Goal: Task Accomplishment & Management: Manage account settings

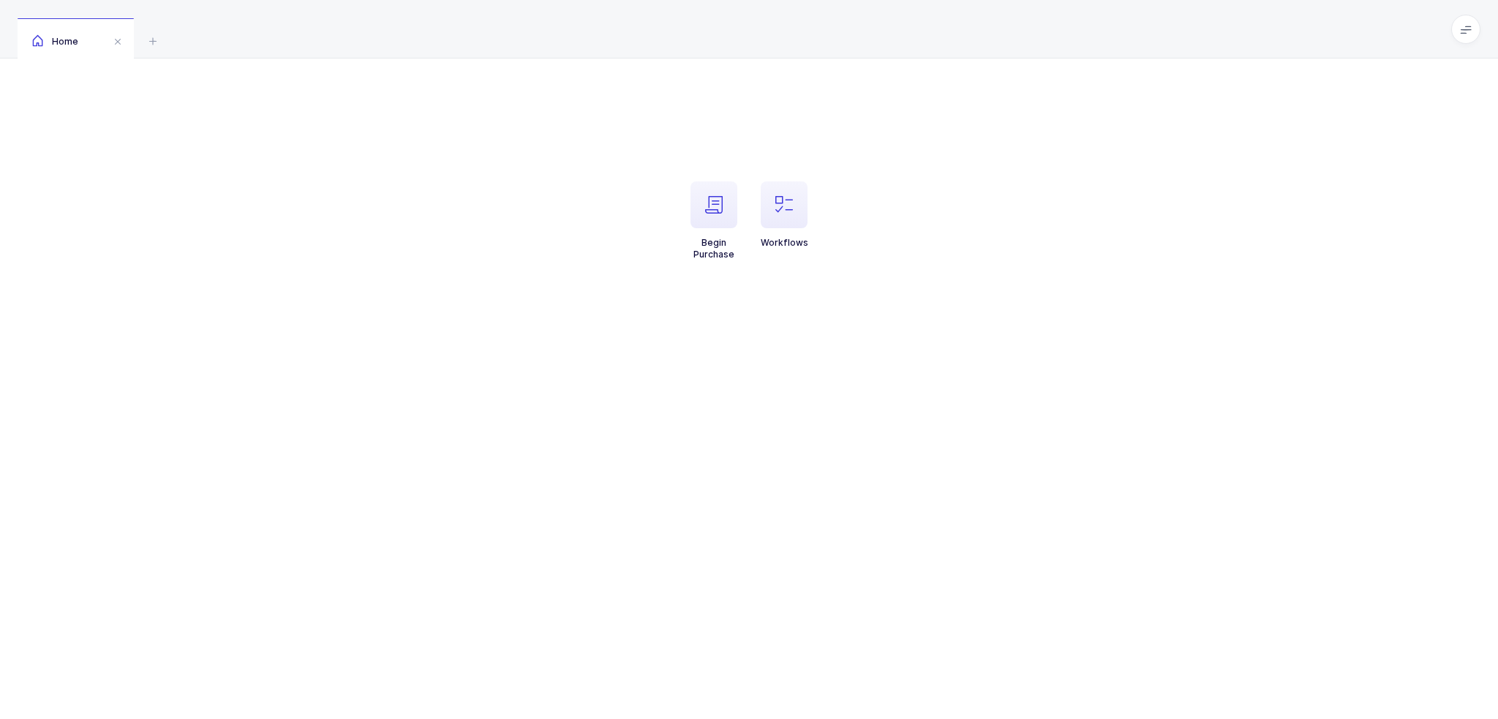
click at [812, 244] on li "Workflows" at bounding box center [784, 220] width 70 height 79
click at [799, 225] on span "button" at bounding box center [784, 204] width 47 height 47
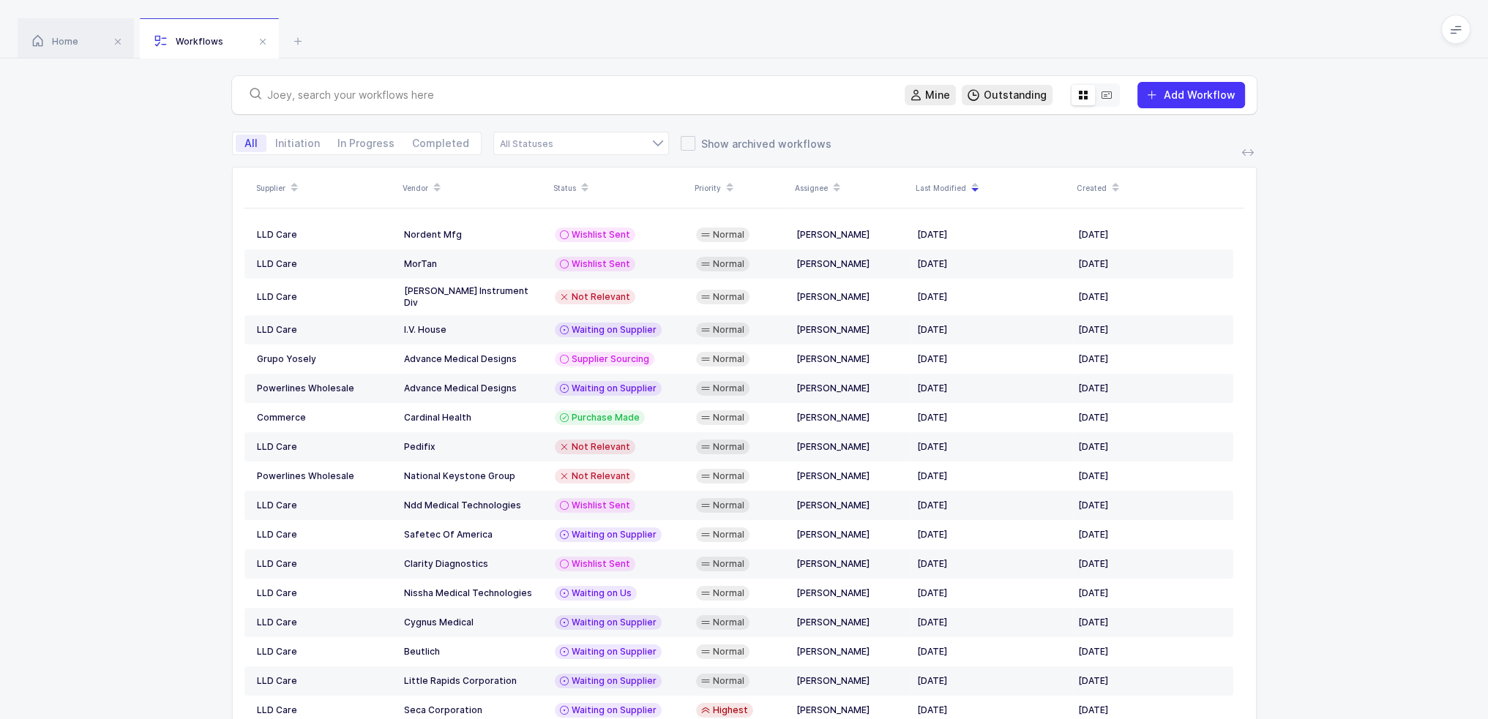
click at [590, 106] on div "Mine Outstanding Add Workflow" at bounding box center [744, 95] width 1024 height 38
click at [590, 84] on div "Mine Outstanding Add Workflow" at bounding box center [744, 95] width 1024 height 38
click at [553, 96] on input "text" at bounding box center [577, 95] width 620 height 15
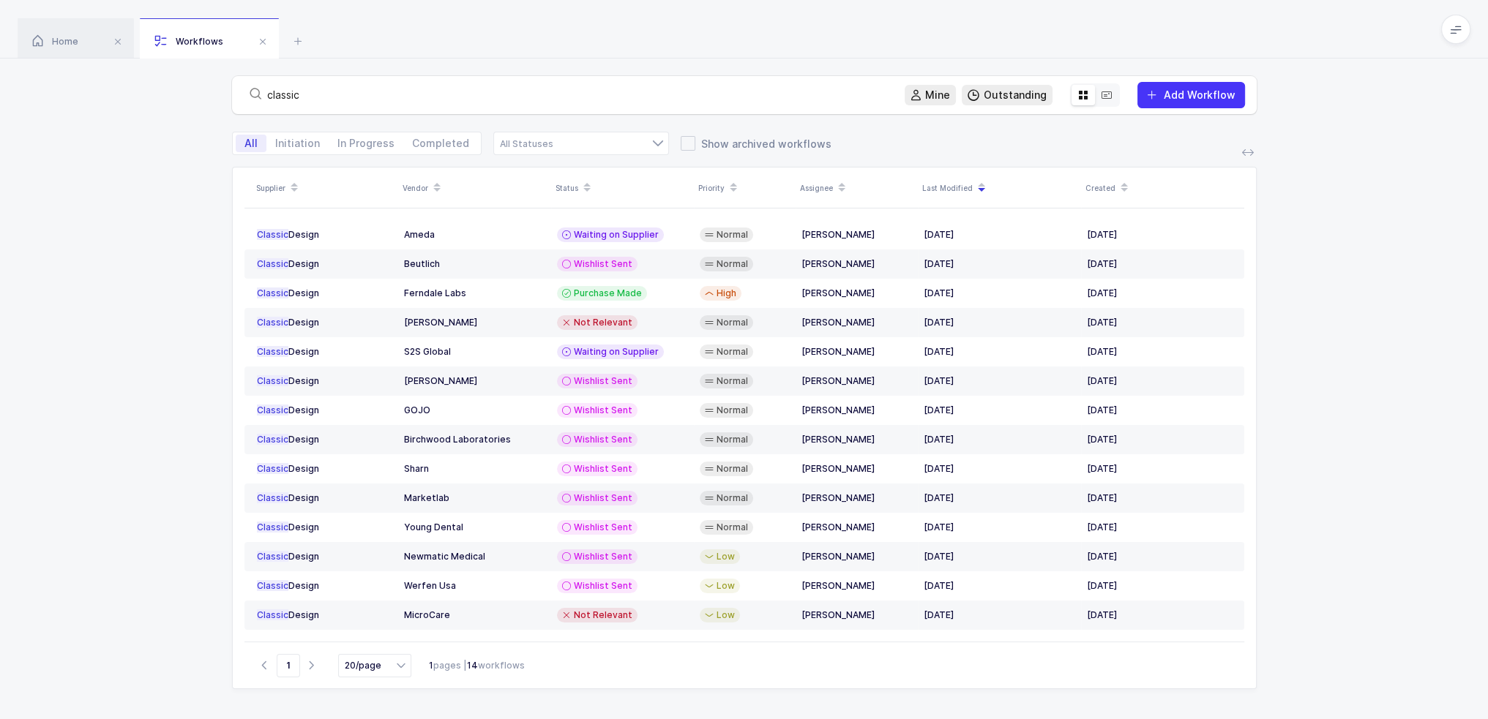
drag, startPoint x: 363, startPoint y: 93, endPoint x: 176, endPoint y: 100, distance: 187.4
click at [176, 100] on div "classic Mine Outstanding Add Workflow" at bounding box center [744, 95] width 1488 height 73
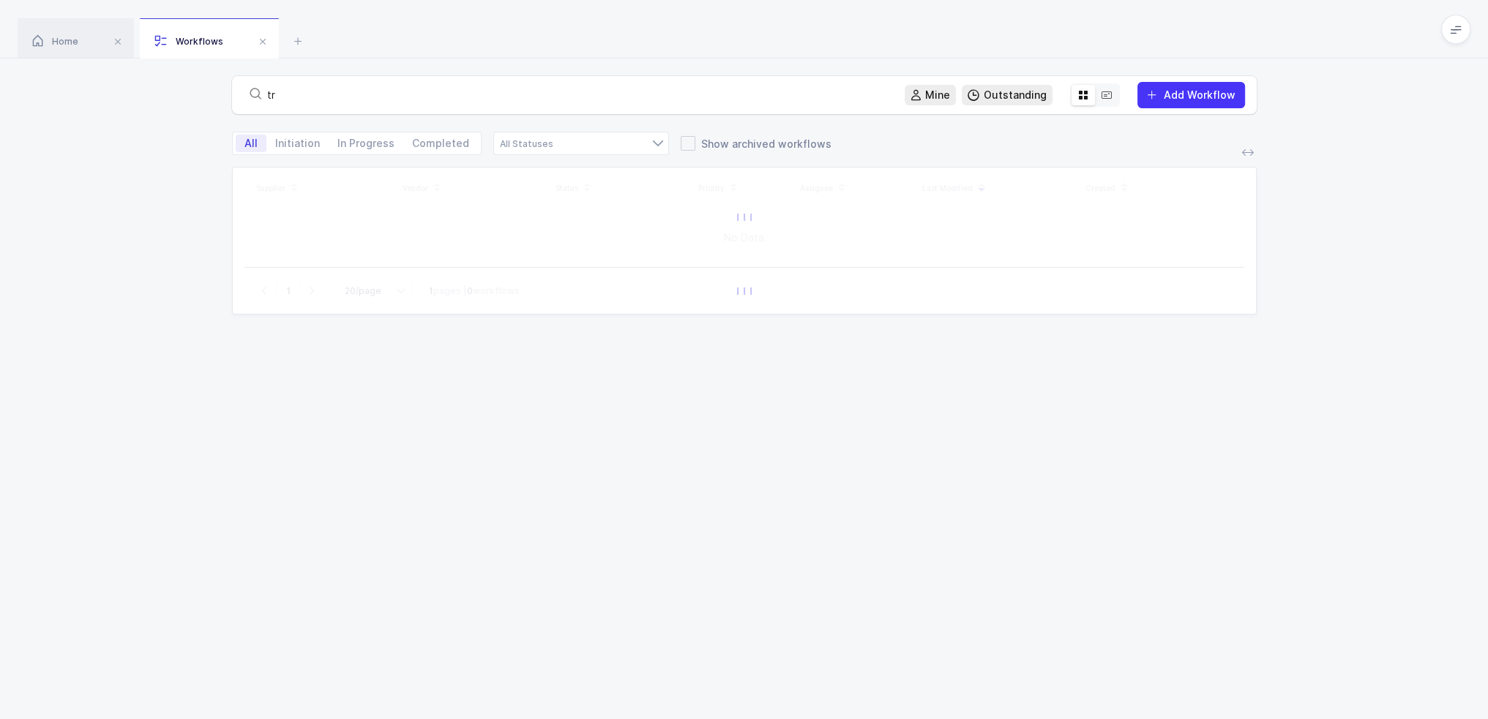
type input "t"
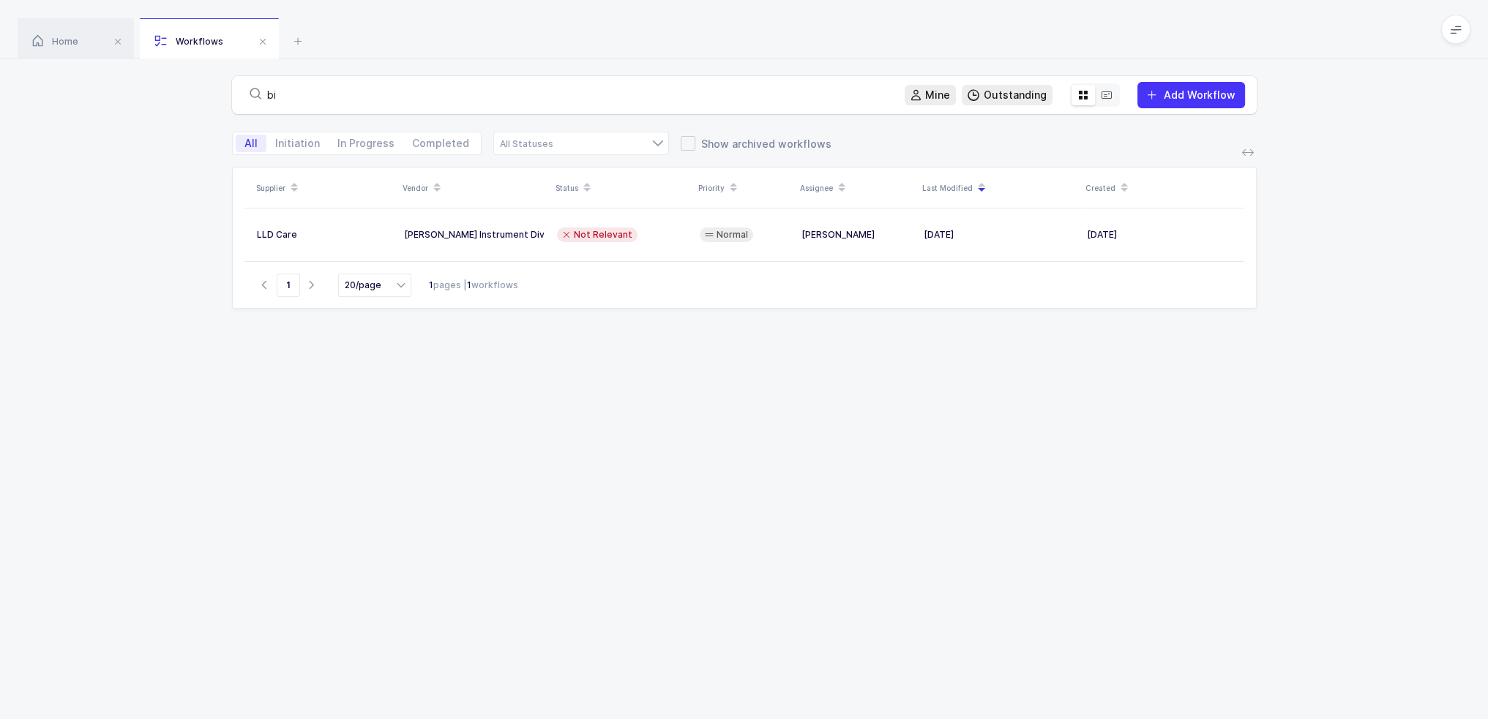
type input "bio"
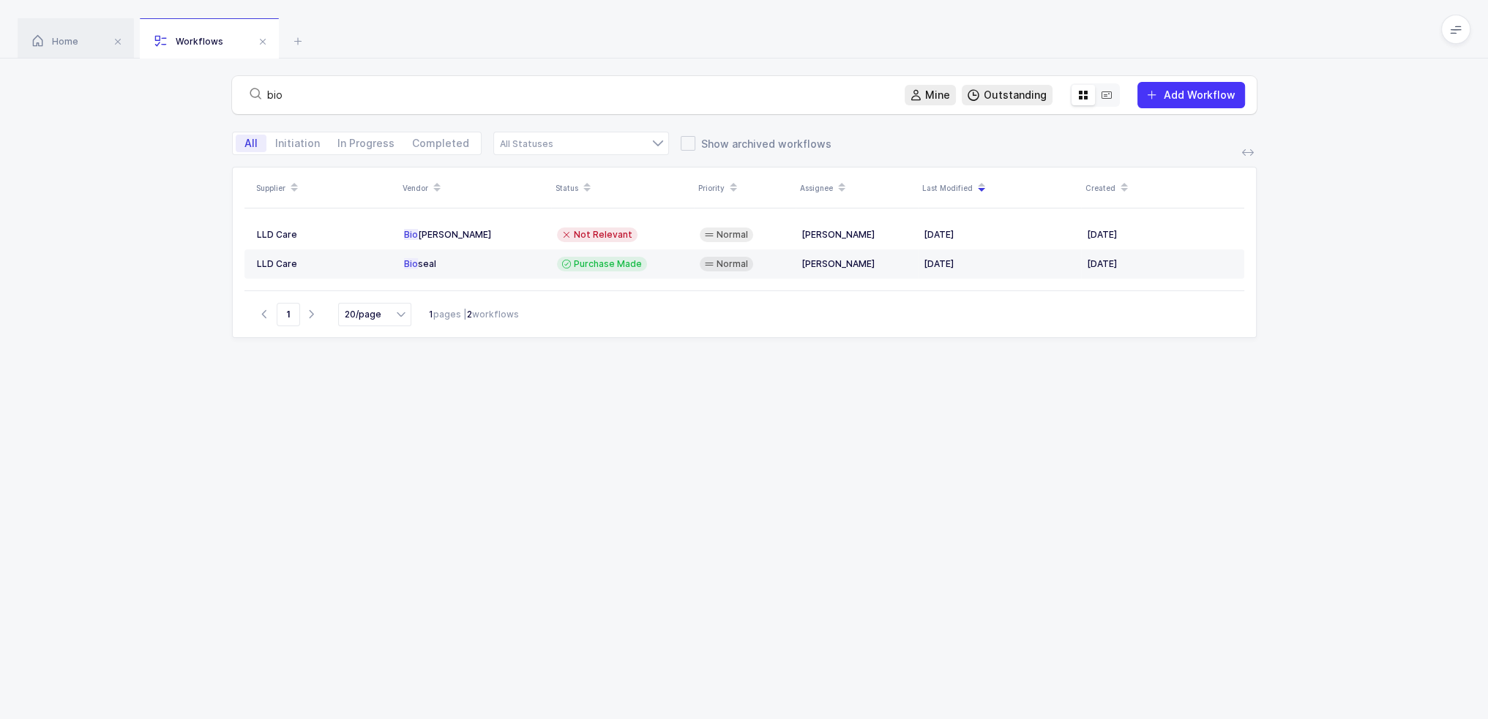
drag, startPoint x: 331, startPoint y: 91, endPoint x: 233, endPoint y: 84, distance: 98.3
click at [235, 85] on div "bio Mine Outstanding Add Workflow" at bounding box center [744, 95] width 1024 height 38
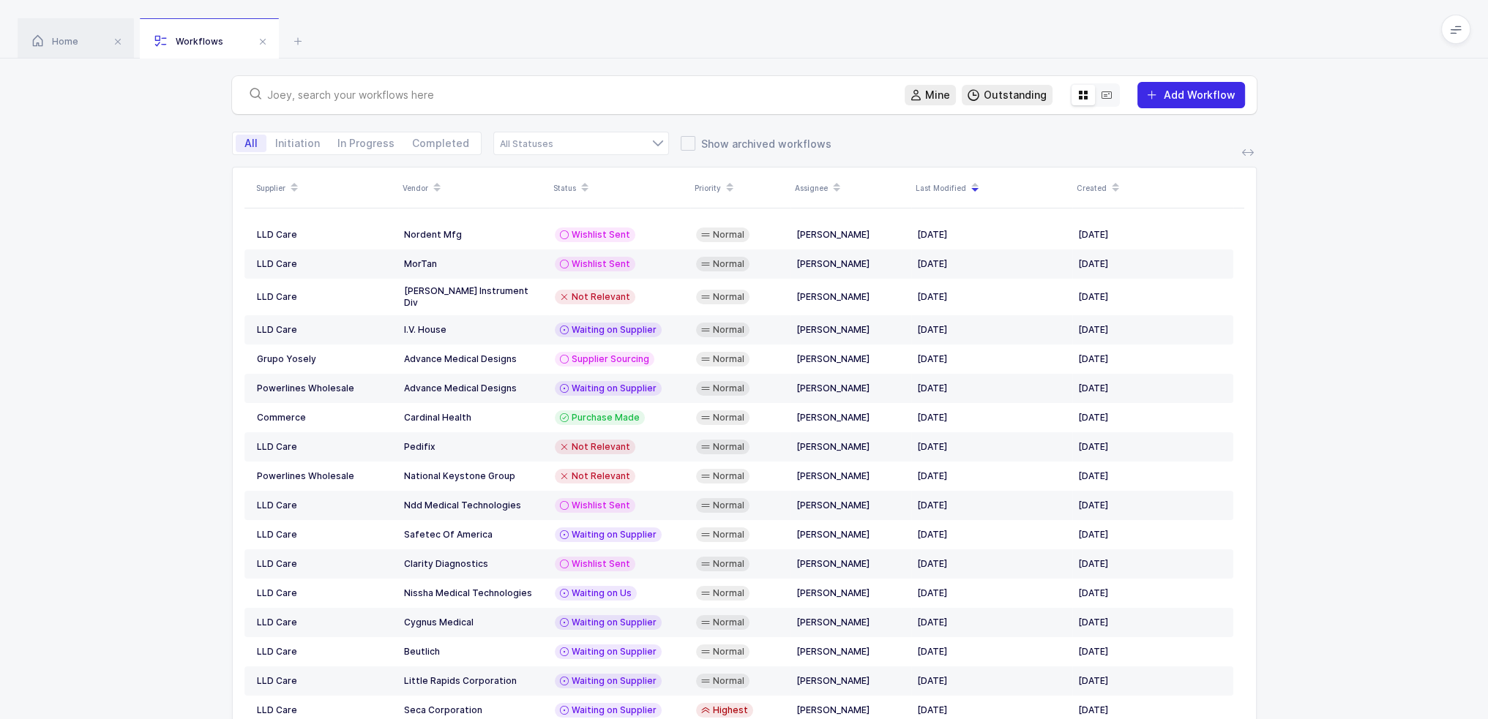
click at [1211, 91] on span "Add Workflow" at bounding box center [1199, 95] width 72 height 12
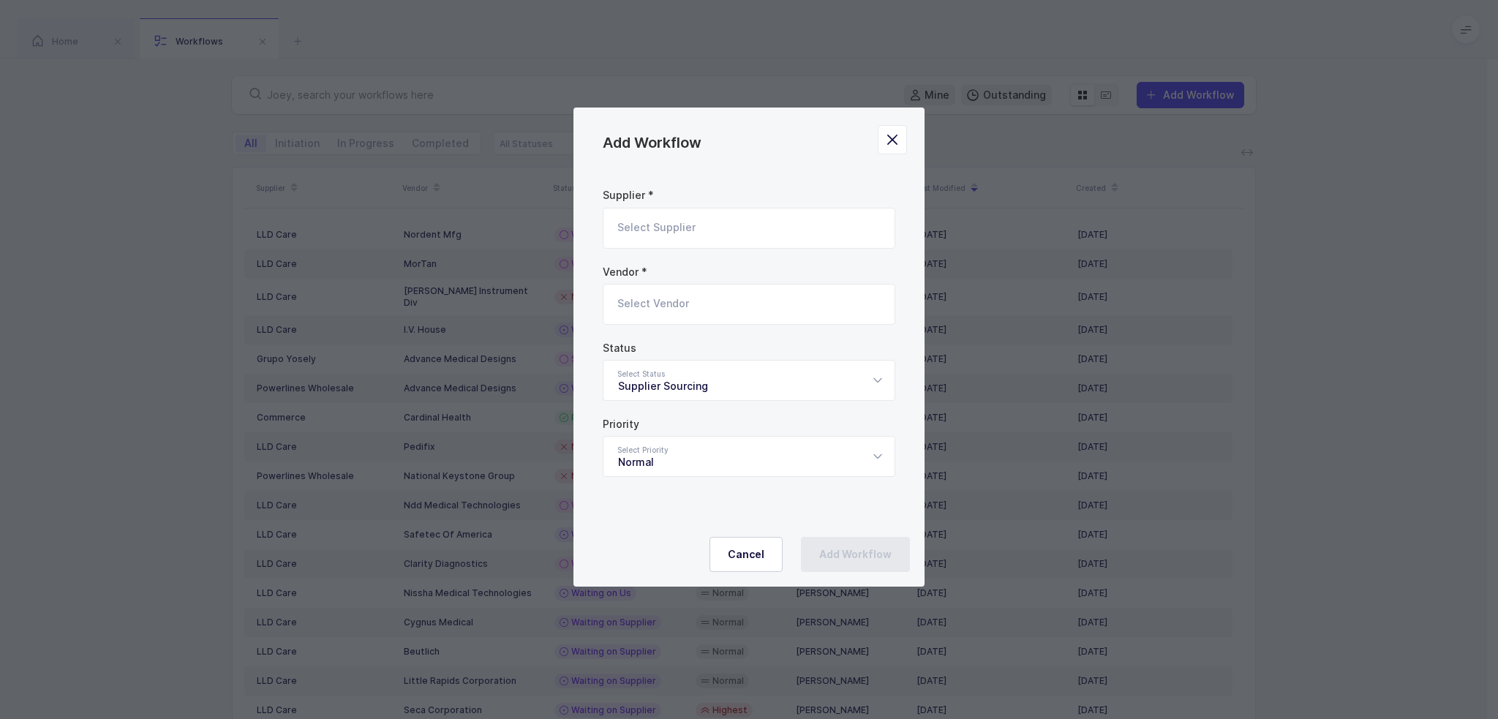
click at [738, 218] on input "Add Workflow" at bounding box center [749, 228] width 293 height 41
click at [687, 274] on span "Classic Design" at bounding box center [655, 277] width 75 height 12
type input "Classic Design"
click at [667, 308] on input "Add Workflow" at bounding box center [749, 304] width 293 height 41
click at [693, 378] on span "TrueCare Biomedix" at bounding box center [666, 376] width 97 height 12
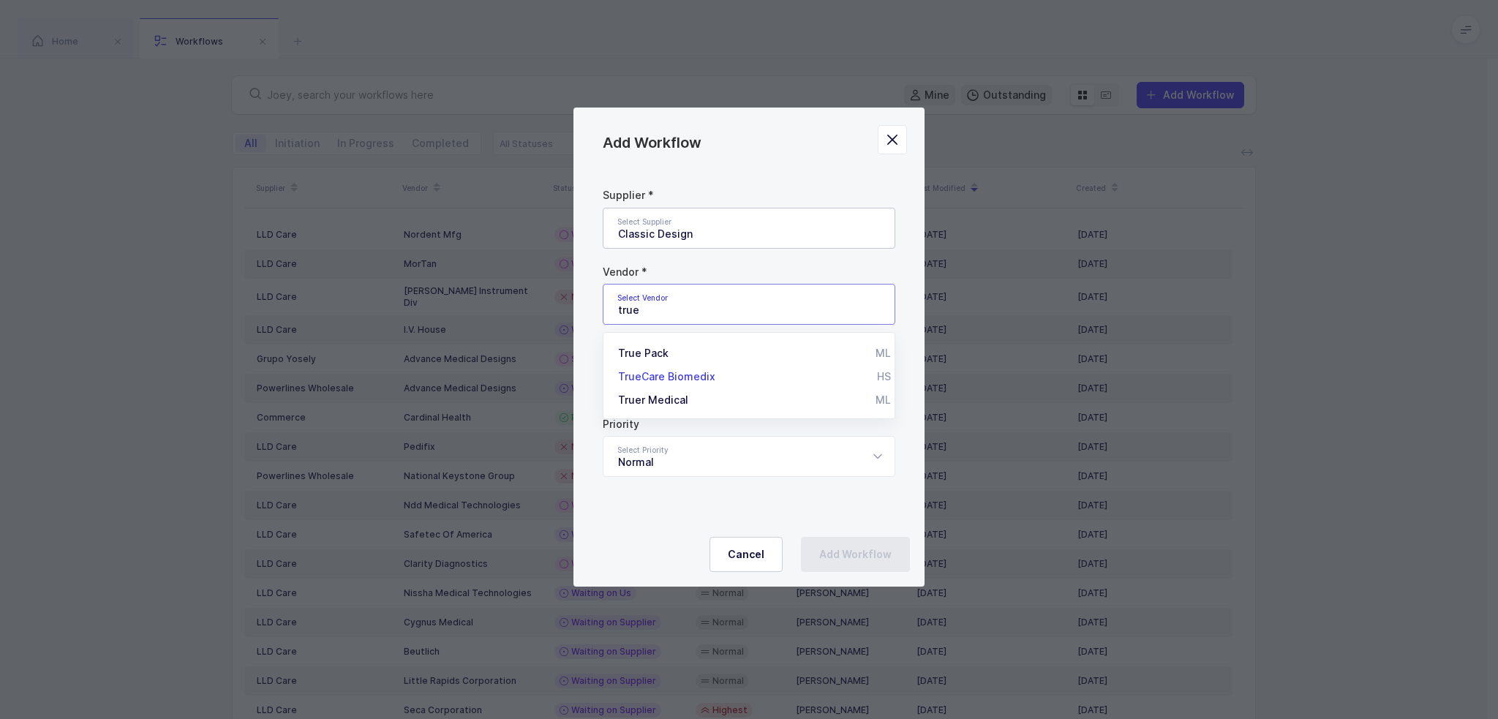
type input "TrueCare Biomedix"
click at [697, 389] on div "Supplier Sourcing" at bounding box center [749, 380] width 293 height 41
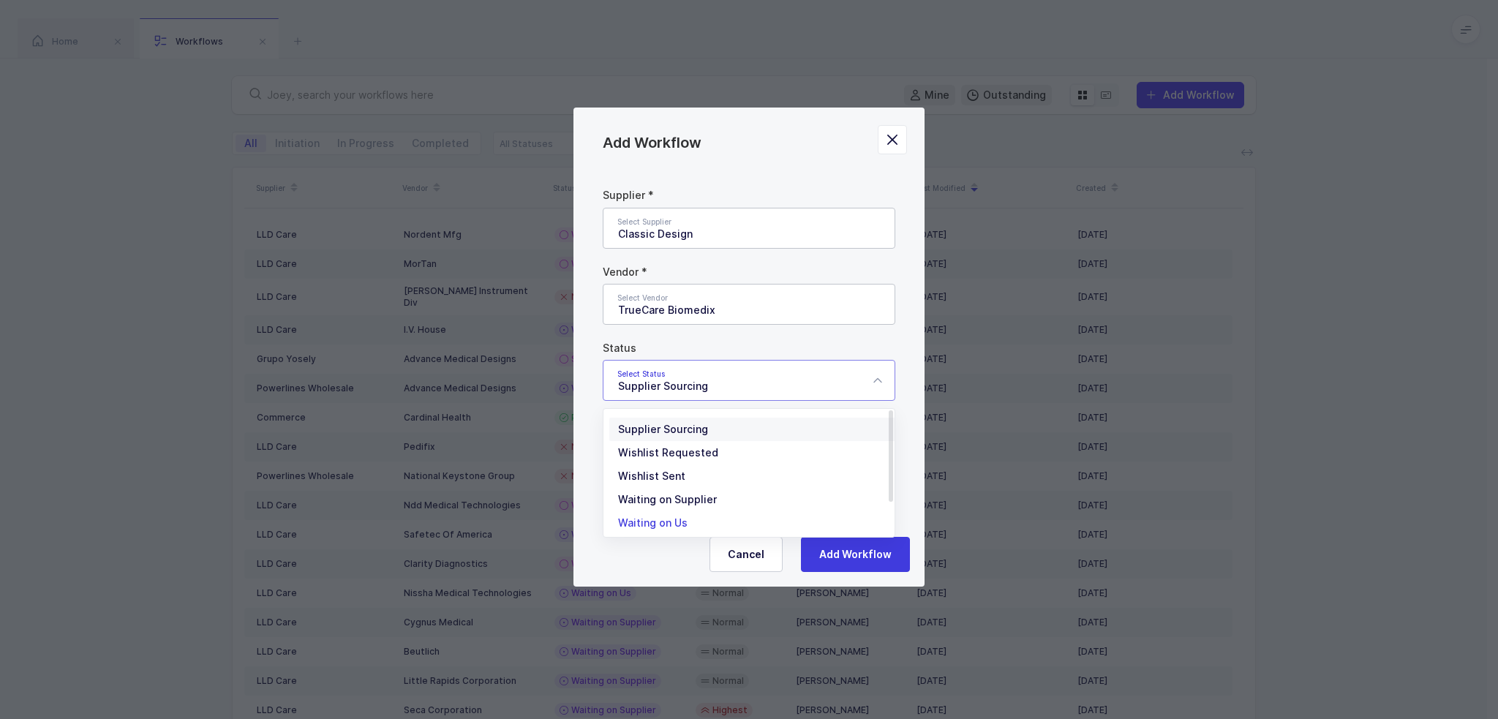
click at [677, 518] on span "Waiting on Us" at bounding box center [653, 523] width 70 height 12
type input "Waiting on Us"
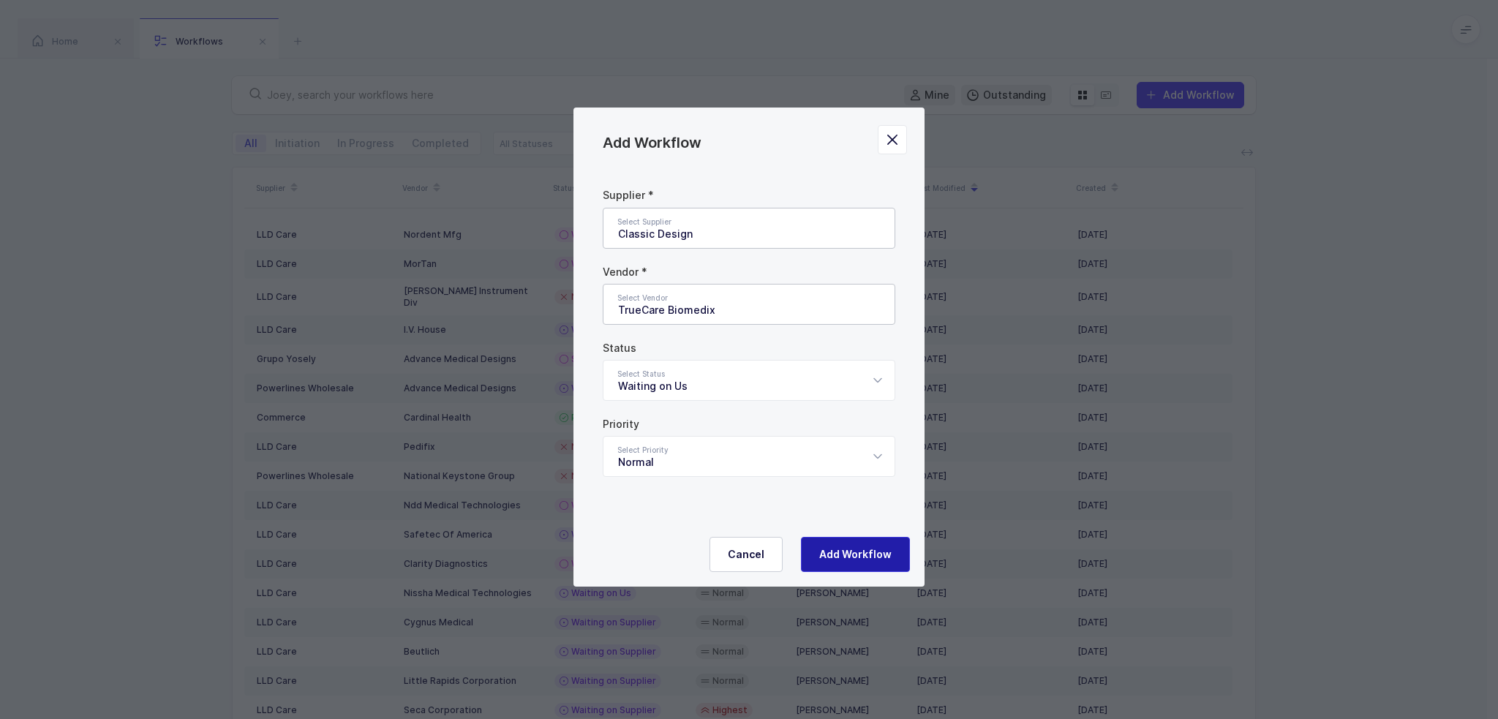
click at [852, 563] on button "Add Workflow" at bounding box center [855, 554] width 109 height 35
type input "Supplier Sourcing"
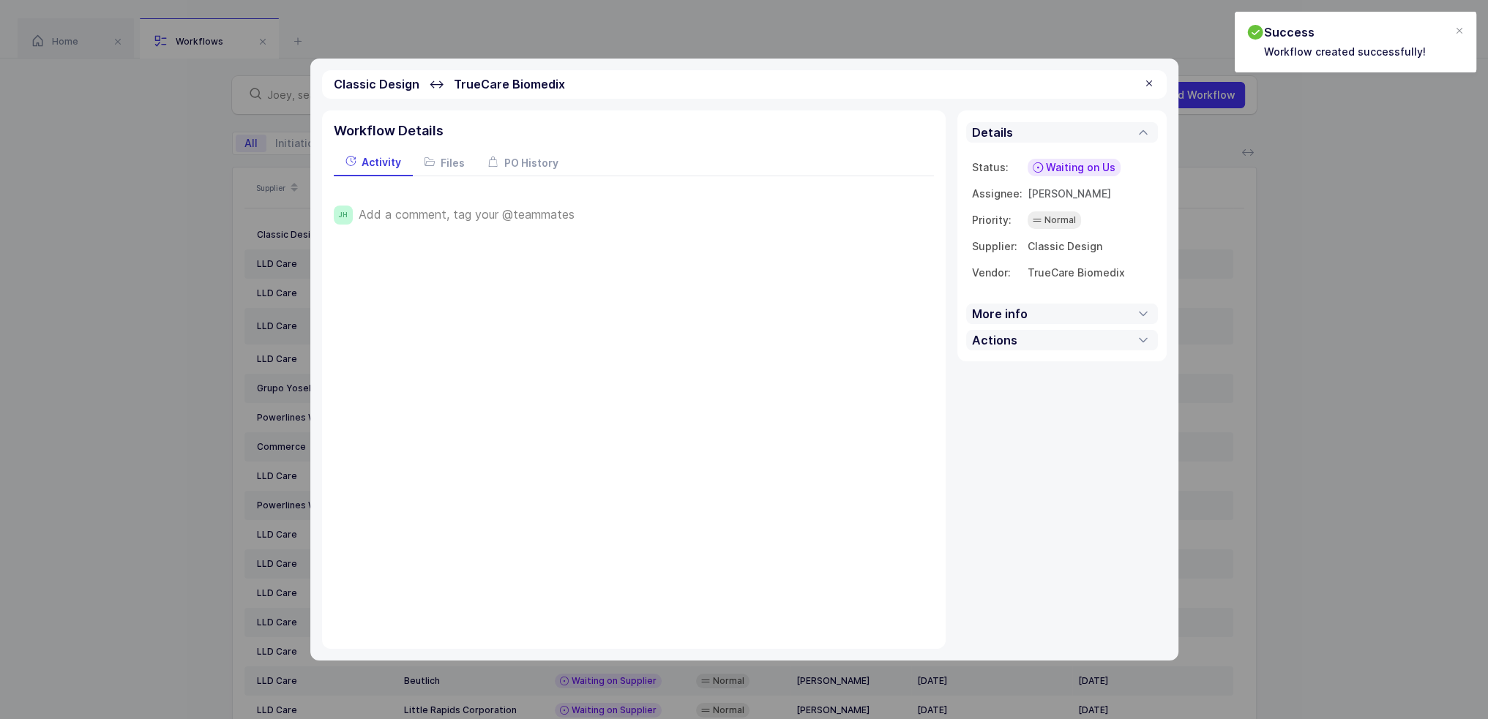
click at [428, 214] on span "Add a comment, tag your @teammates" at bounding box center [467, 214] width 216 height 13
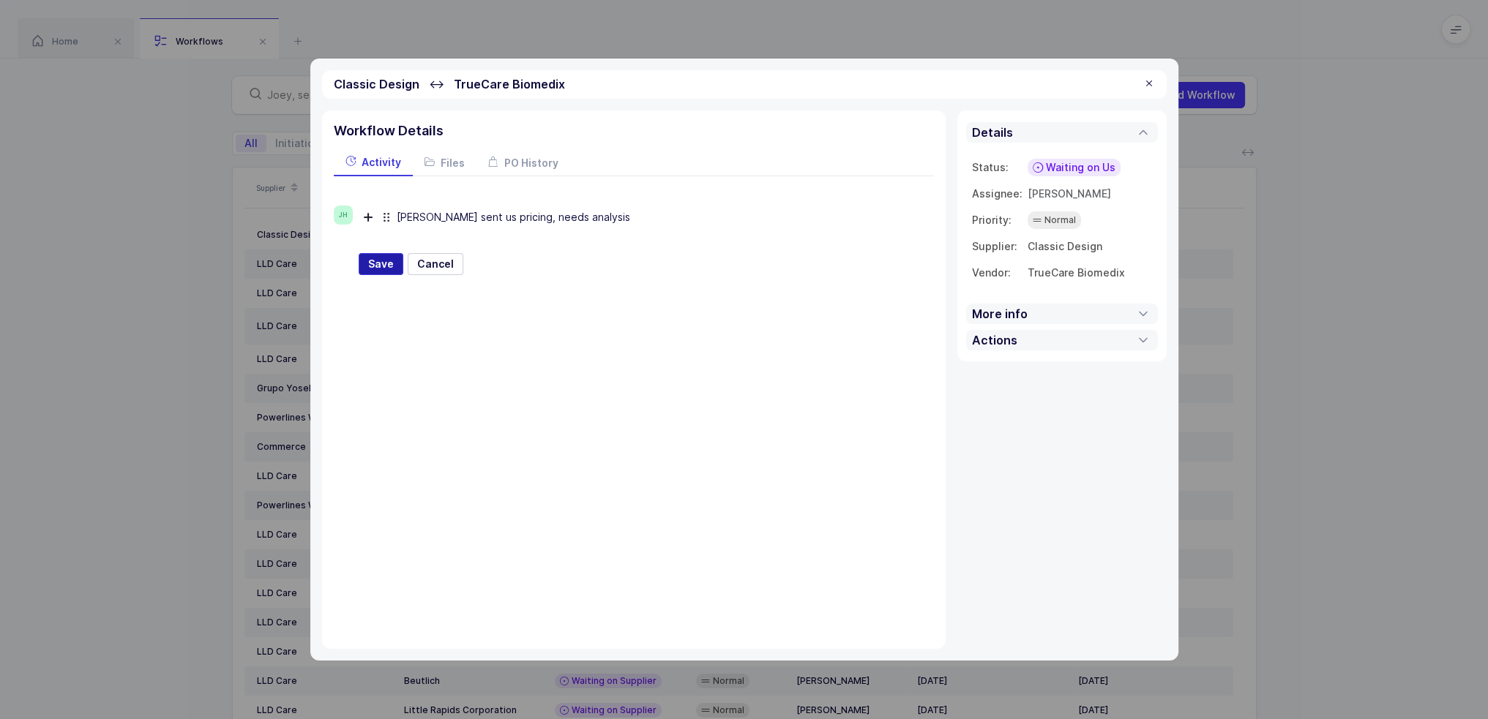
click at [394, 269] on button "Save" at bounding box center [381, 264] width 45 height 22
click at [1147, 78] on div at bounding box center [1149, 84] width 12 height 13
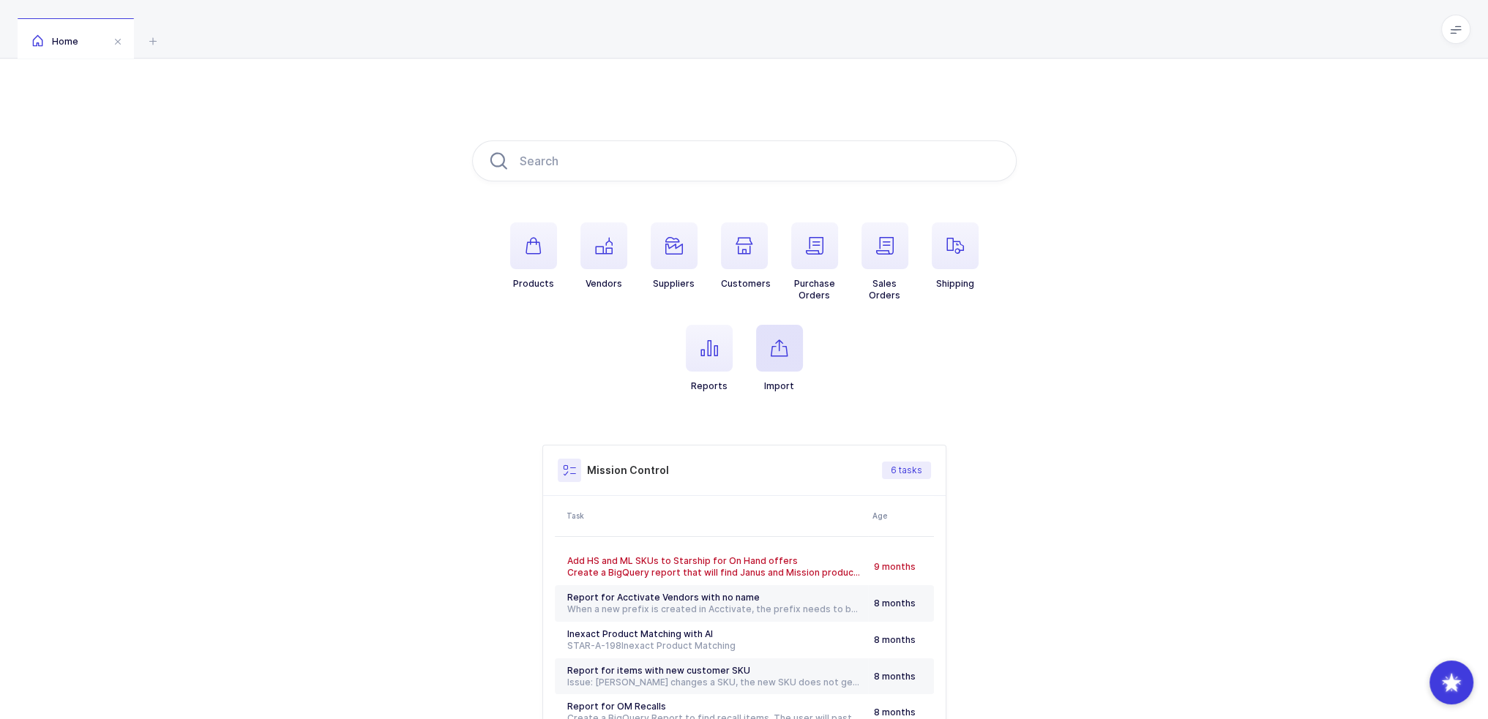
click at [767, 339] on span "button" at bounding box center [779, 348] width 47 height 47
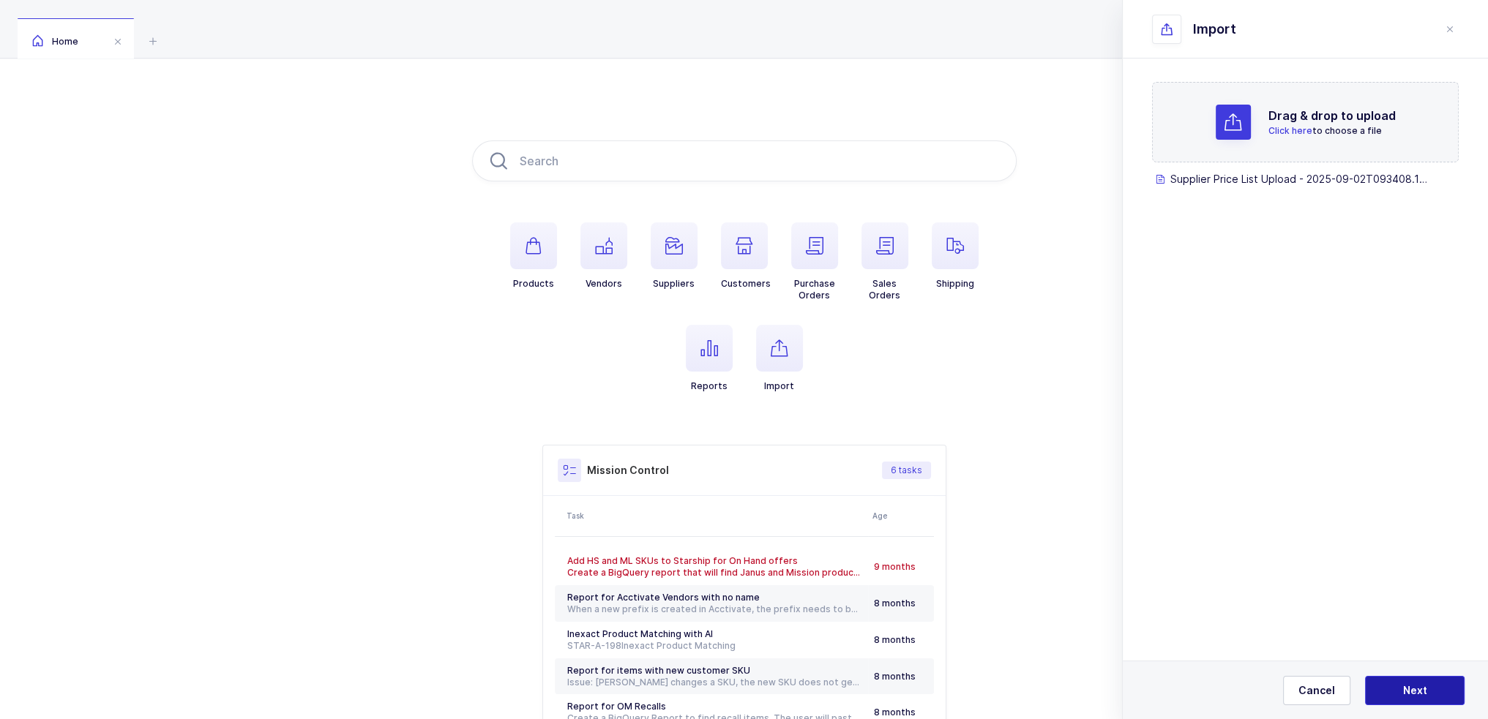
click at [1427, 689] on button "Next" at bounding box center [1415, 690] width 100 height 29
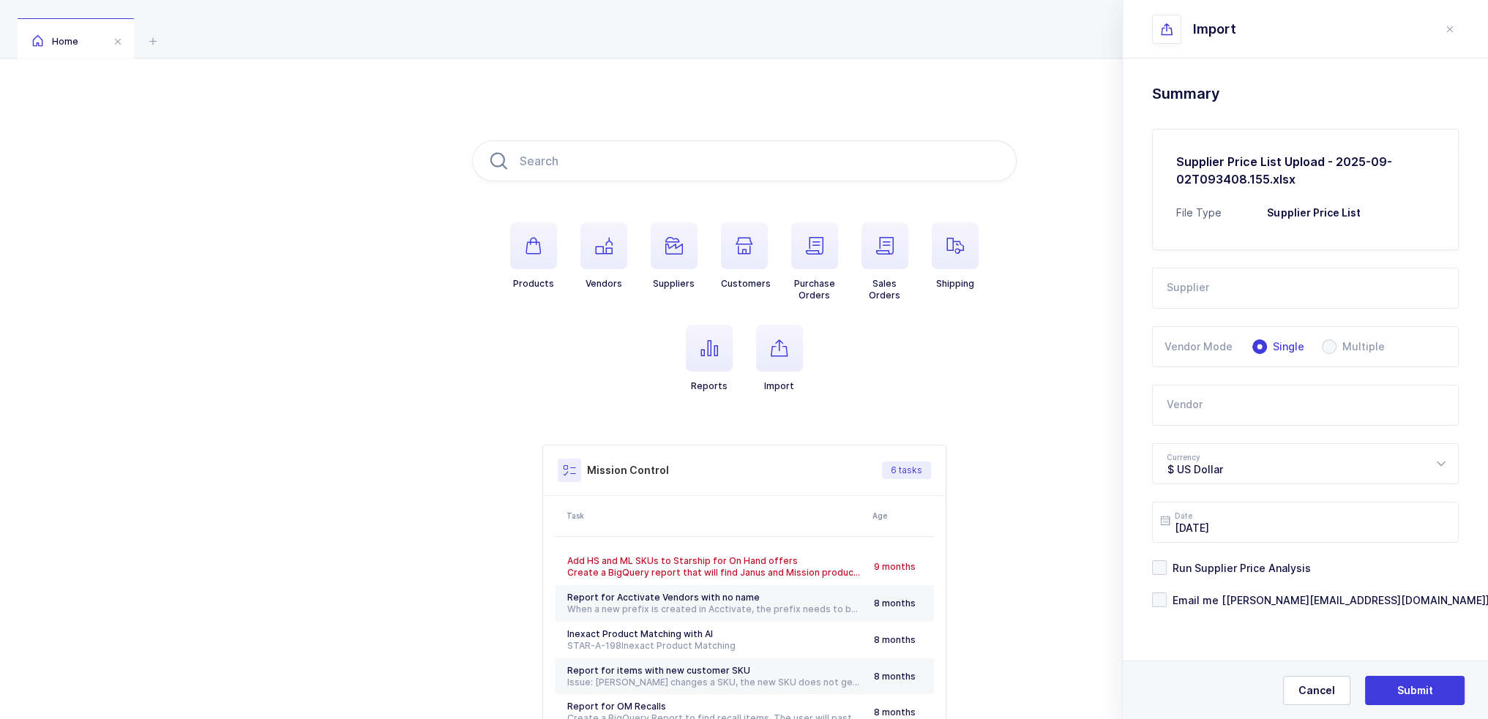
click at [1250, 279] on input "text" at bounding box center [1305, 288] width 307 height 41
click at [1217, 339] on span "Classic Design" at bounding box center [1204, 337] width 75 height 12
type input "Classic Design"
click at [1212, 409] on input "text" at bounding box center [1305, 405] width 307 height 41
click at [1230, 479] on span "TrueCare Biomedix" at bounding box center [1215, 477] width 97 height 12
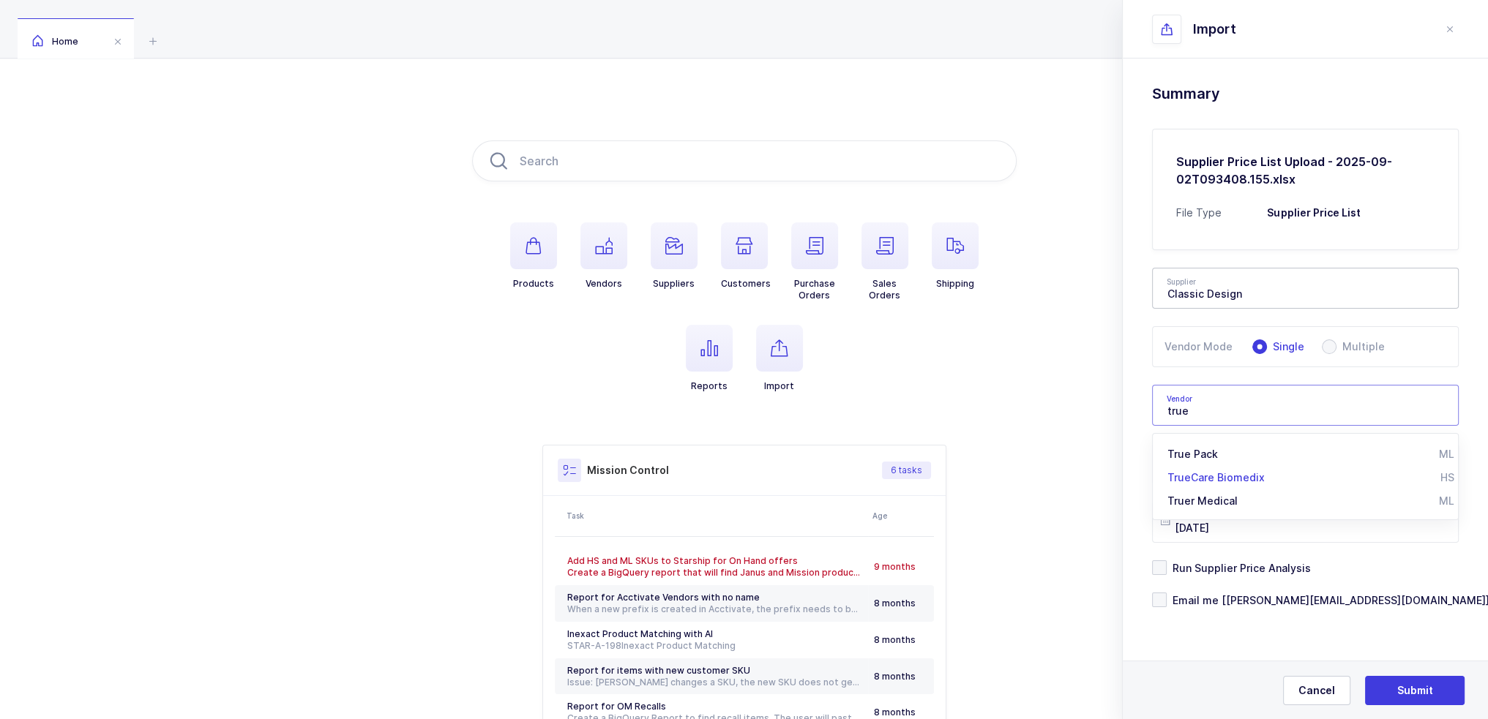
type input "TrueCare Biomedix"
click at [1228, 571] on span "Run Supplier Price Analysis" at bounding box center [1238, 568] width 144 height 14
click at [1166, 560] on input "Run Supplier Price Analysis" at bounding box center [1166, 560] width 0 height 0
click at [1227, 588] on form "Supplier Classic Design 2M Marketing Group A1 Pharmaceuticals Adriadent AED Med…" at bounding box center [1305, 428] width 307 height 357
click at [1227, 597] on span "Email me [[PERSON_NAME][EMAIL_ADDRESS][DOMAIN_NAME]]" at bounding box center [1327, 600] width 323 height 14
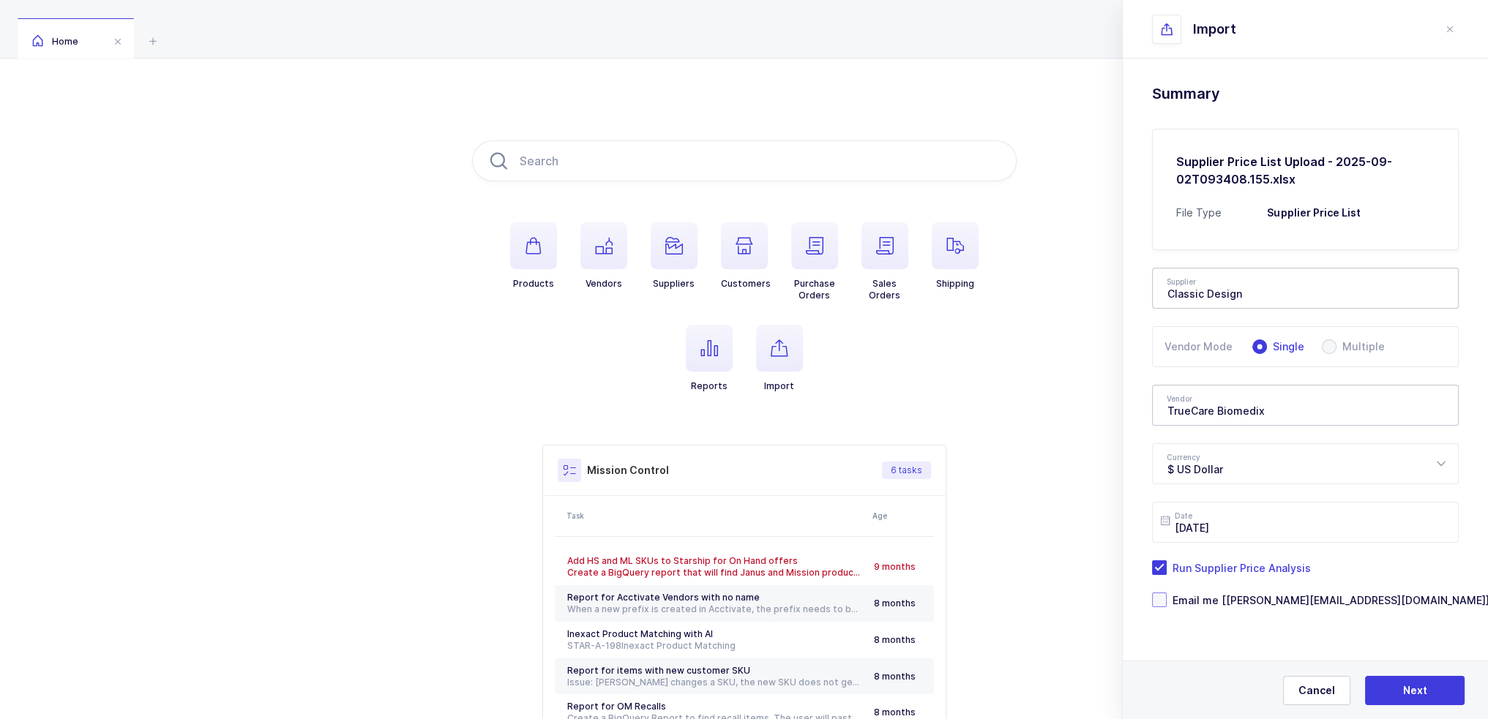
click at [1166, 593] on input "Email me [[PERSON_NAME][EMAIL_ADDRESS][DOMAIN_NAME]]" at bounding box center [1166, 593] width 0 height 0
click at [1400, 689] on button "Next" at bounding box center [1415, 690] width 100 height 29
type input "TrueCare Biomedix"
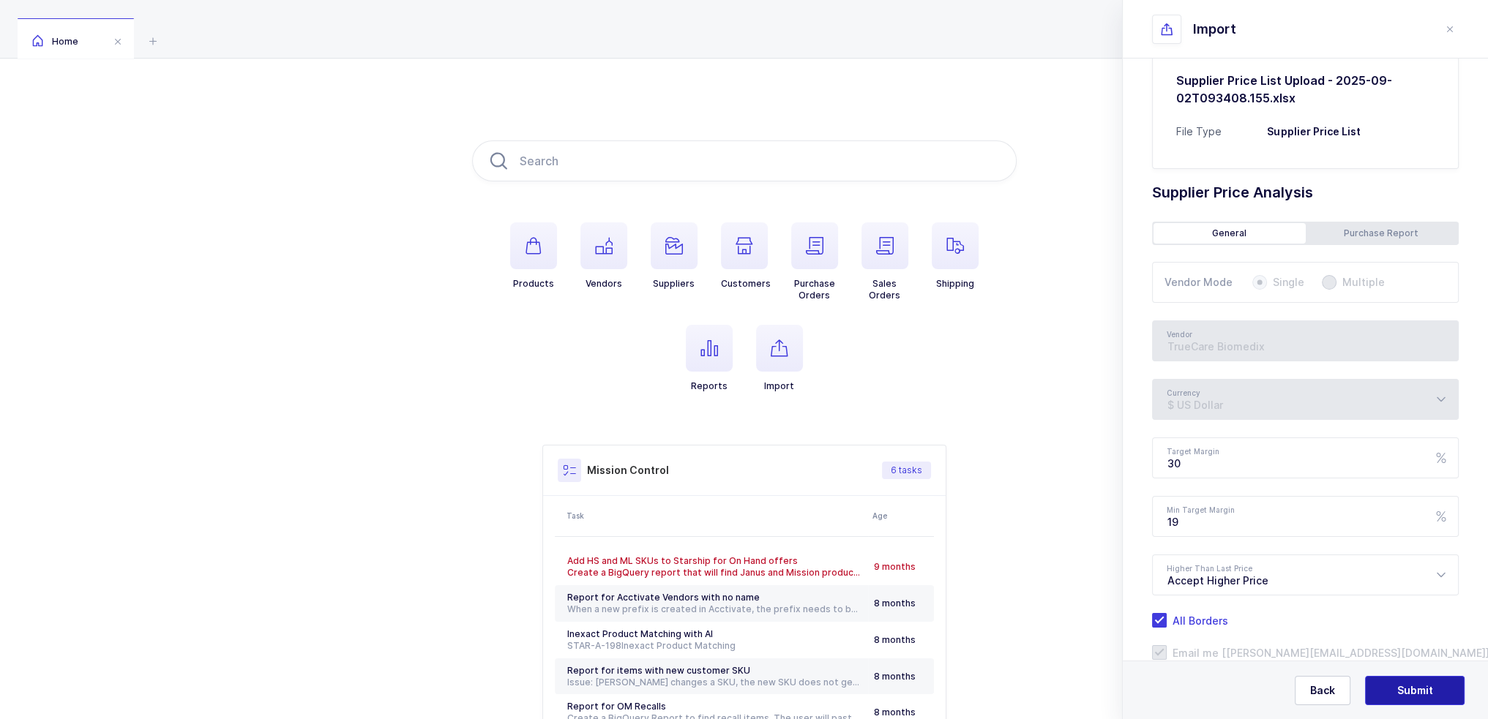
scroll to position [120, 0]
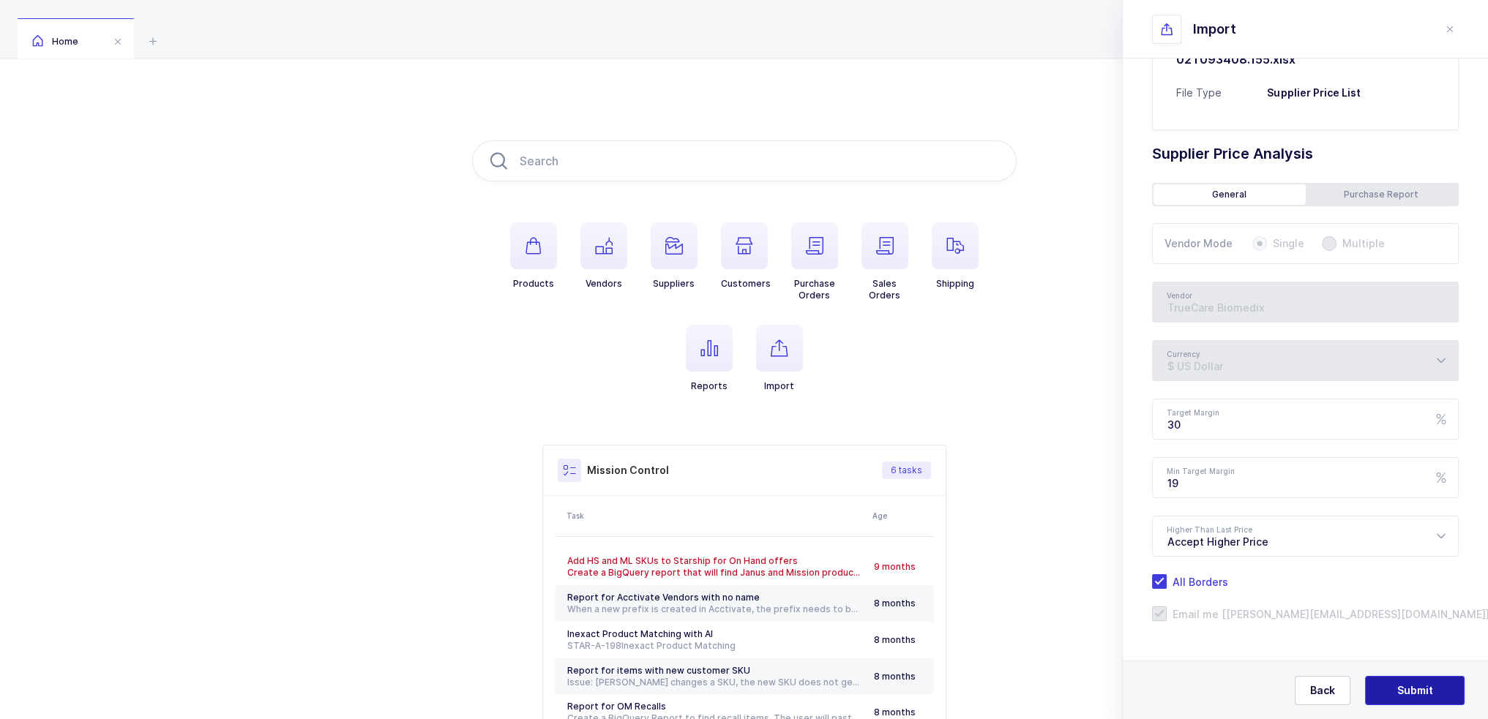
click at [1438, 693] on button "Submit" at bounding box center [1415, 690] width 100 height 29
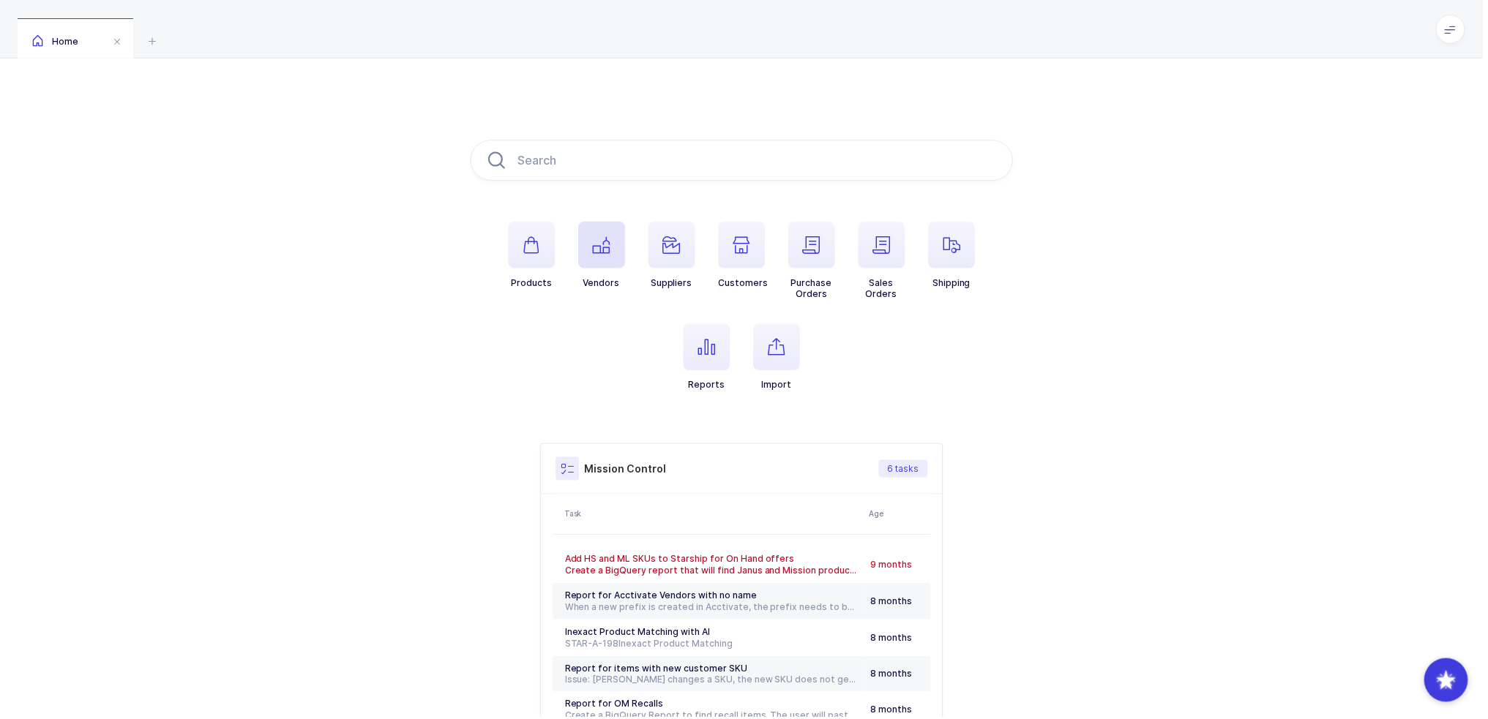
click at [608, 263] on span "button" at bounding box center [603, 245] width 47 height 47
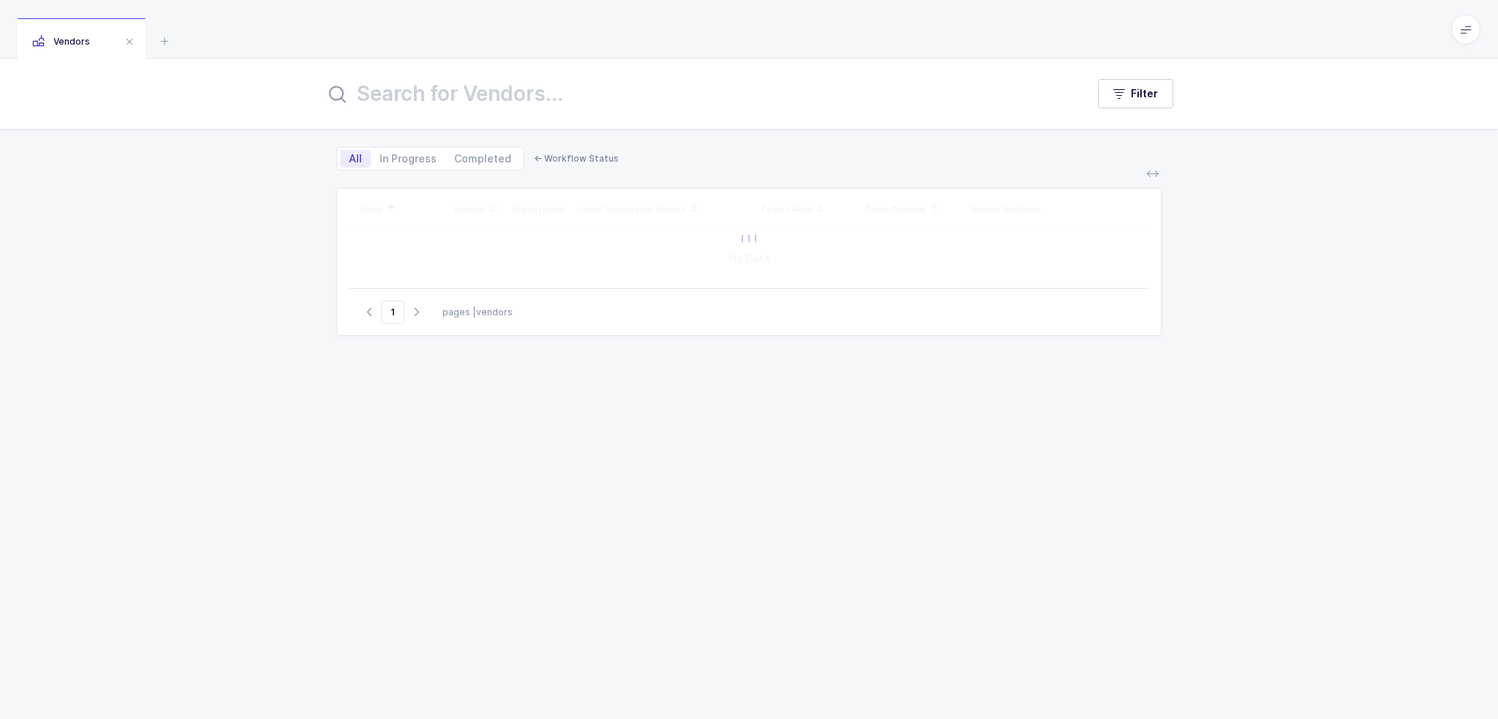
click at [526, 96] on input "text" at bounding box center [697, 93] width 744 height 35
type input "truecare"
click at [530, 428] on div "Name Industry Organizations Linked Organization Vendors Targets Value Parent Co…" at bounding box center [749, 436] width 825 height 496
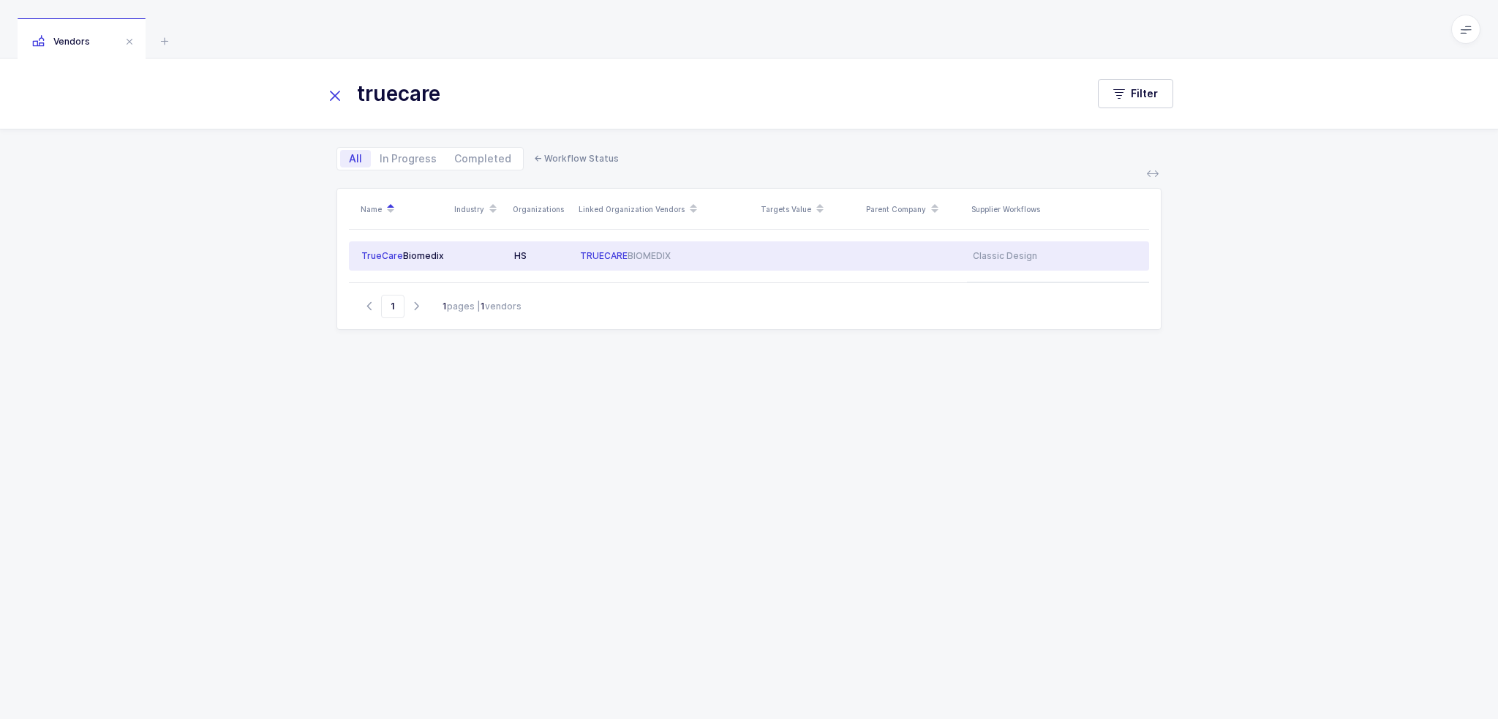
click at [636, 261] on td "TRUECARE BIOMEDIX" at bounding box center [665, 255] width 182 height 29
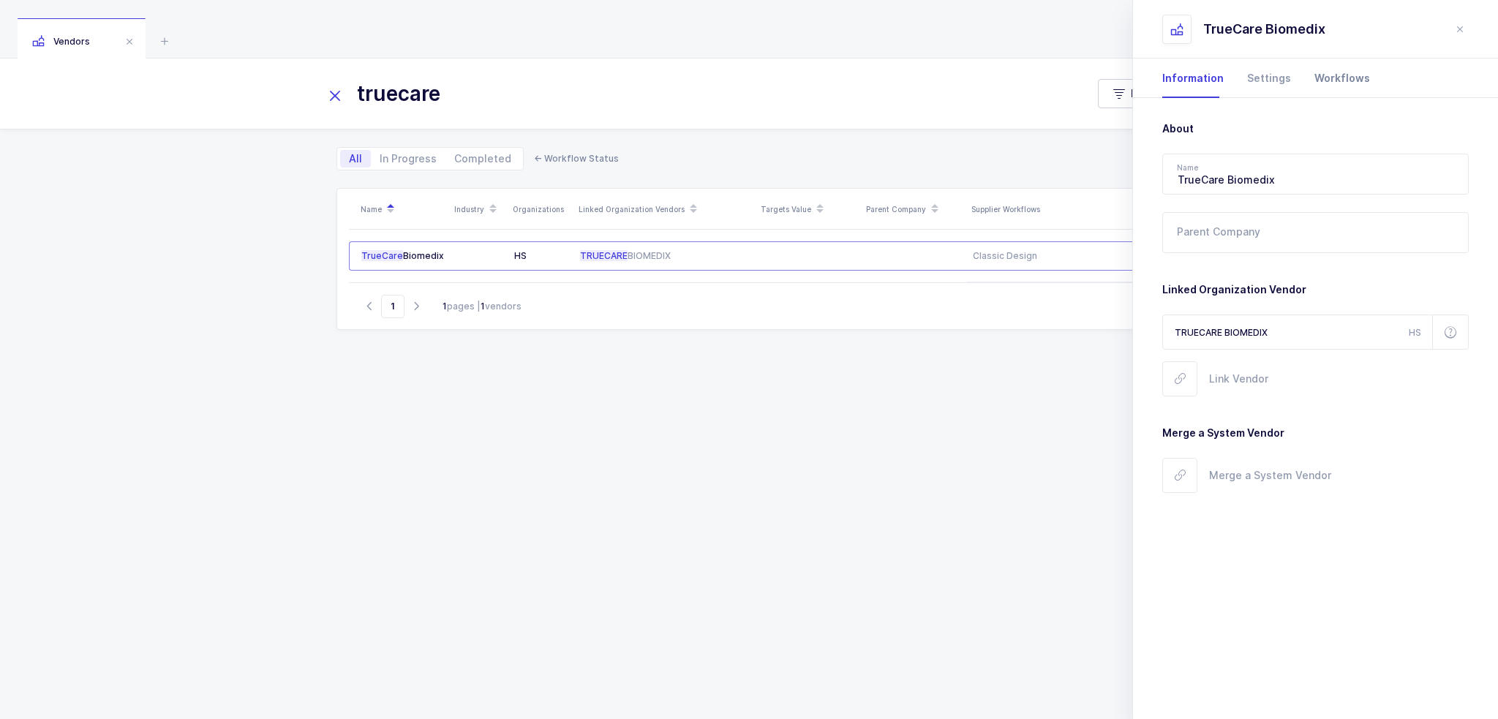
click at [1315, 80] on div "Workflows" at bounding box center [1336, 79] width 67 height 40
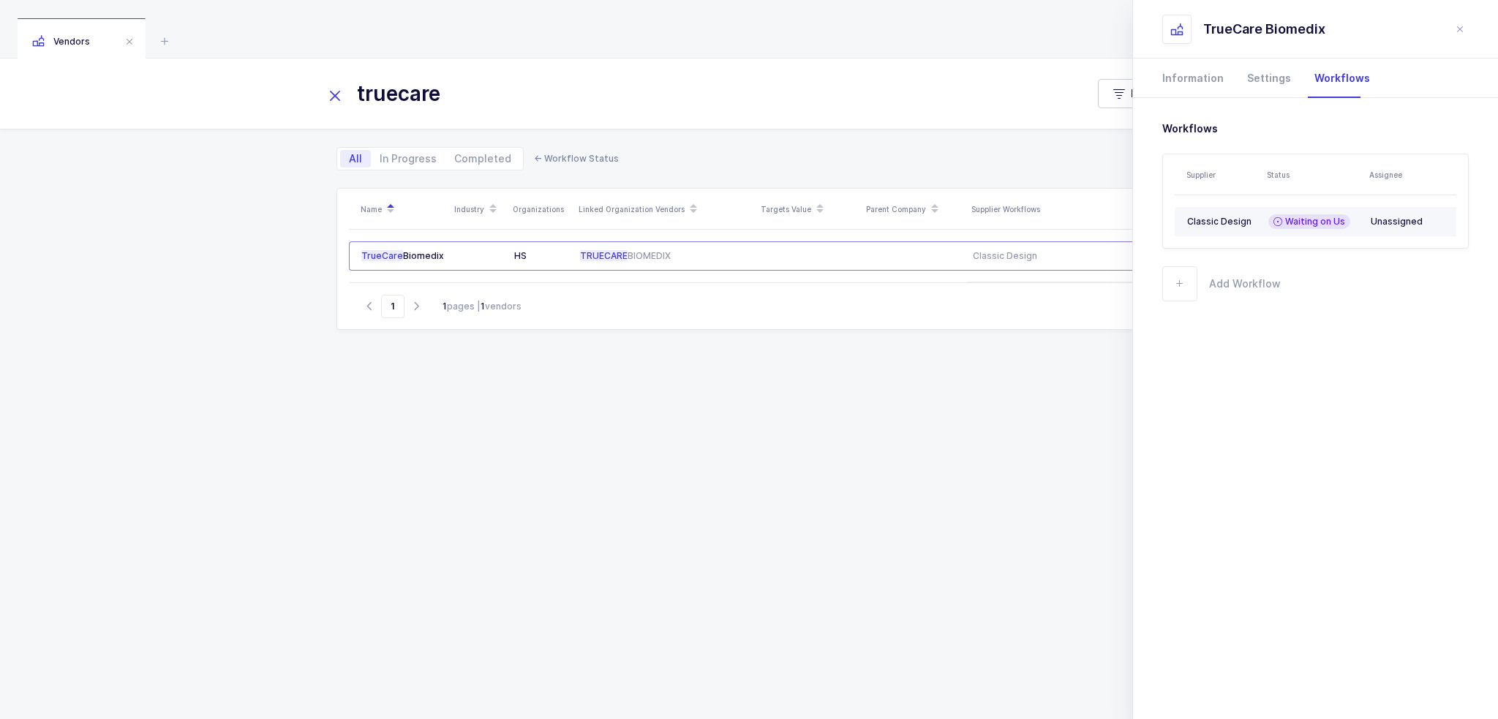
click at [1245, 235] on td "Classic Design" at bounding box center [1219, 221] width 88 height 29
click at [1225, 219] on div "Classic Design" at bounding box center [1223, 222] width 70 height 12
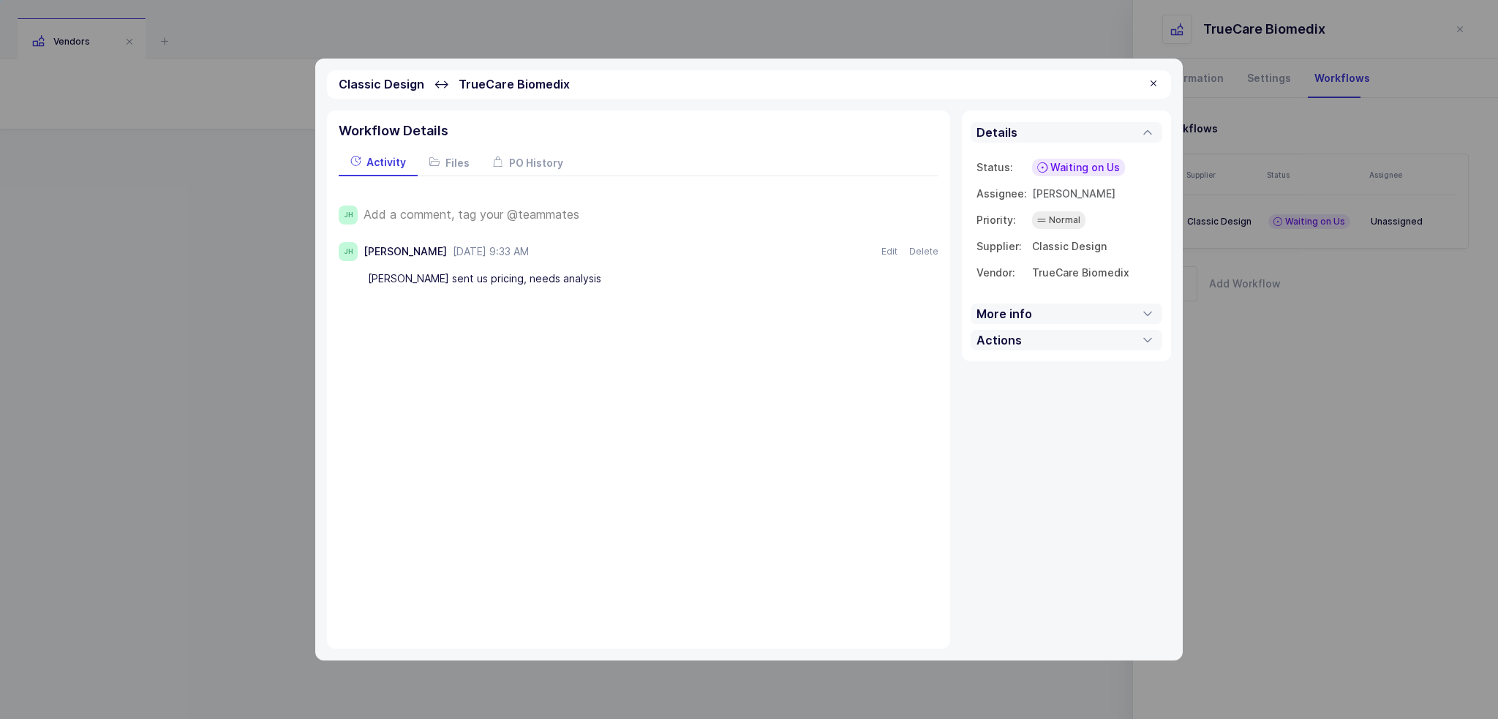
click at [457, 216] on span "Add a comment, tag your @teammates" at bounding box center [472, 214] width 216 height 13
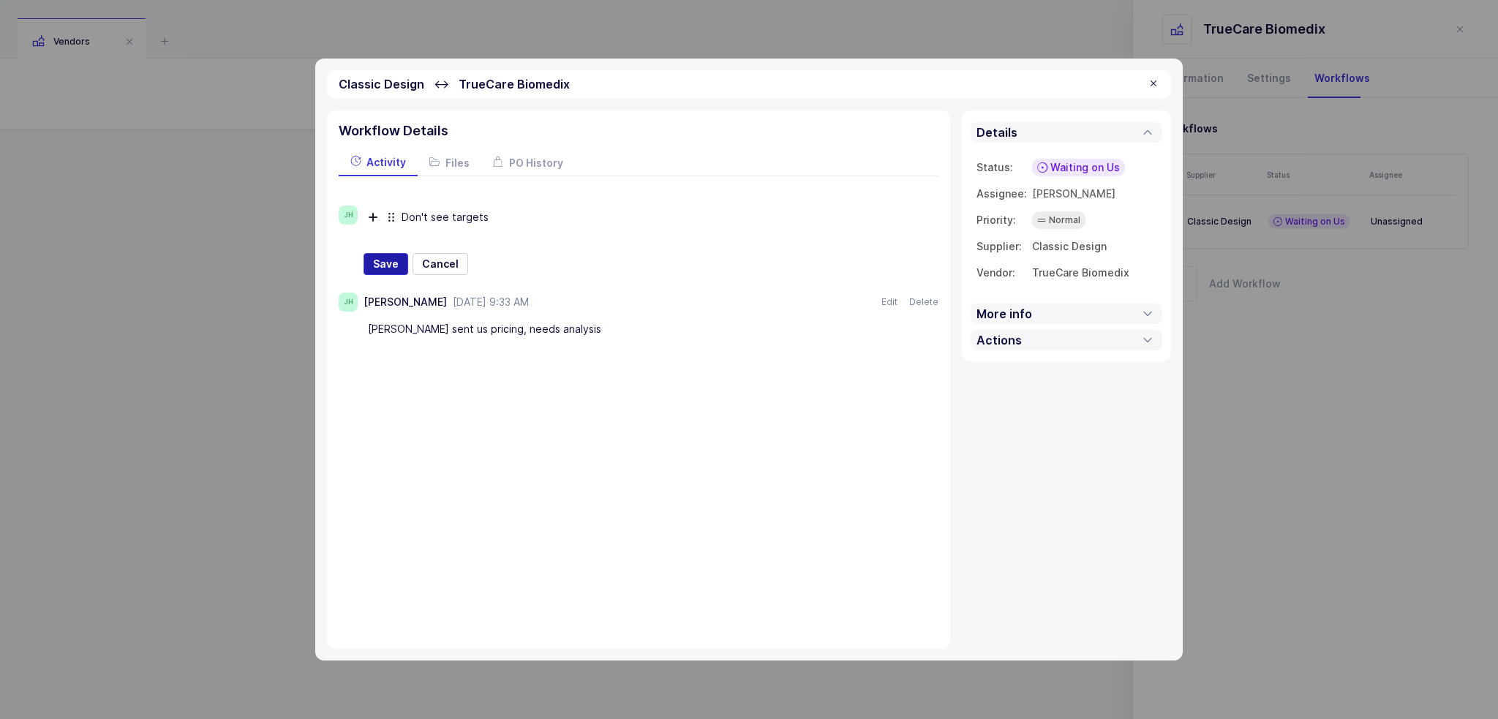
click at [376, 270] on span "Save" at bounding box center [386, 264] width 26 height 15
click at [1080, 166] on span "Waiting on Us" at bounding box center [1086, 167] width 70 height 15
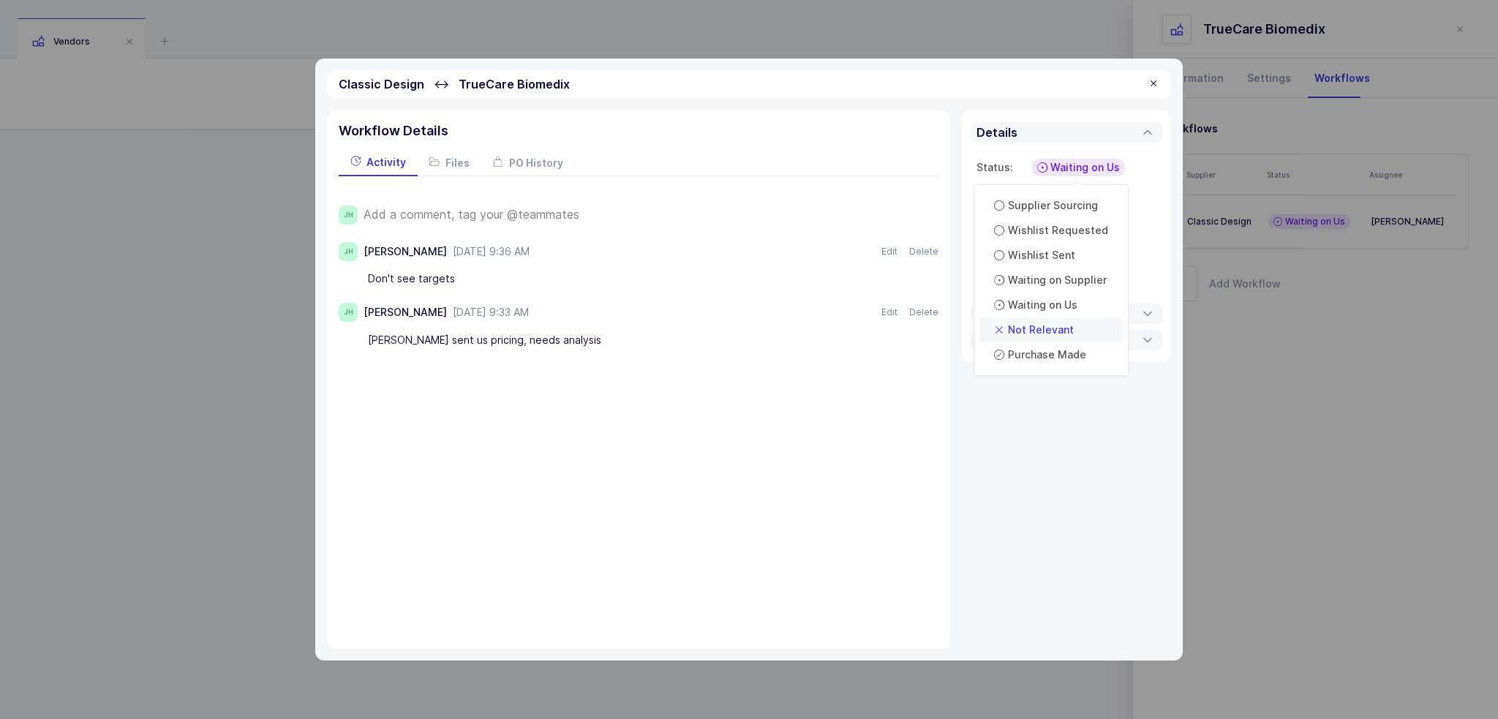
click at [1073, 323] on div "Not Relevant" at bounding box center [1034, 330] width 90 height 18
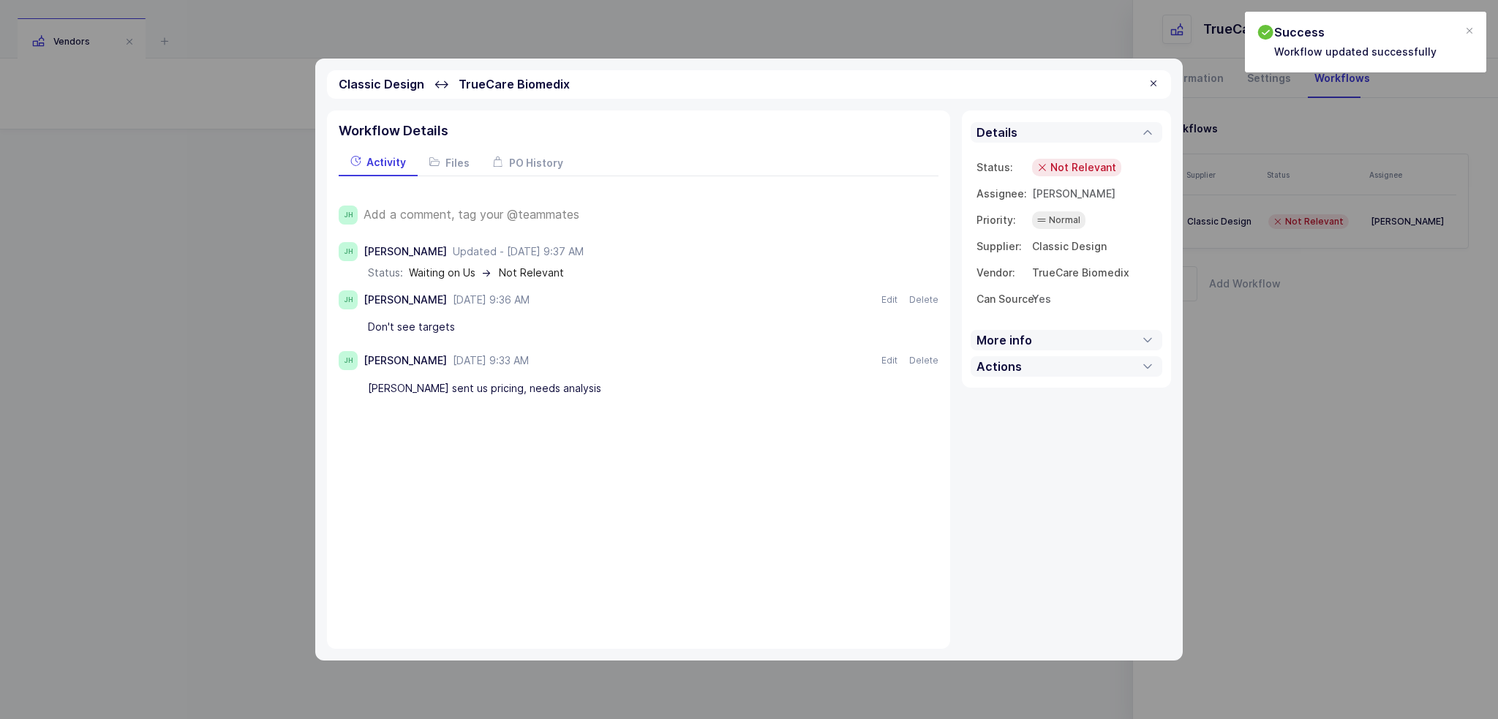
click at [1153, 79] on div at bounding box center [1154, 84] width 12 height 13
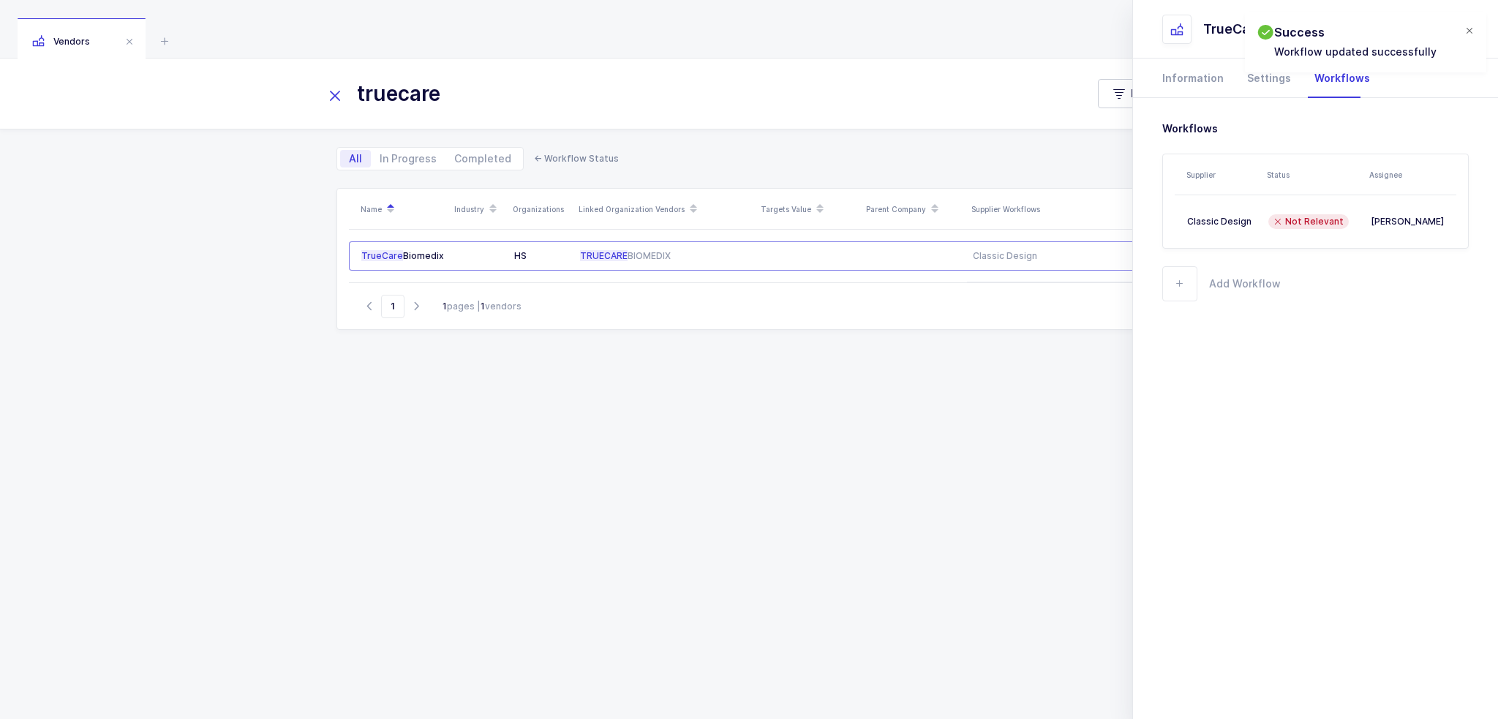
click at [1471, 30] on div at bounding box center [1470, 31] width 12 height 13
click at [1452, 31] on button "close drawer" at bounding box center [1461, 29] width 18 height 18
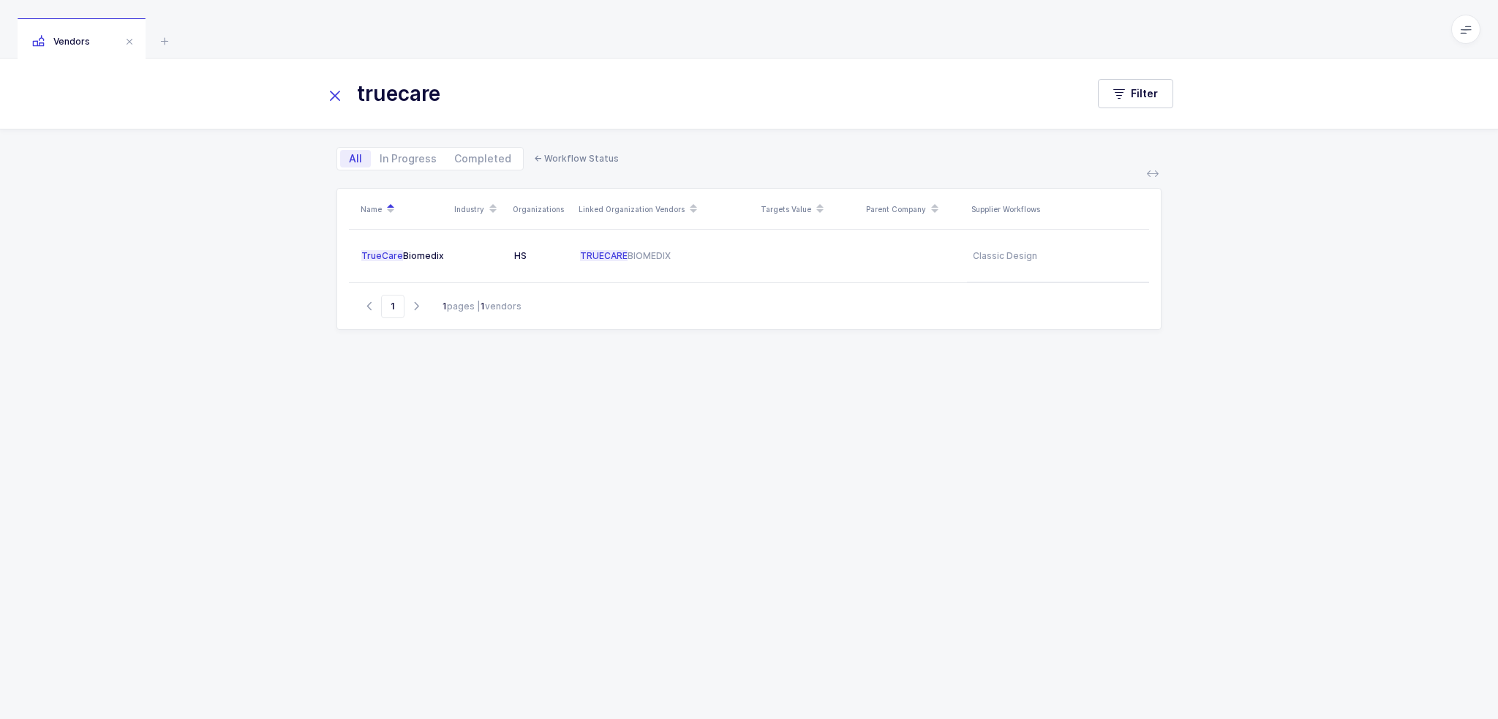
click at [344, 97] on icon at bounding box center [335, 96] width 20 height 20
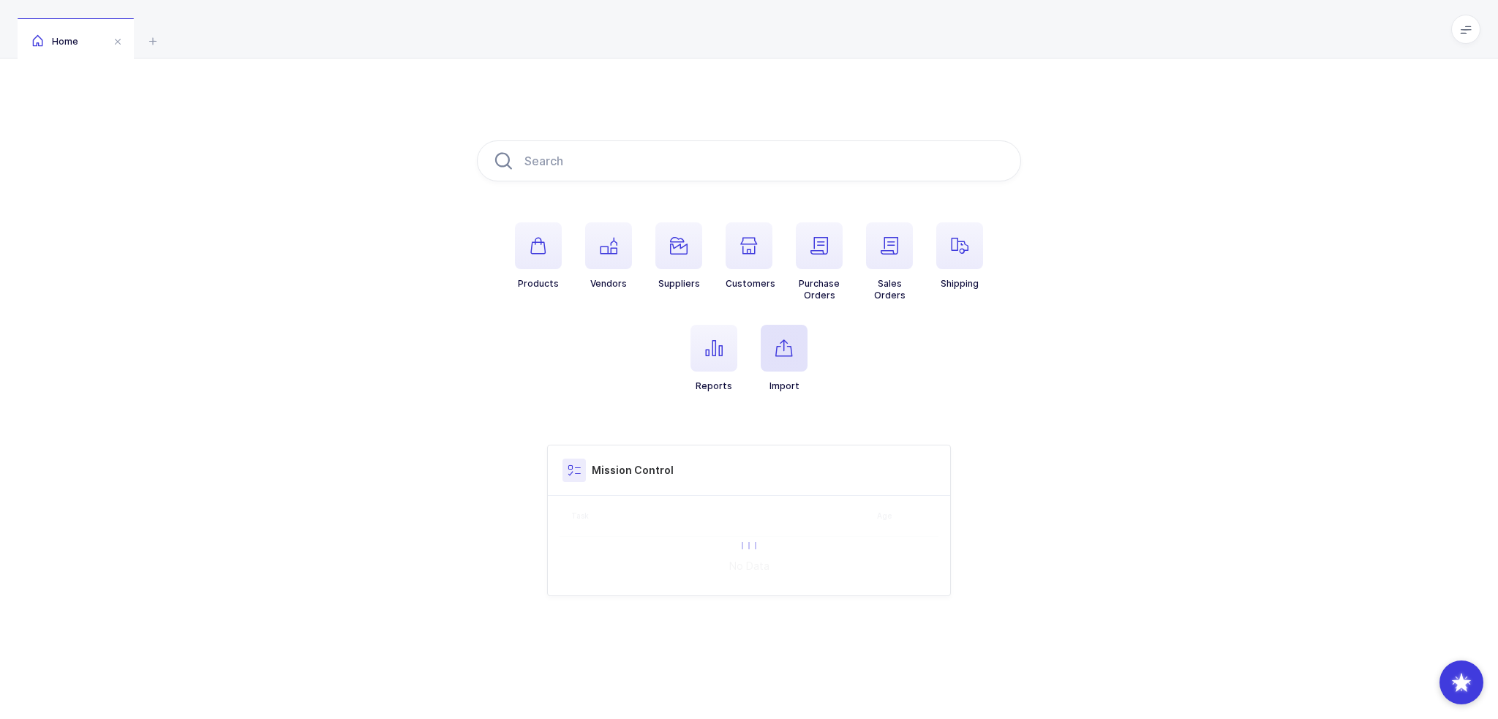
click at [795, 351] on span "button" at bounding box center [784, 348] width 47 height 47
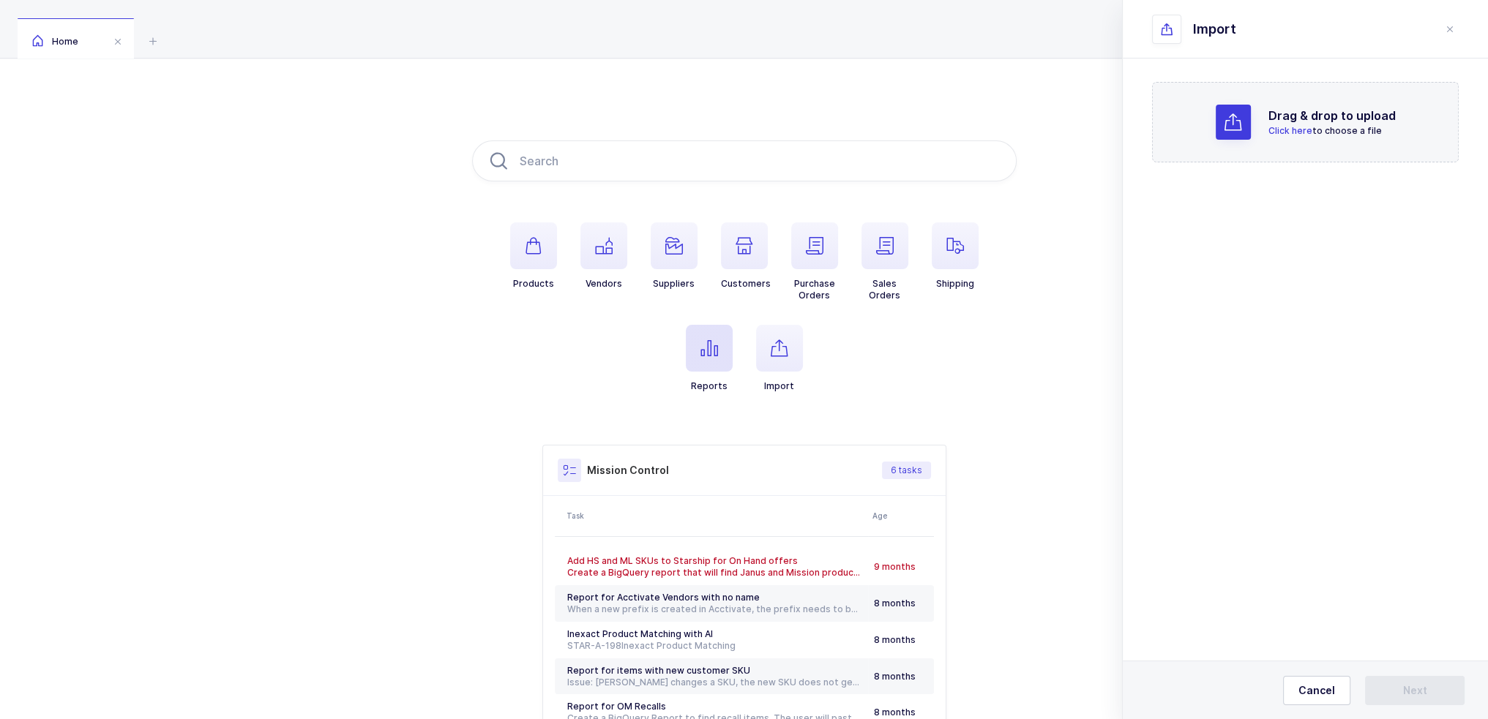
click at [702, 345] on icon "button" at bounding box center [709, 349] width 18 height 18
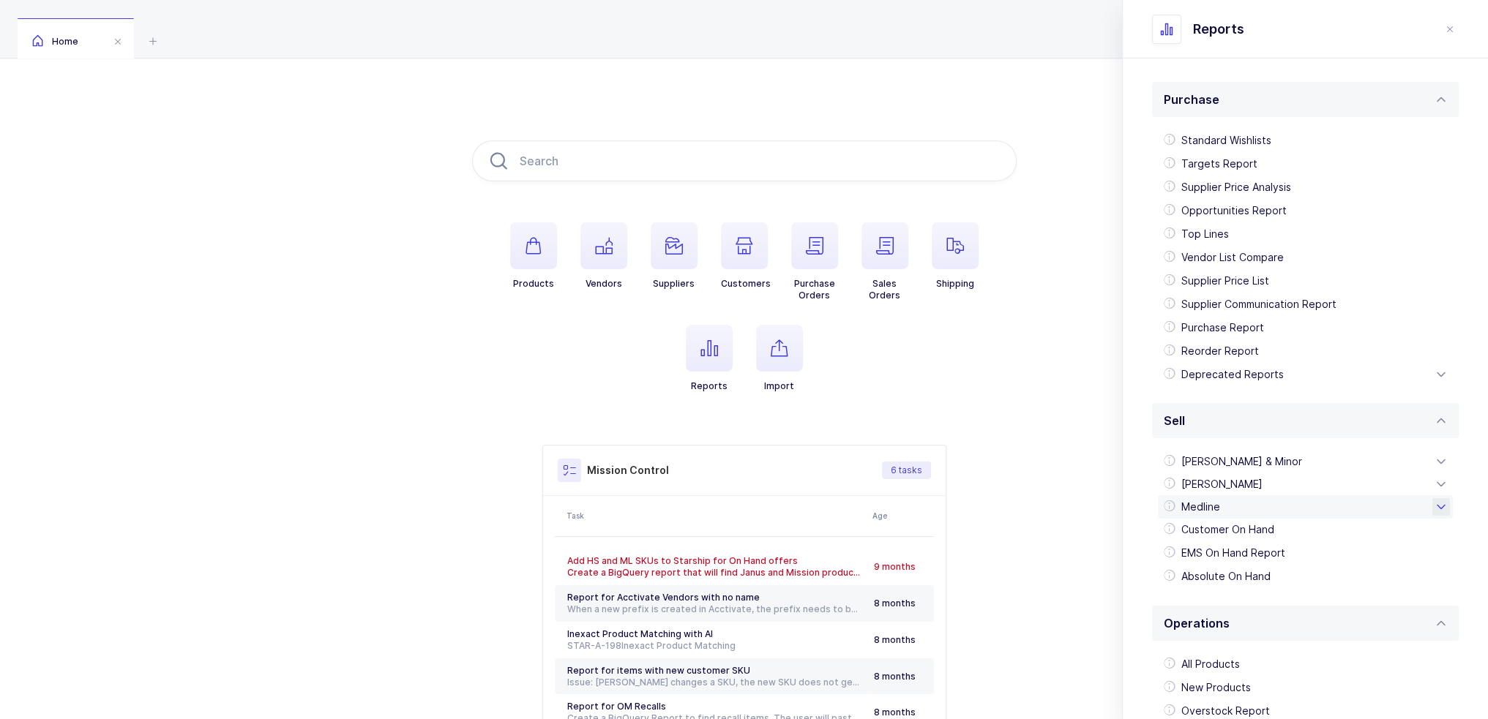
click at [1231, 500] on div "Medline" at bounding box center [1305, 506] width 295 height 23
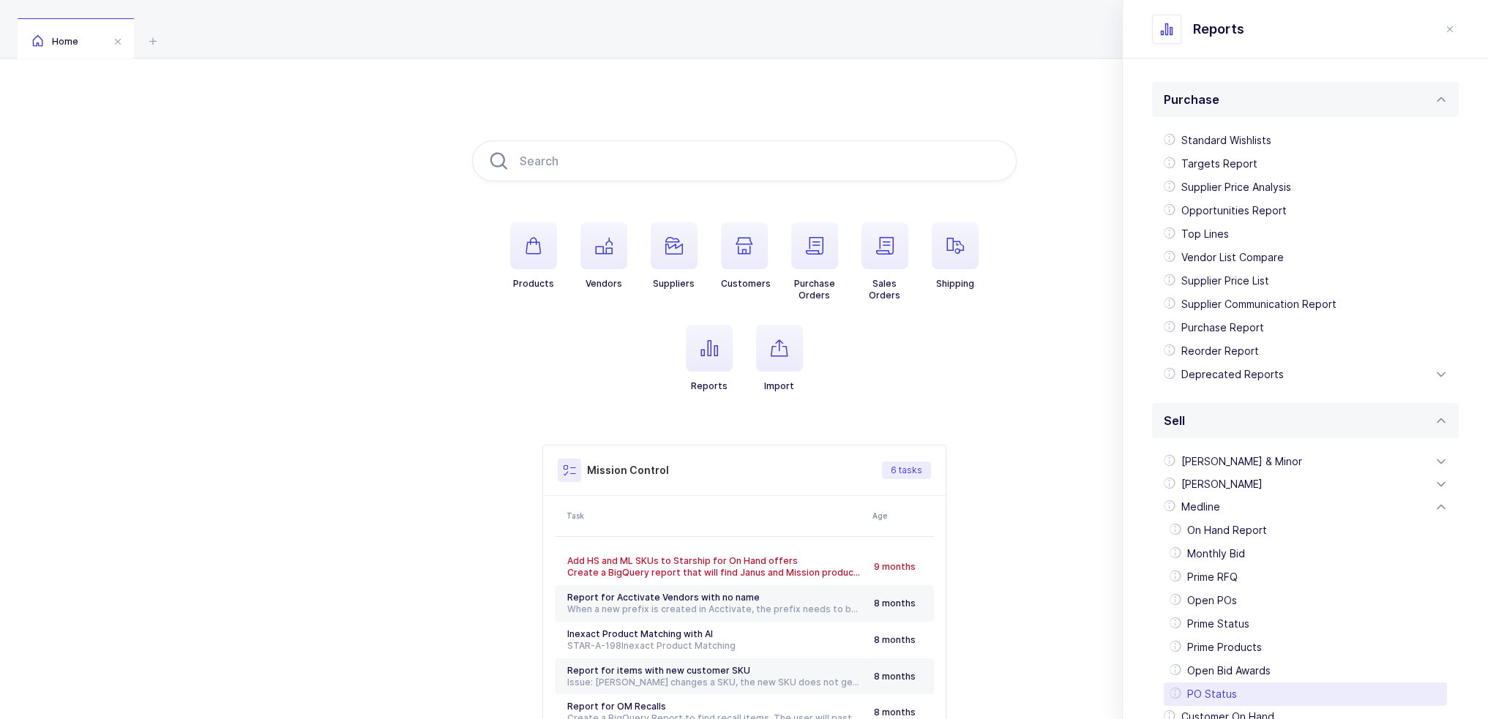
click at [1248, 693] on div "PO Status" at bounding box center [1304, 694] width 283 height 23
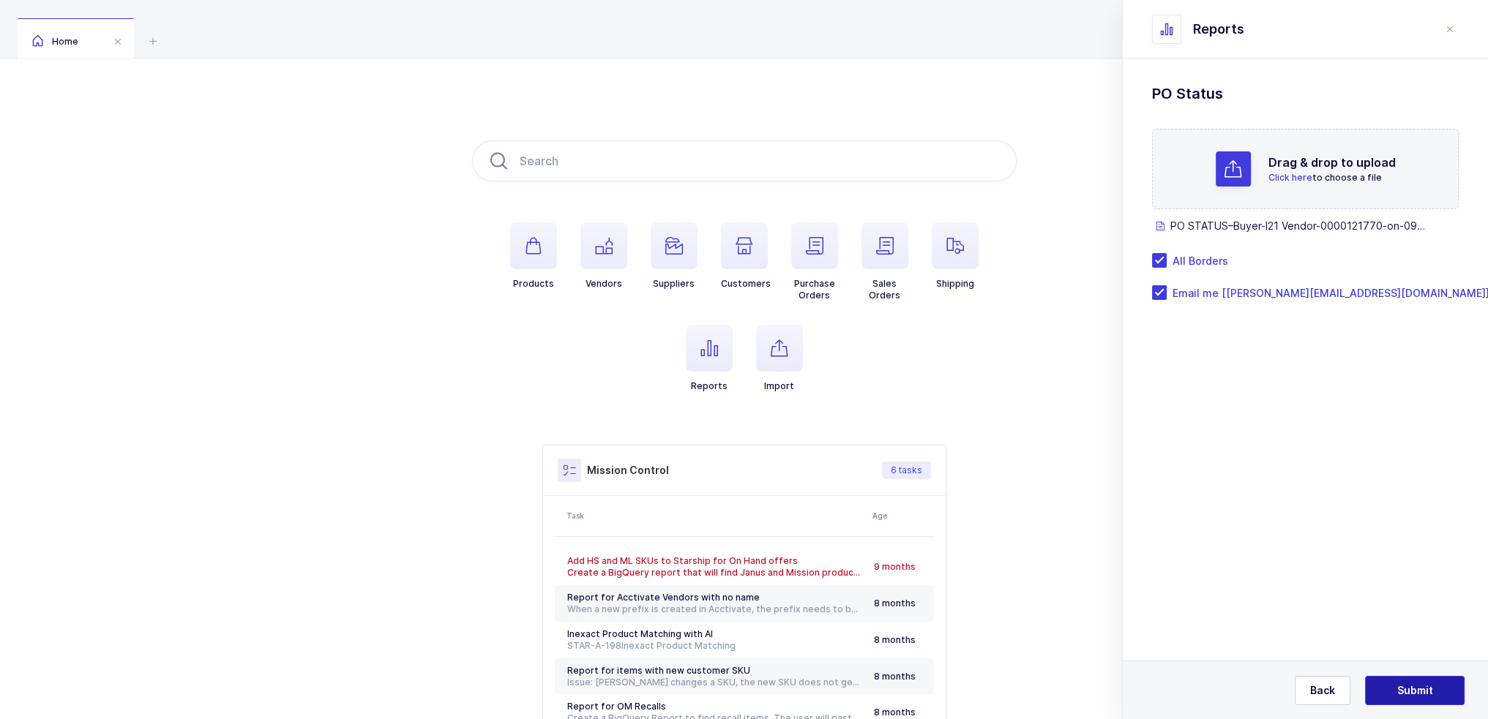
click at [1414, 683] on span "Submit" at bounding box center [1415, 690] width 36 height 15
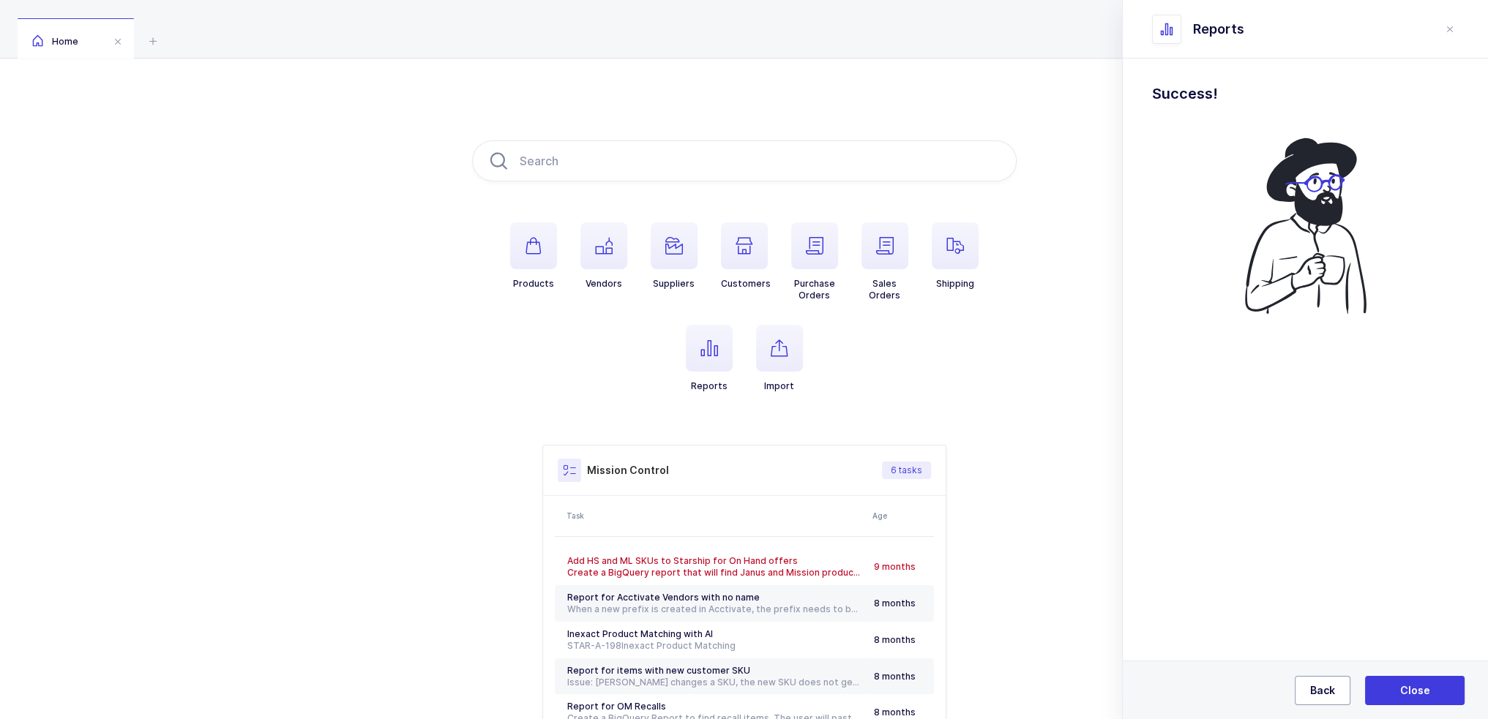
click at [1325, 686] on span "Back" at bounding box center [1322, 690] width 25 height 15
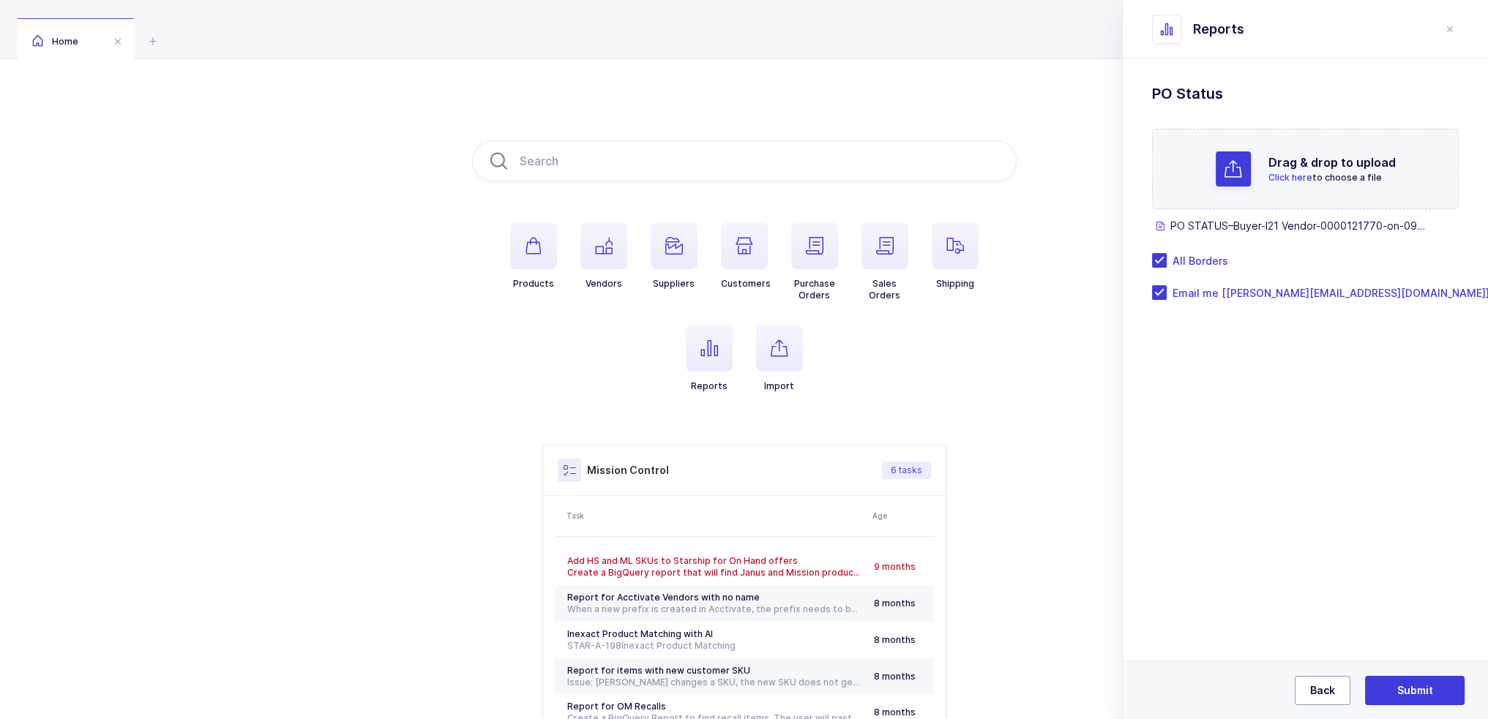
click at [1325, 686] on span "Back" at bounding box center [1322, 690] width 25 height 15
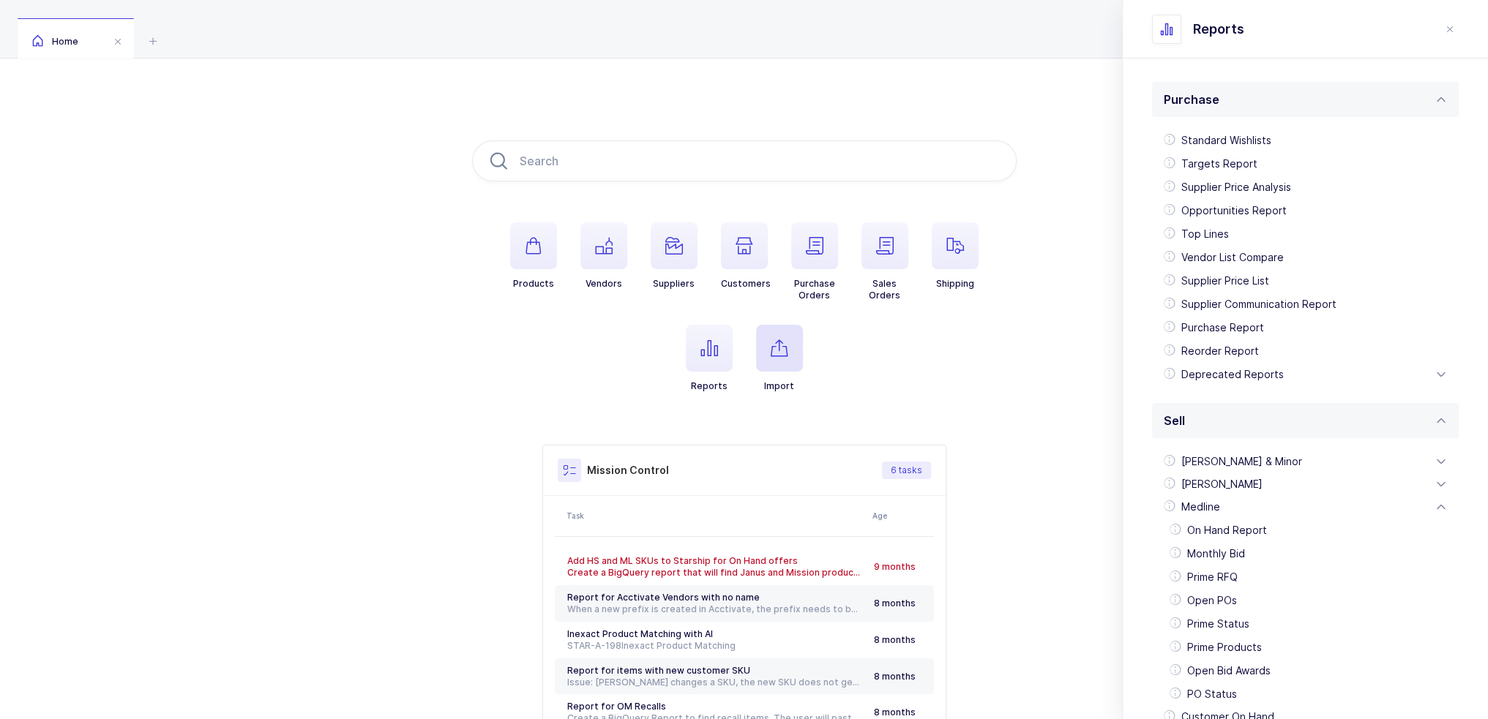
click at [786, 342] on icon "button" at bounding box center [779, 349] width 18 height 18
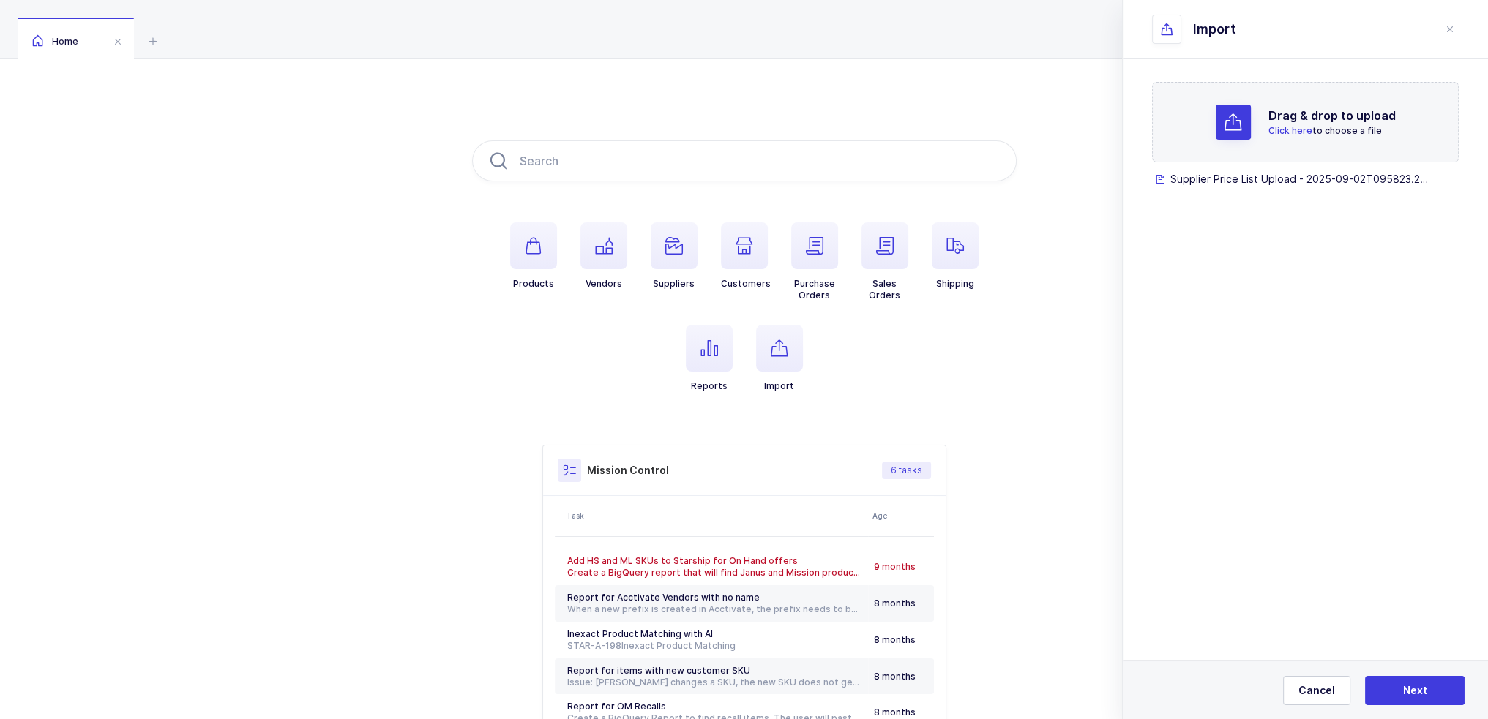
click at [1434, 675] on div "Cancel Next" at bounding box center [1304, 690] width 365 height 59
click at [1430, 687] on button "Next" at bounding box center [1415, 690] width 100 height 29
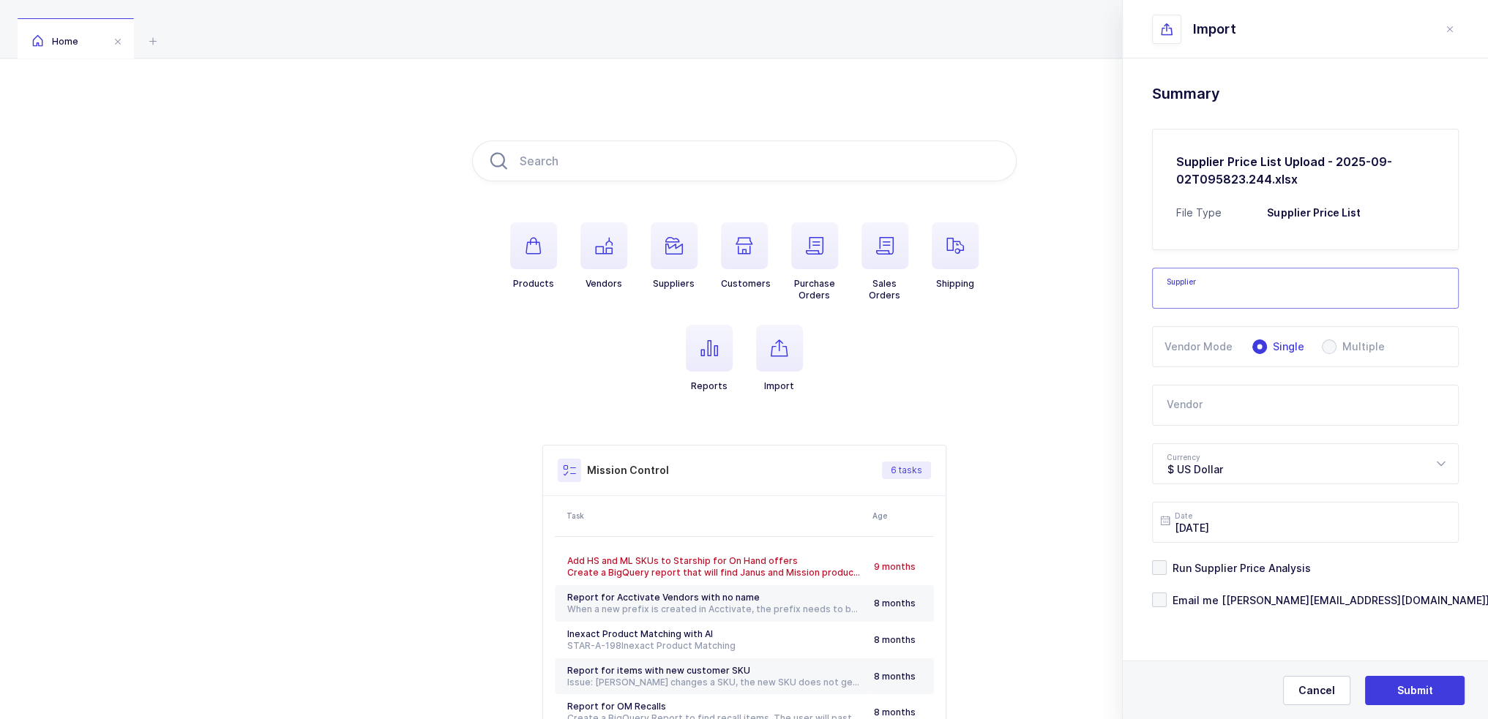
click at [1259, 293] on input "text" at bounding box center [1305, 288] width 307 height 41
click at [1215, 339] on li "Mukita" at bounding box center [1310, 337] width 304 height 23
type input "Mukita"
click at [1209, 406] on input "text" at bounding box center [1305, 405] width 307 height 41
click at [1212, 451] on div "DeRoyal" at bounding box center [1238, 454] width 143 height 15
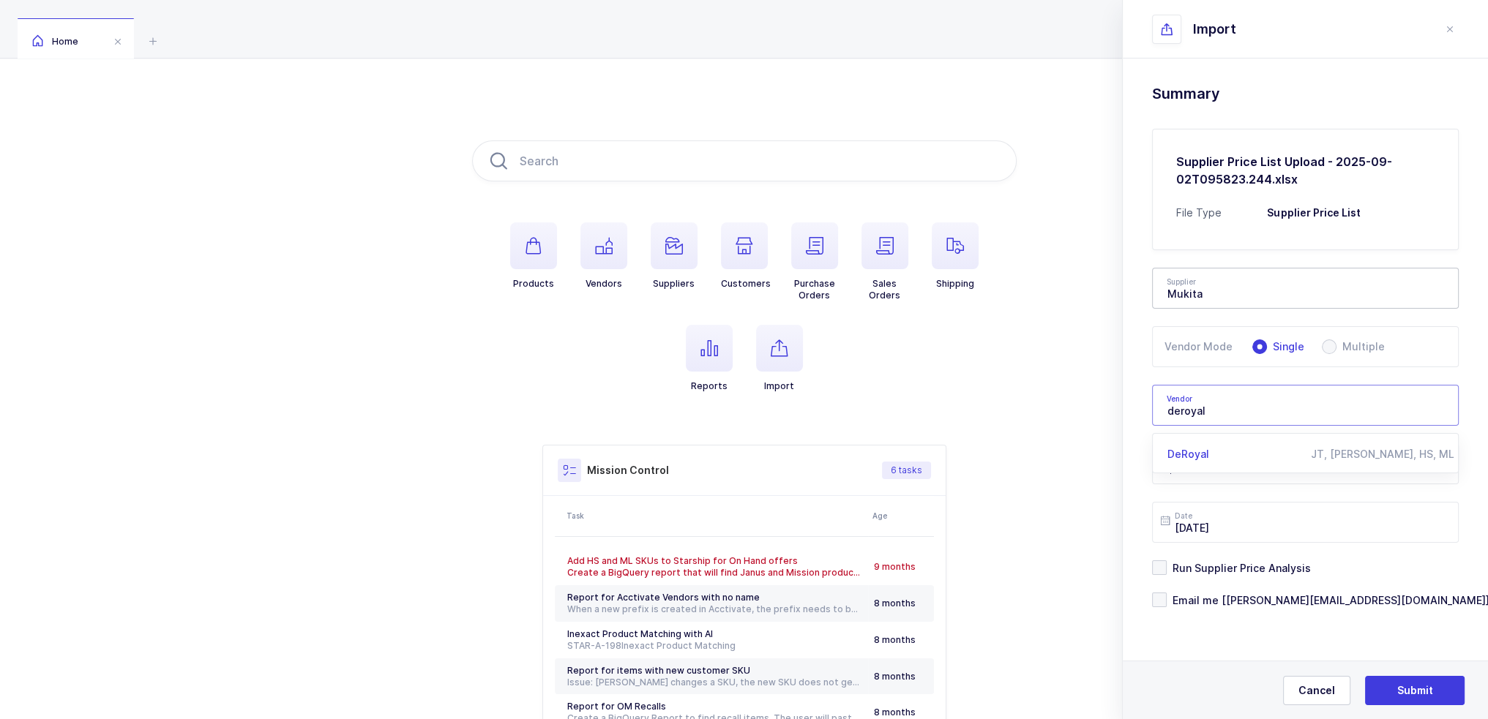
type input "DeRoyal"
click at [1218, 596] on span "Email me [joey@janustrade.com]" at bounding box center [1327, 600] width 323 height 14
click at [1166, 593] on input "Email me [joey@janustrade.com]" at bounding box center [1166, 593] width 0 height 0
click at [1440, 692] on button "Submit" at bounding box center [1415, 690] width 100 height 29
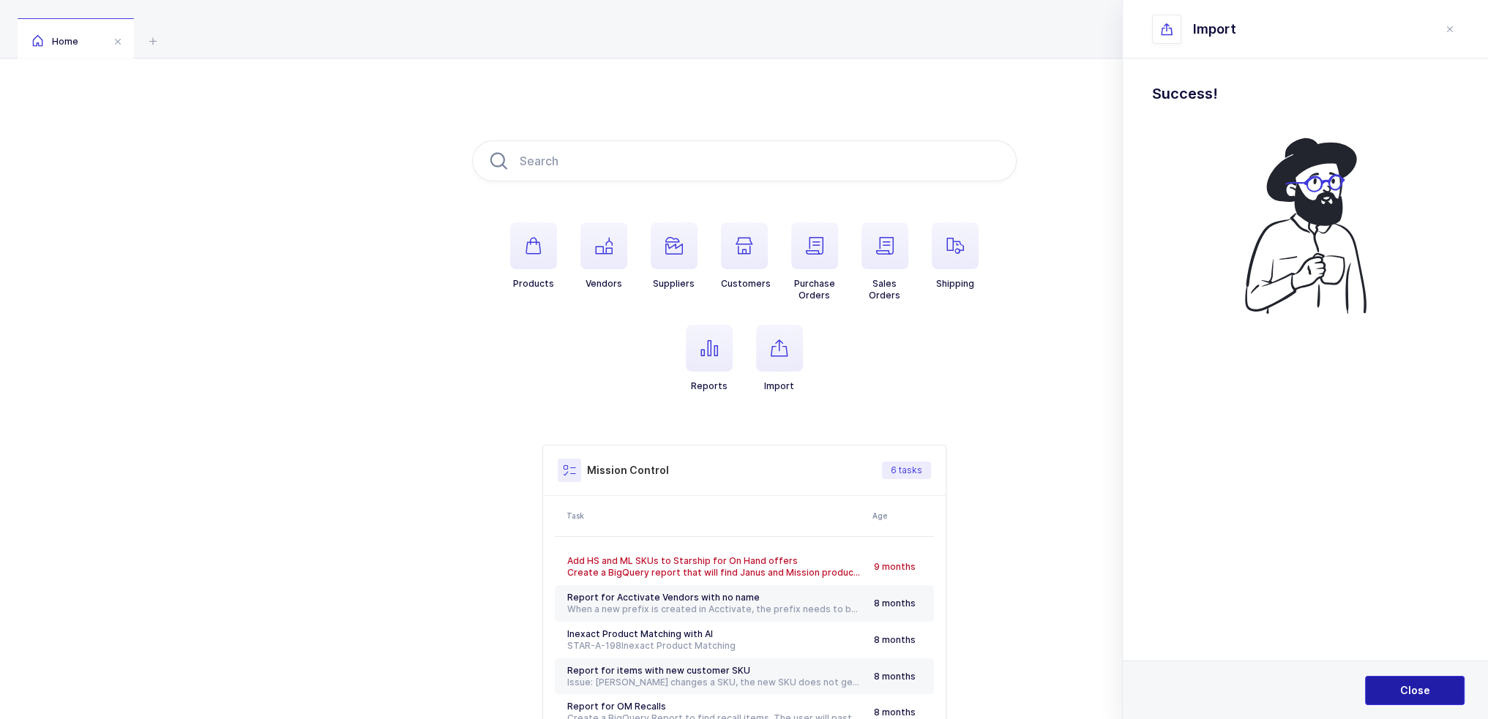
click at [1417, 676] on button "Close" at bounding box center [1415, 690] width 100 height 29
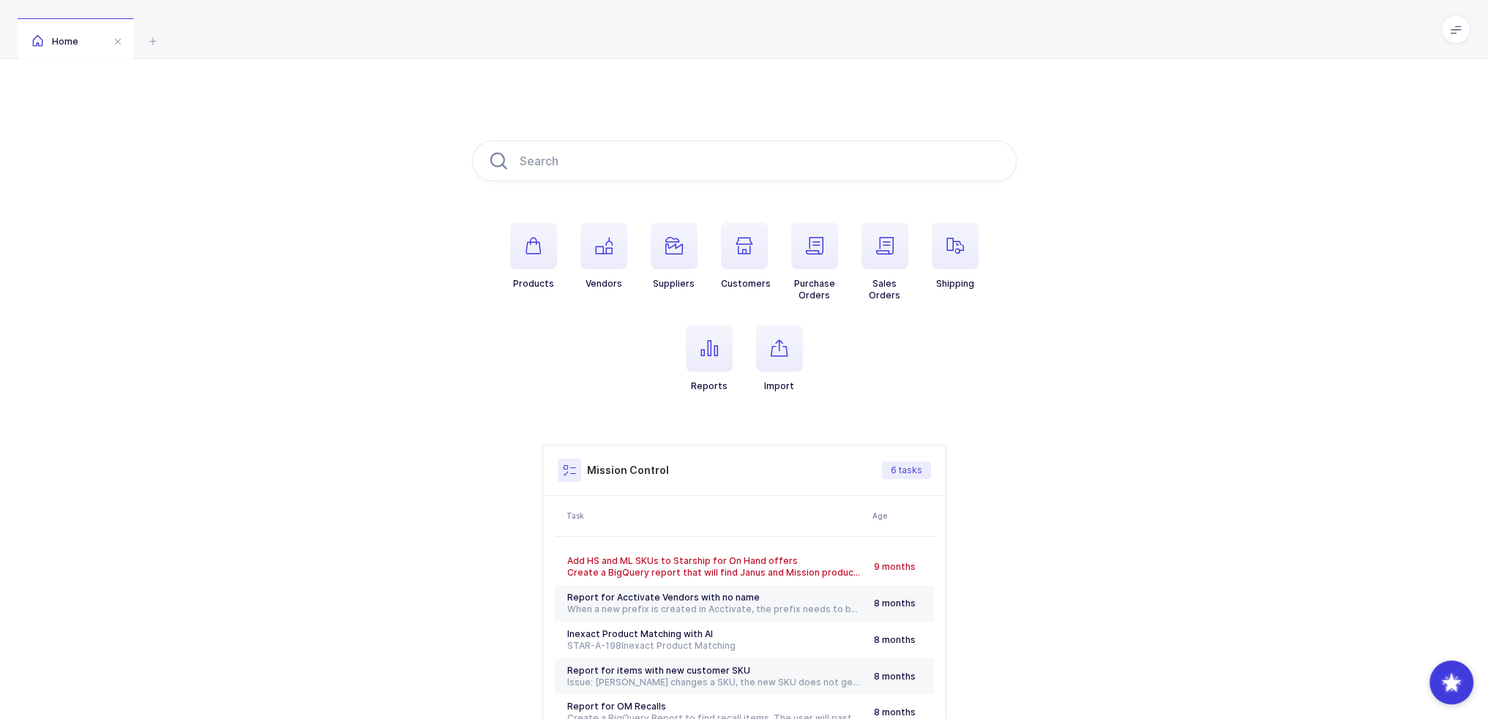
click at [1451, 27] on icon at bounding box center [1455, 29] width 12 height 12
click at [1396, 204] on ul "Apps Core Warehouse Admin Mission Control Purchasing Joey H. Logout Account" at bounding box center [1401, 179] width 146 height 253
click at [1396, 195] on li "Purchasing" at bounding box center [1400, 197] width 109 height 12
click at [697, 353] on span "button" at bounding box center [709, 348] width 47 height 47
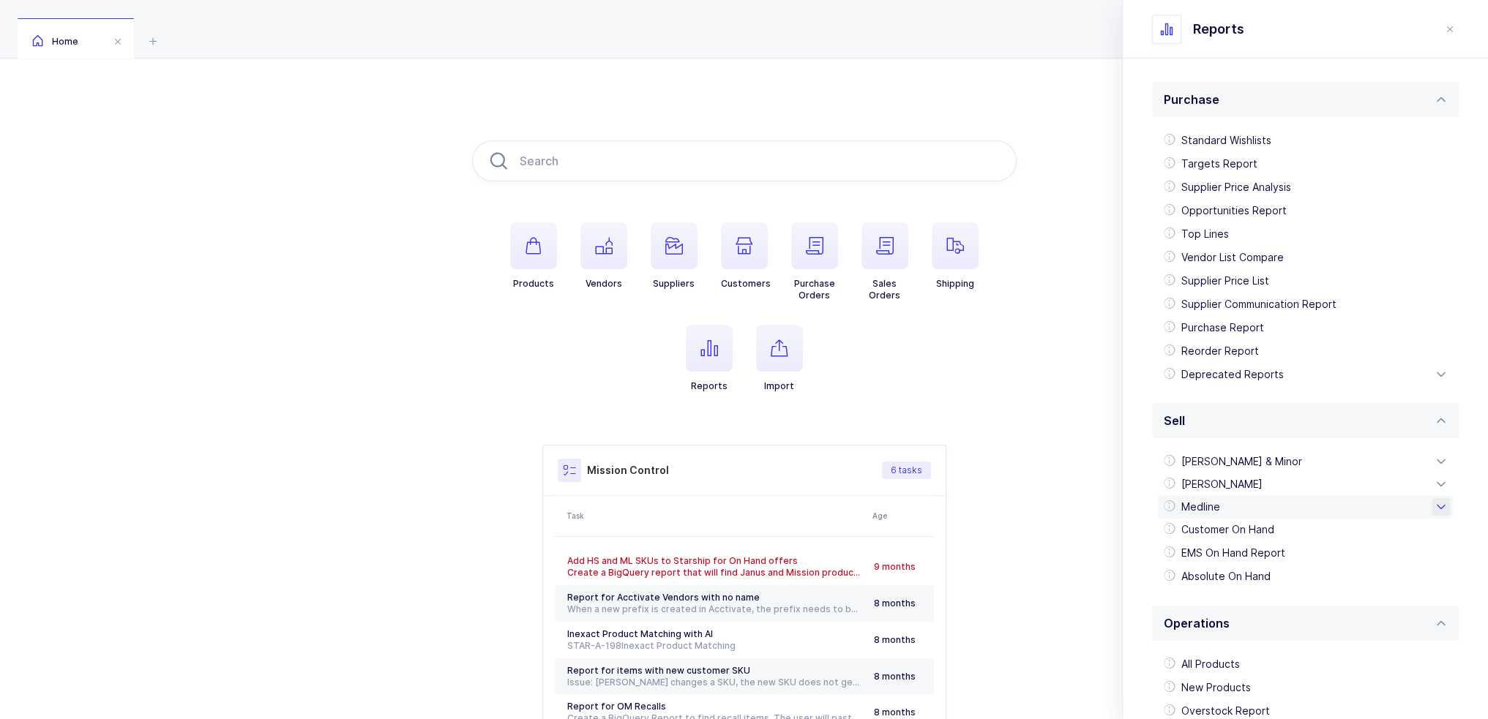
click at [1250, 506] on div "Medline" at bounding box center [1305, 506] width 295 height 23
click at [1242, 554] on div "Monthly Bid" at bounding box center [1304, 553] width 283 height 23
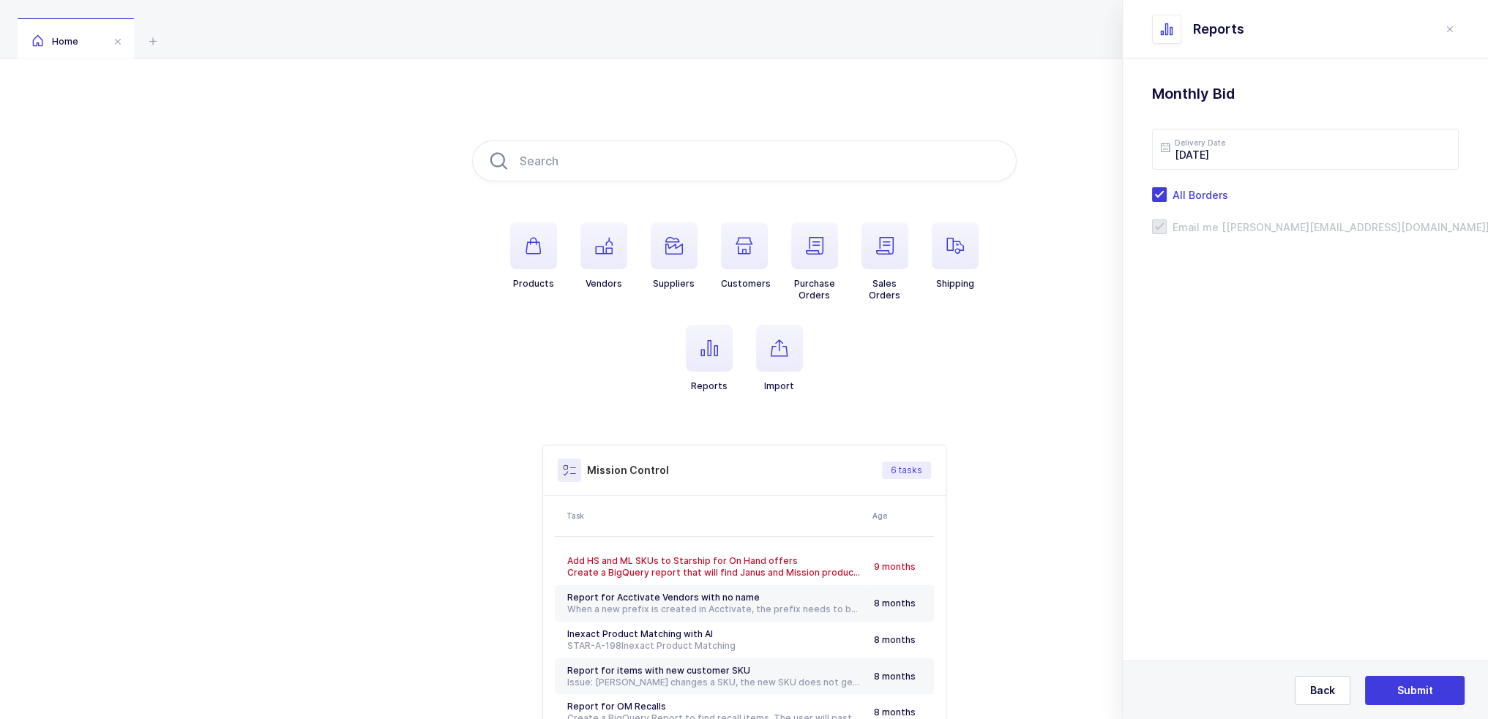
click at [1253, 170] on form "Delivery Date [DATE] All Borders Email me [[PERSON_NAME][EMAIL_ADDRESS][DOMAIN_…" at bounding box center [1305, 181] width 307 height 105
click at [1261, 160] on input "[DATE]" at bounding box center [1305, 149] width 307 height 41
click at [1264, 266] on span "3" at bounding box center [1270, 265] width 18 height 18
type input "[DATE]"
click at [1392, 686] on button "Submit" at bounding box center [1415, 690] width 100 height 29
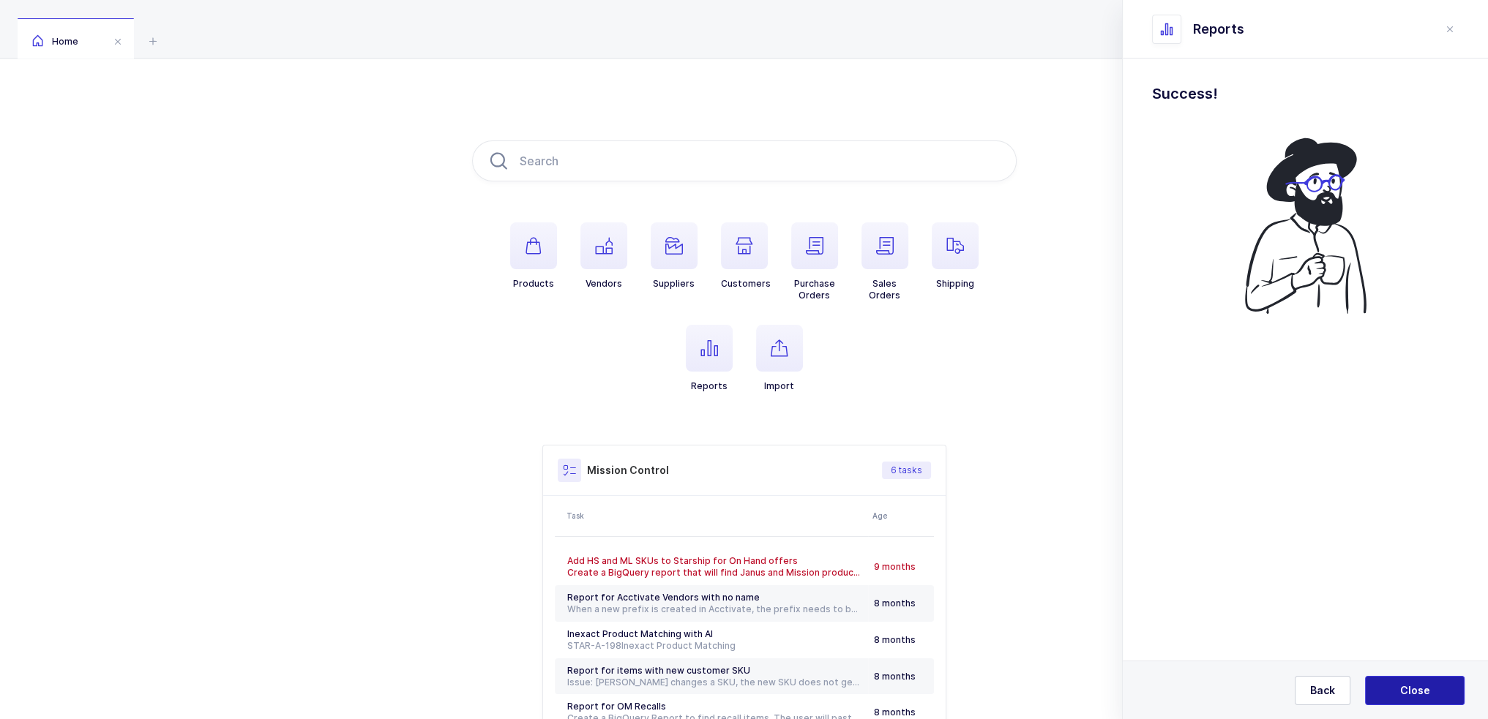
click at [1405, 682] on button "Close" at bounding box center [1415, 690] width 100 height 29
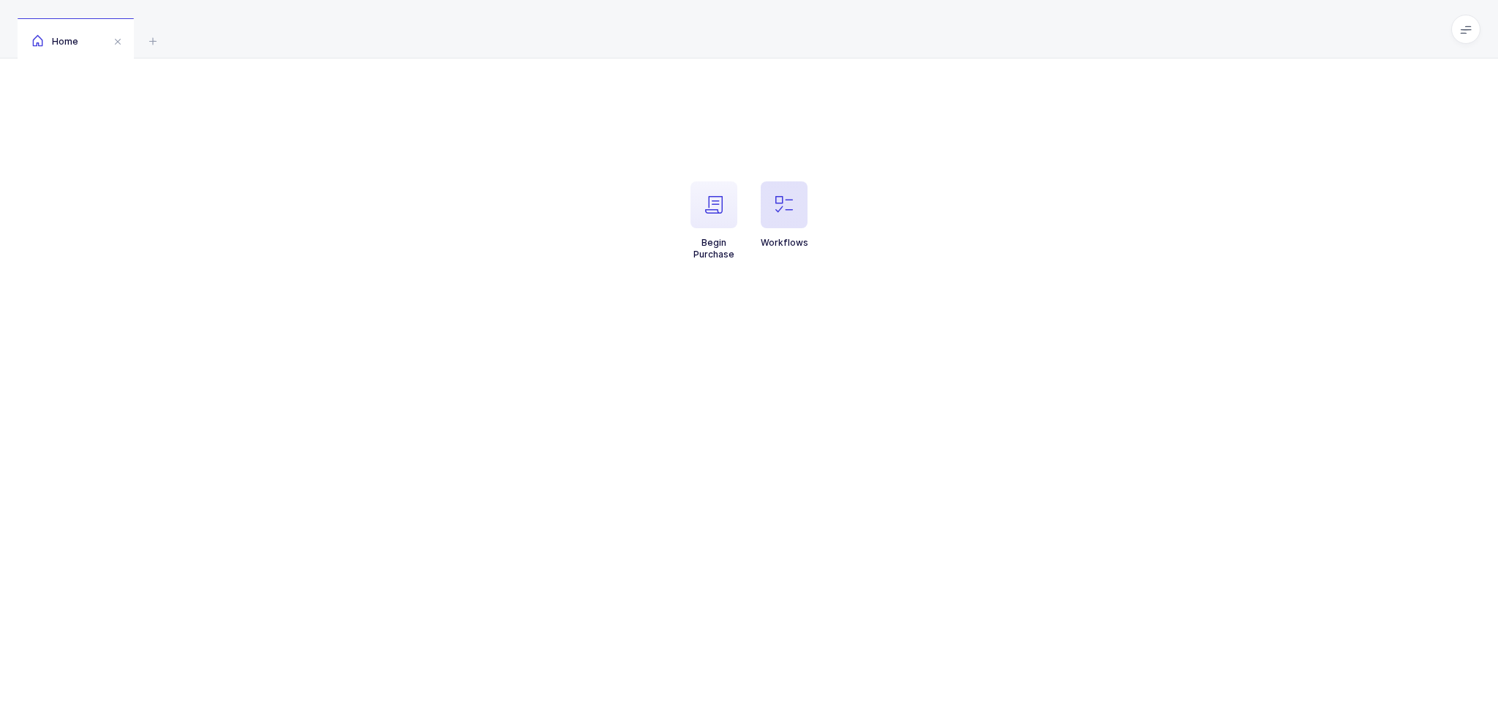
click at [777, 195] on span "button" at bounding box center [784, 204] width 47 height 47
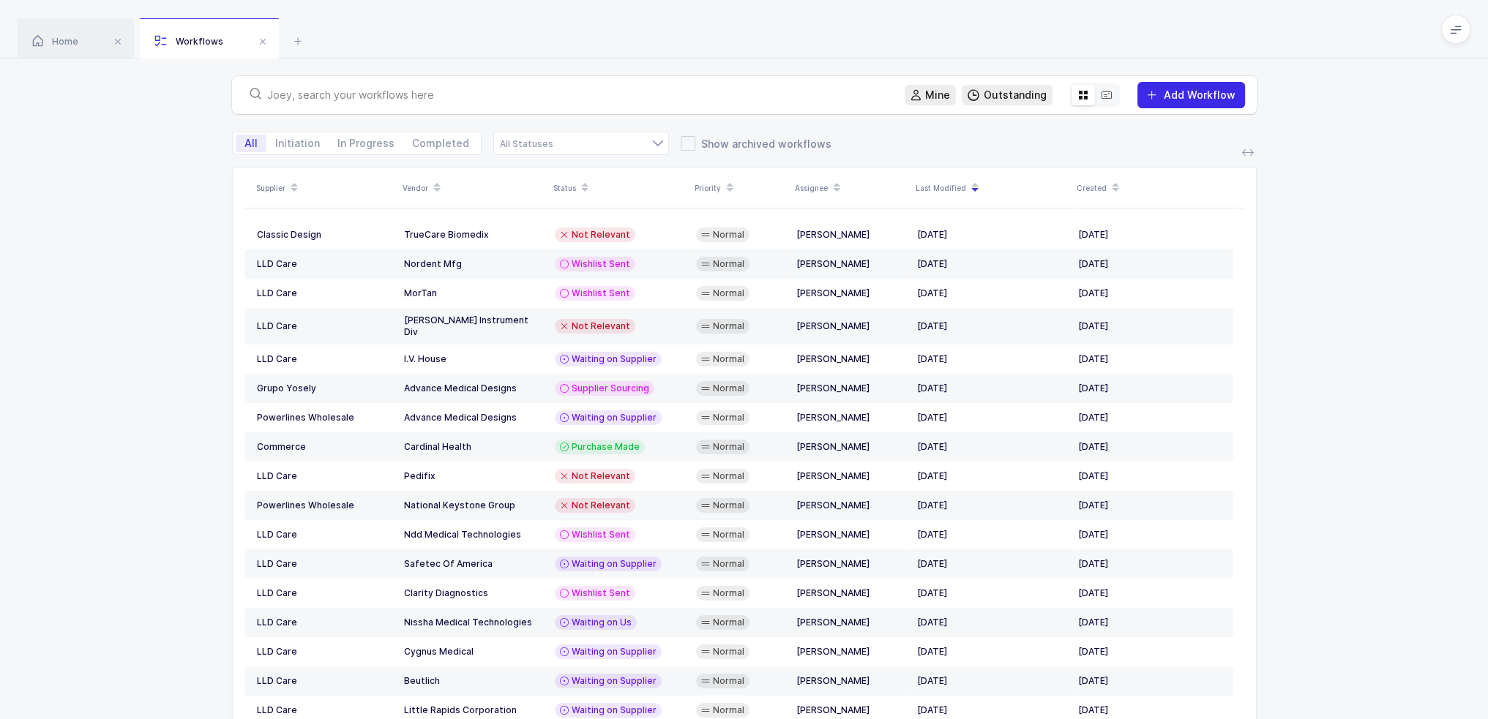
click at [1185, 93] on span "Add Workflow" at bounding box center [1199, 95] width 72 height 12
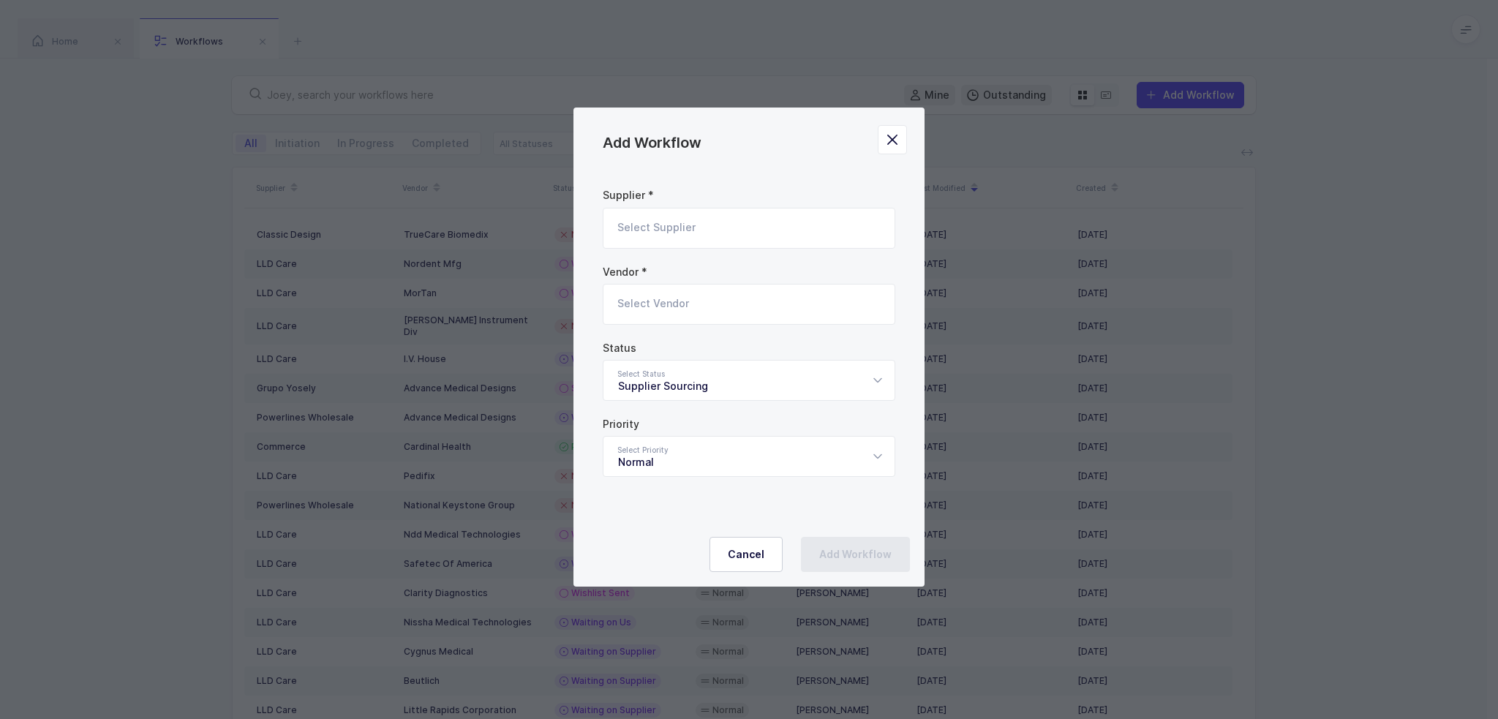
click at [648, 227] on input "Add Workflow" at bounding box center [749, 228] width 293 height 41
click at [705, 277] on li "Mukita" at bounding box center [754, 277] width 290 height 23
type input "Mukita"
click at [694, 312] on input "Add Workflow" at bounding box center [749, 304] width 293 height 41
click at [687, 347] on div "DeRoyal" at bounding box center [683, 353] width 130 height 15
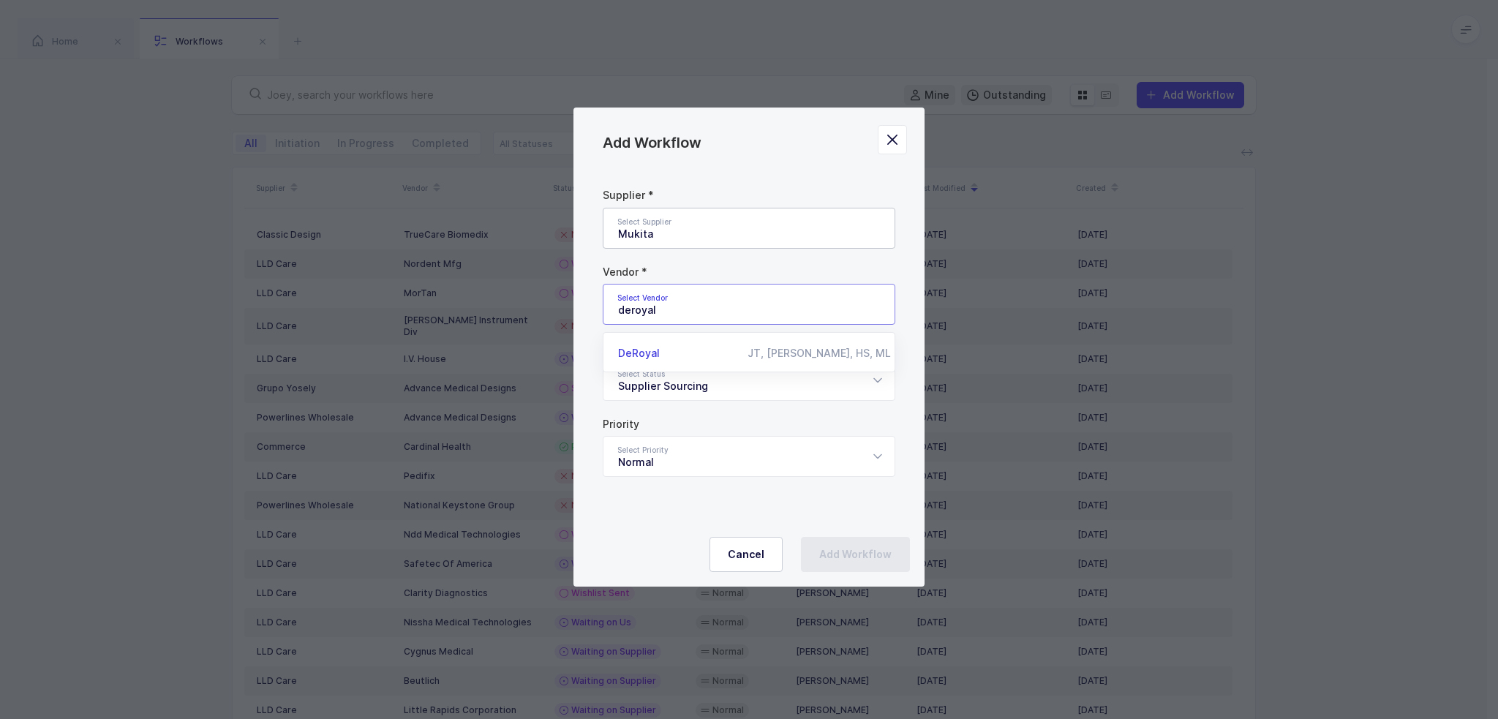
type input "DeRoyal"
click at [713, 394] on div "Supplier Sourcing" at bounding box center [749, 380] width 293 height 41
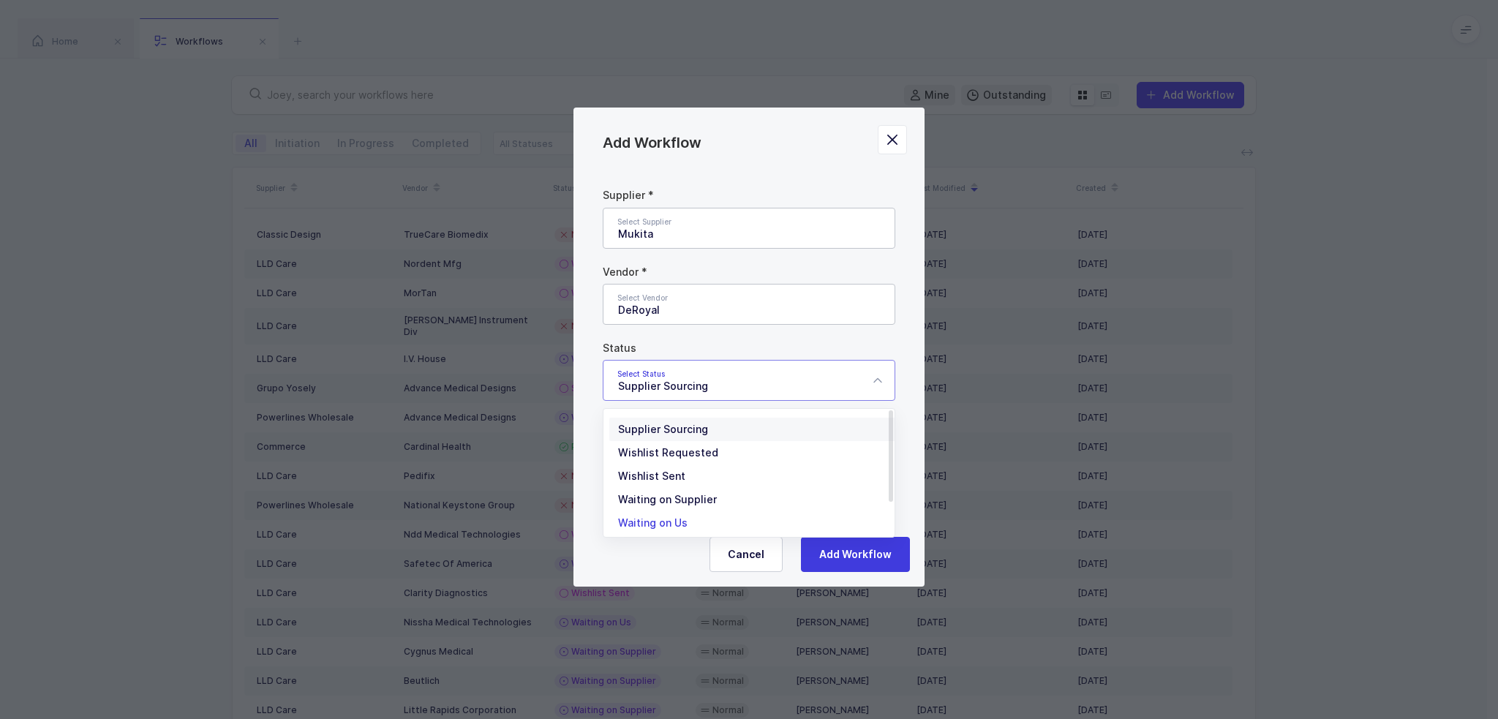
click at [685, 520] on span "Waiting on Us" at bounding box center [653, 523] width 70 height 12
type input "Waiting on Us"
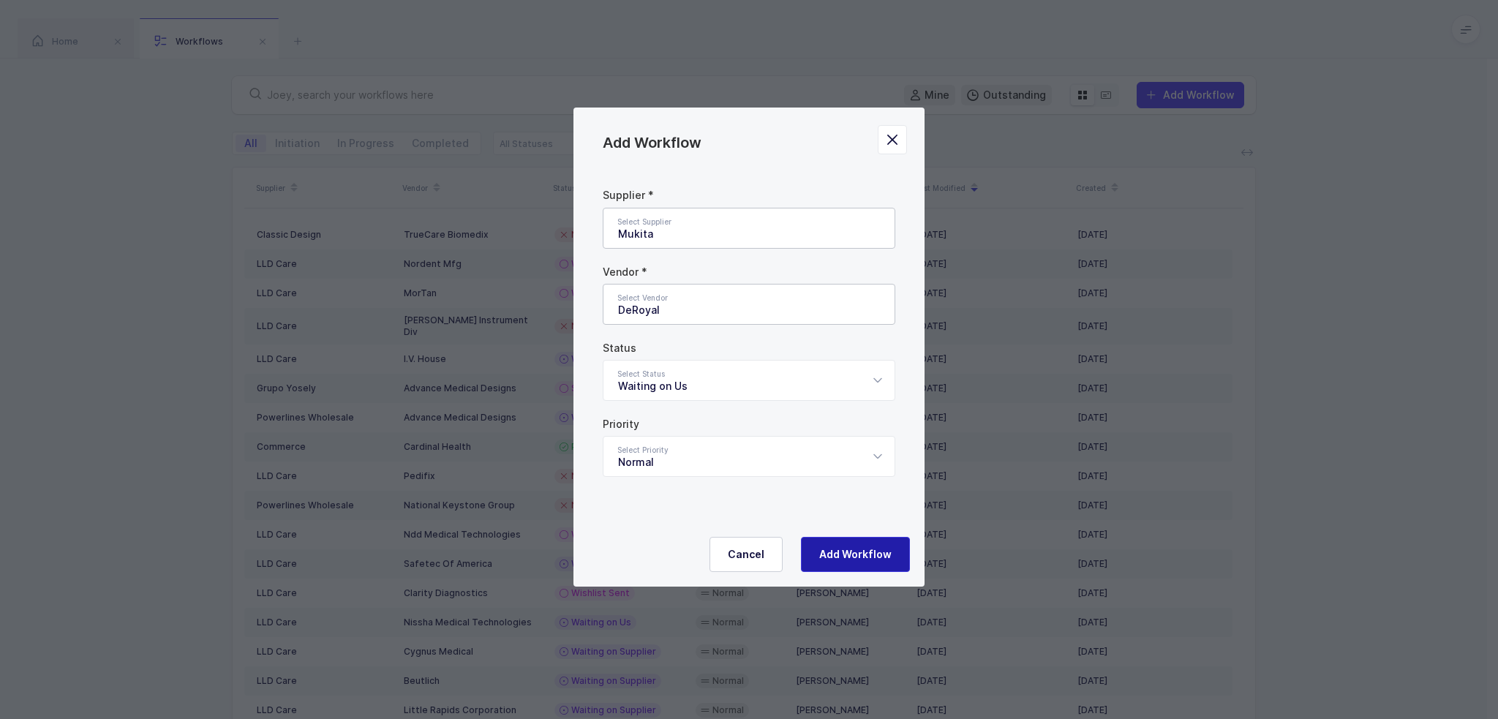
click at [851, 561] on button "Add Workflow" at bounding box center [855, 554] width 109 height 35
type input "Supplier Sourcing"
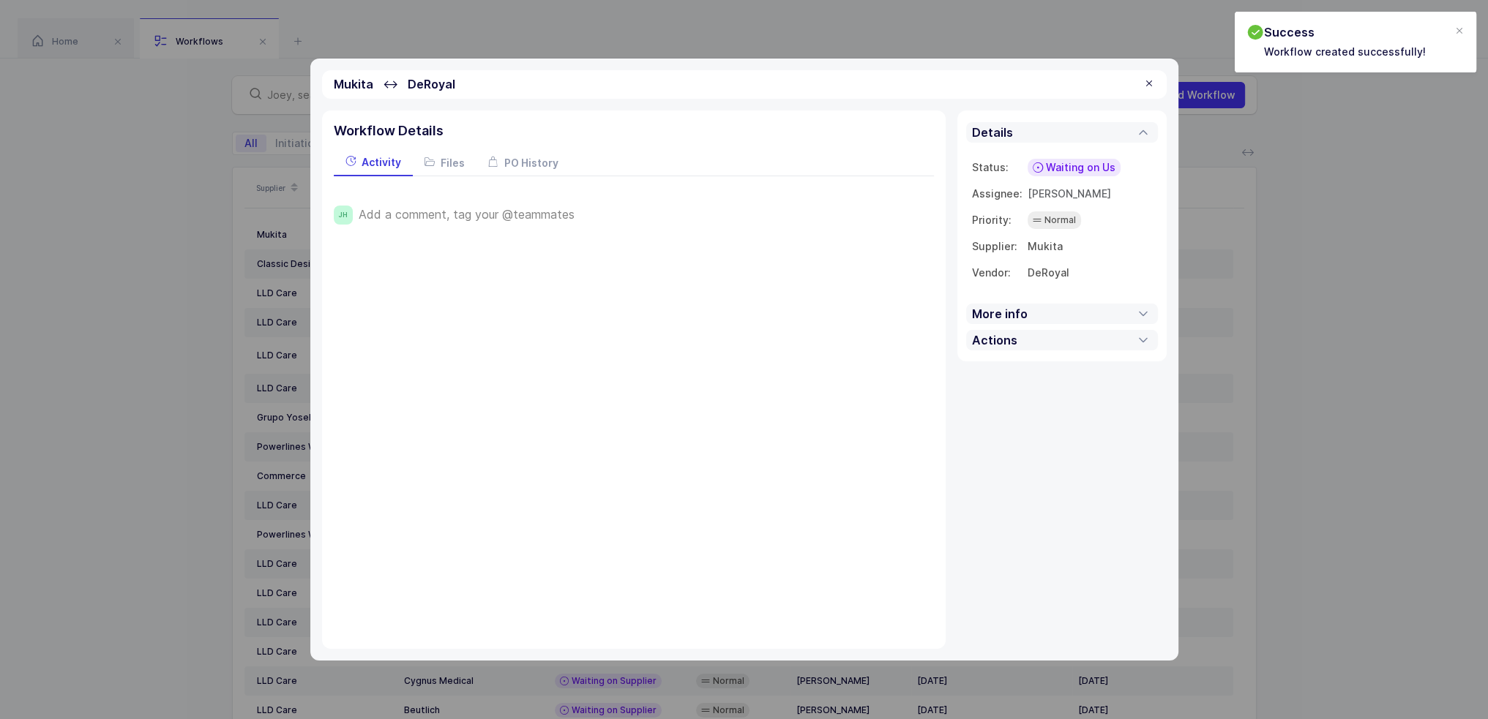
click at [530, 214] on span "Add a comment, tag your @teammates" at bounding box center [467, 214] width 216 height 13
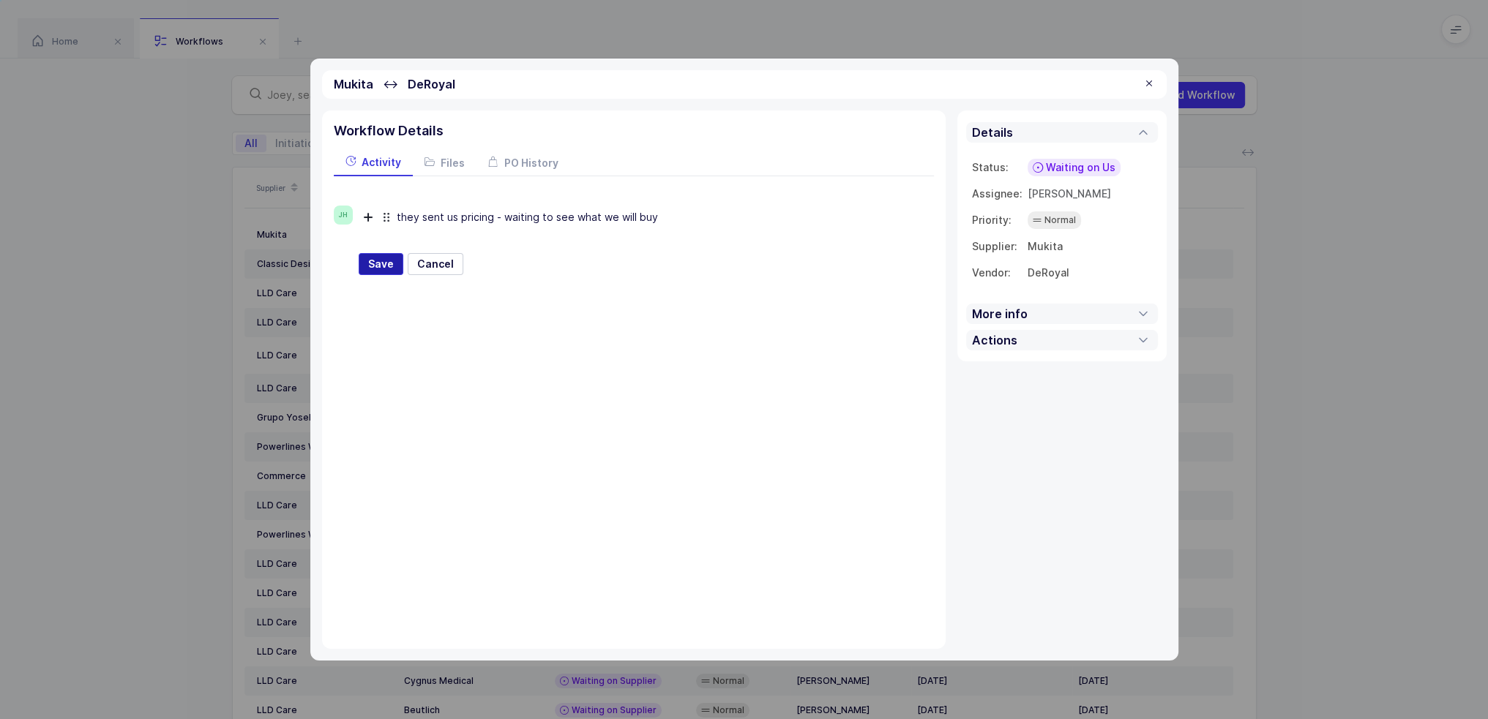
click at [385, 263] on span "Save" at bounding box center [381, 264] width 26 height 15
click at [1059, 190] on span "[PERSON_NAME]" at bounding box center [1068, 193] width 83 height 12
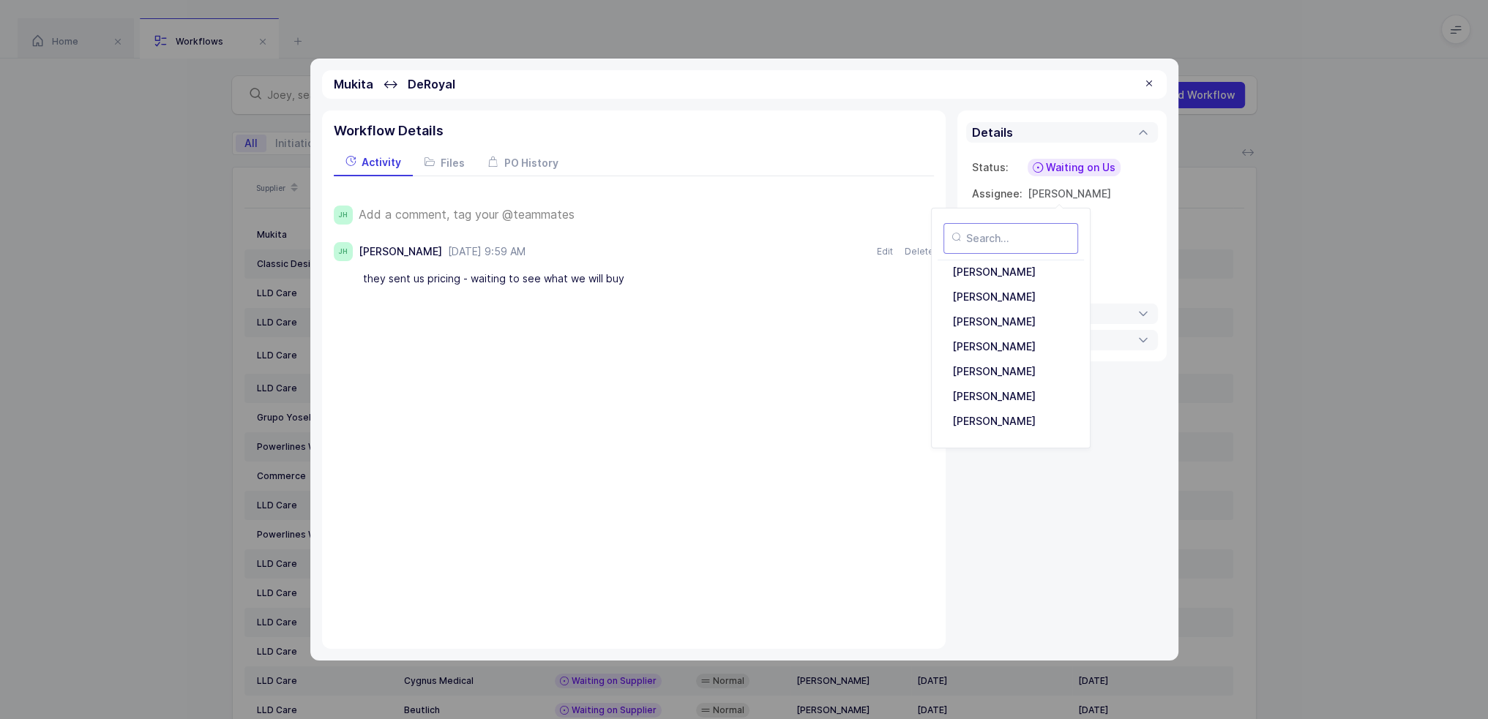
click at [1016, 242] on input "text" at bounding box center [1010, 238] width 135 height 31
type input "tovi"
click at [982, 268] on div "[PERSON_NAME]" at bounding box center [1010, 271] width 129 height 23
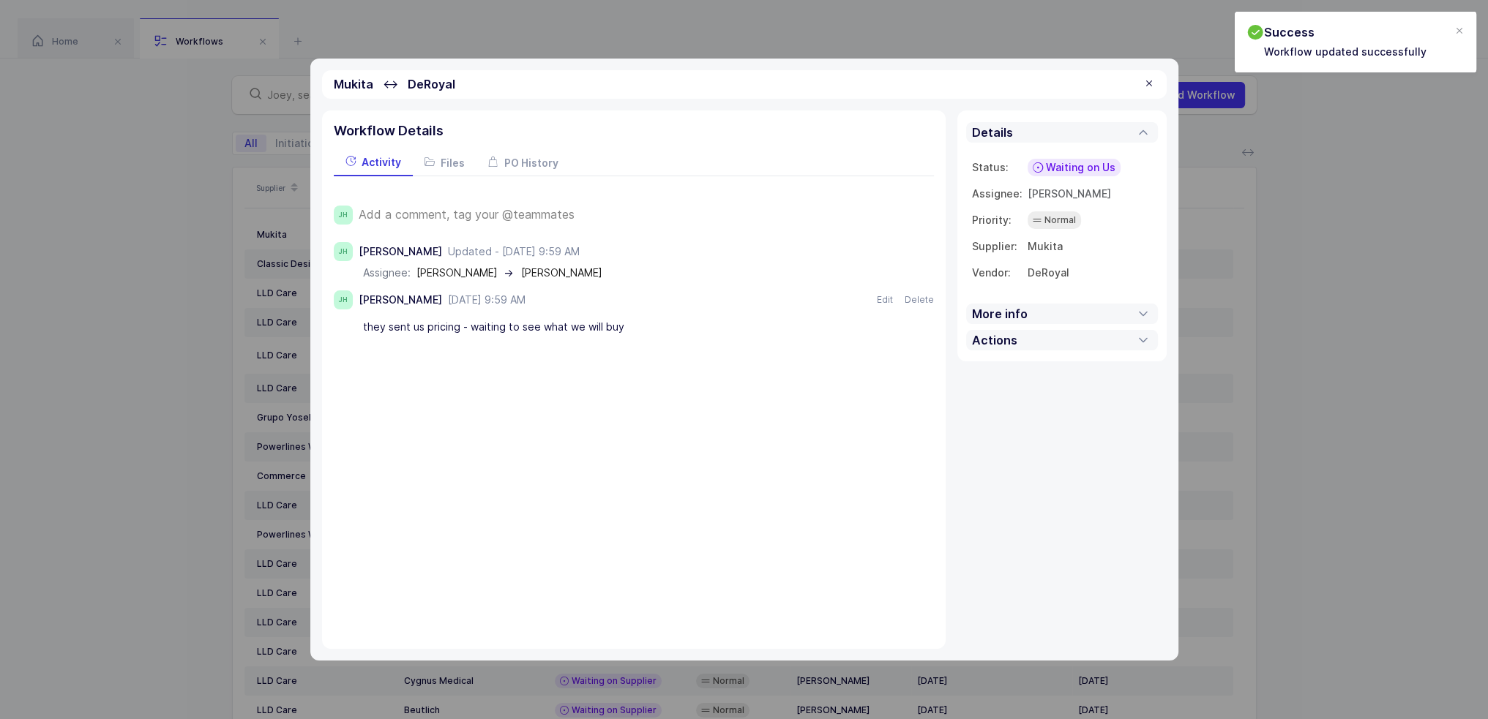
click at [1153, 86] on div at bounding box center [1149, 84] width 12 height 13
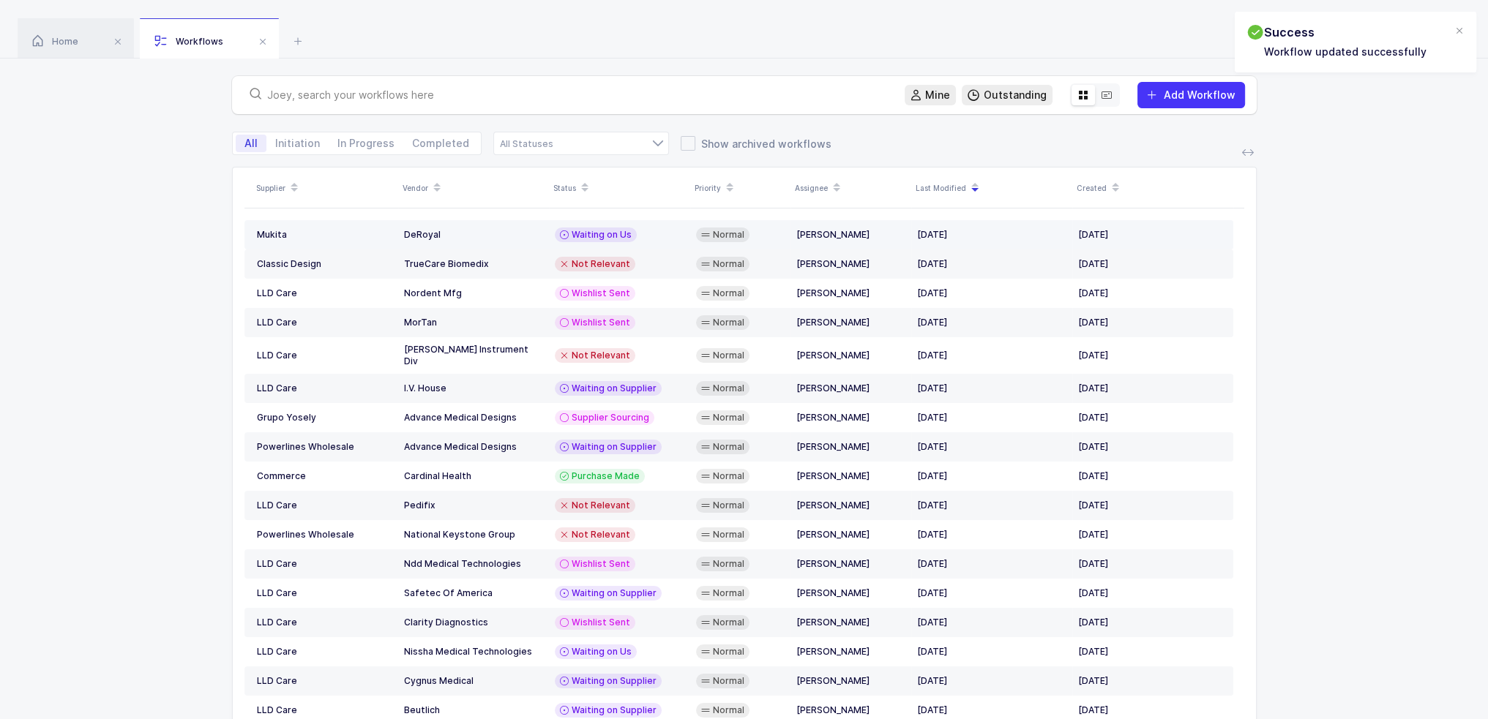
click at [539, 233] on div "DeRoyal" at bounding box center [473, 235] width 139 height 12
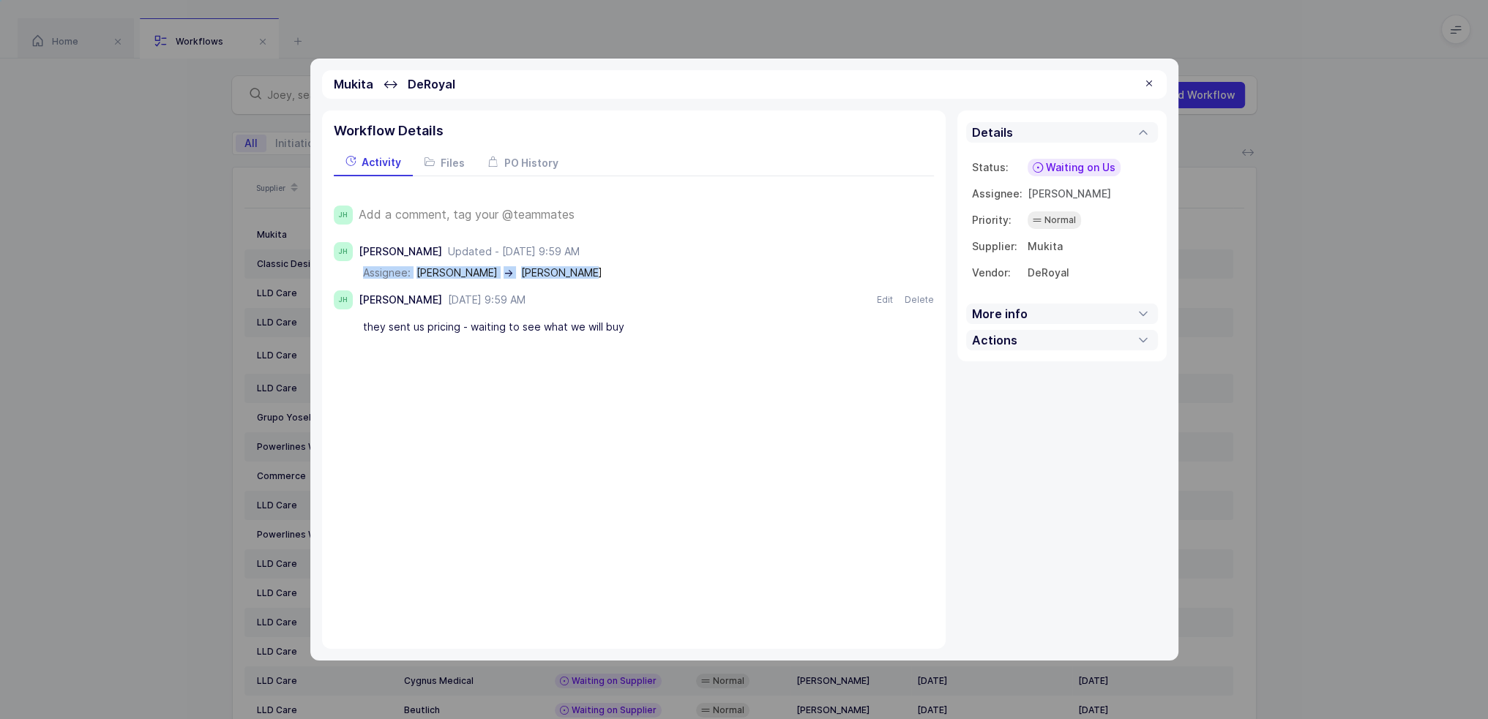
drag, startPoint x: 363, startPoint y: 271, endPoint x: 571, endPoint y: 273, distance: 207.8
click at [571, 273] on div "assignee: [PERSON_NAME] → [PERSON_NAME]" at bounding box center [648, 273] width 571 height 12
drag, startPoint x: 594, startPoint y: 271, endPoint x: 601, endPoint y: 273, distance: 7.6
click at [601, 273] on div "assignee: [PERSON_NAME] → [PERSON_NAME]" at bounding box center [648, 273] width 571 height 12
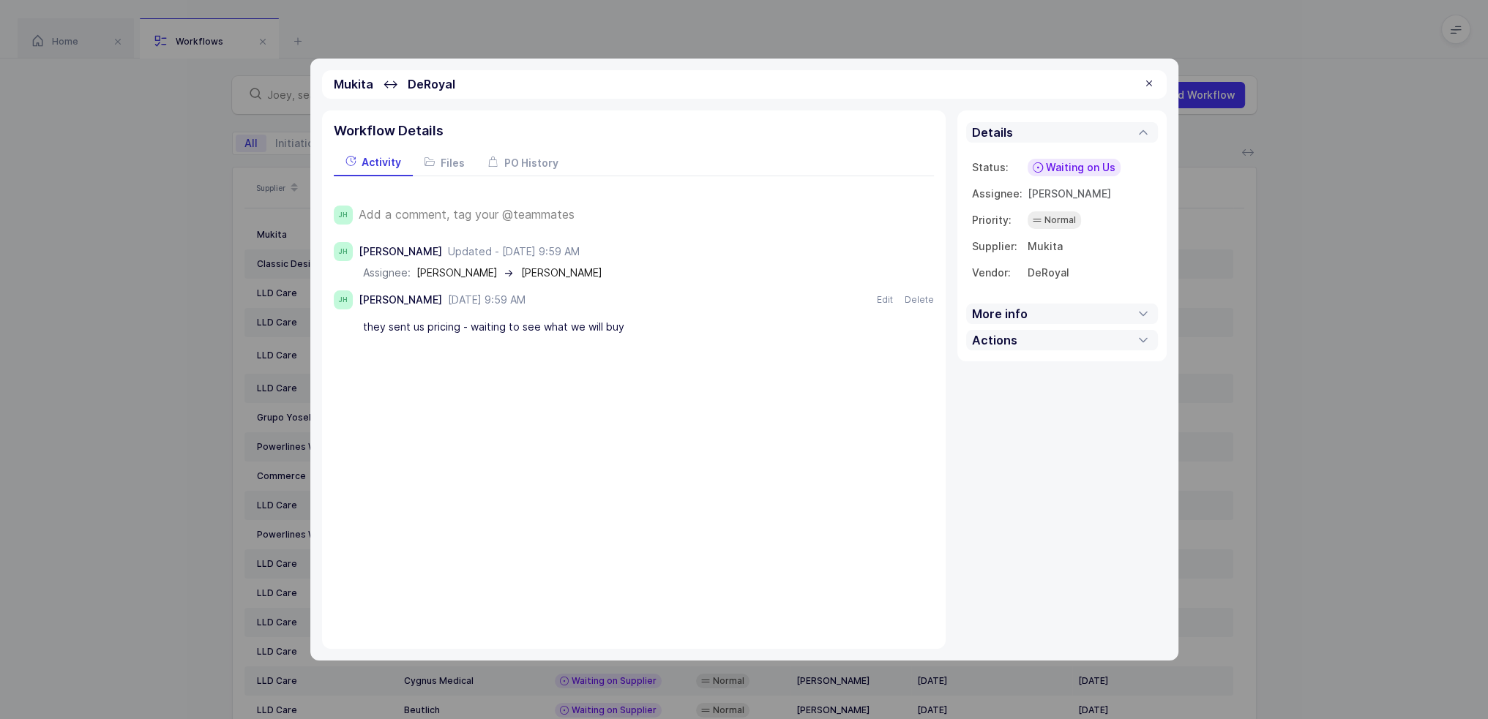
click at [601, 273] on div "assignee: [PERSON_NAME] → [PERSON_NAME]" at bounding box center [648, 273] width 571 height 12
click at [1156, 81] on div "Mukita ↔ DeRoyal" at bounding box center [744, 84] width 844 height 29
click at [1149, 81] on div at bounding box center [1149, 84] width 12 height 13
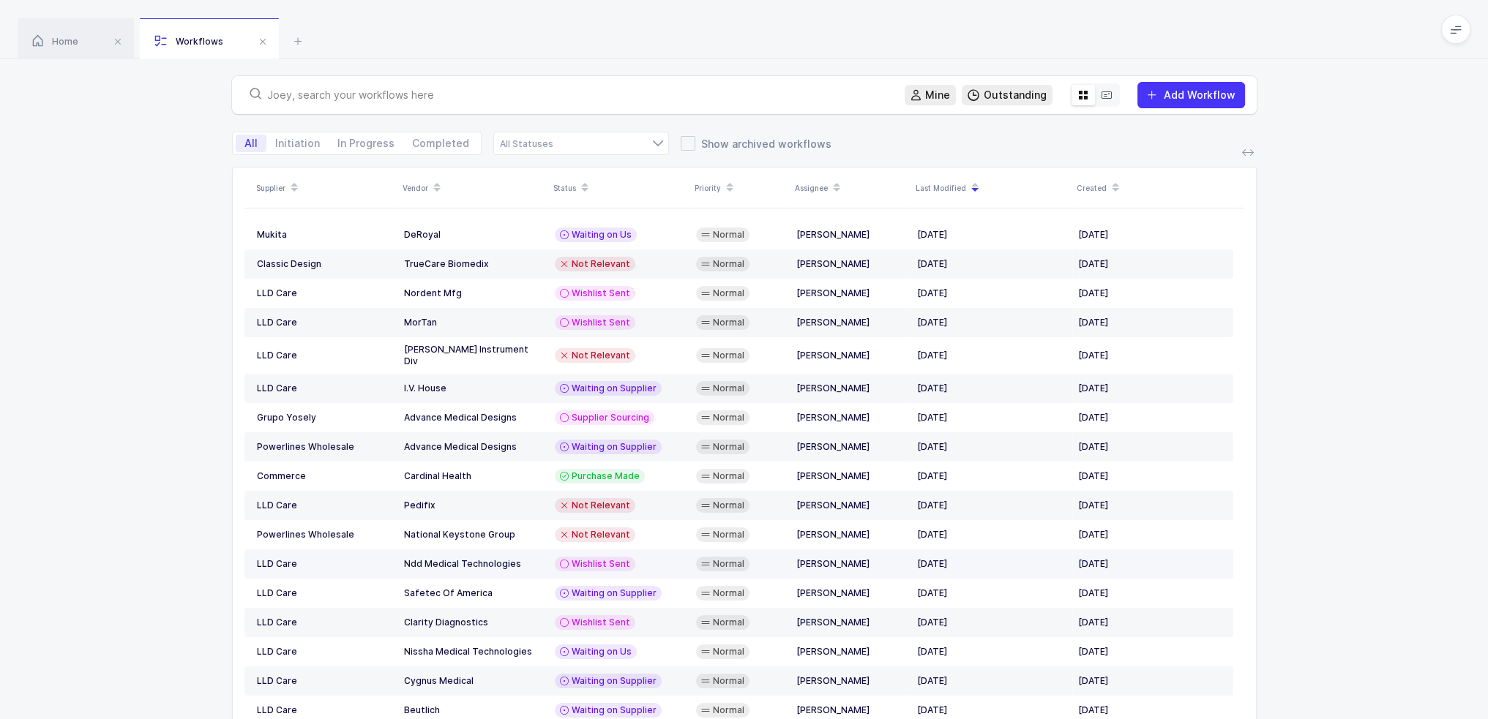
click at [653, 558] on div "Wishlist Sent" at bounding box center [620, 564] width 130 height 15
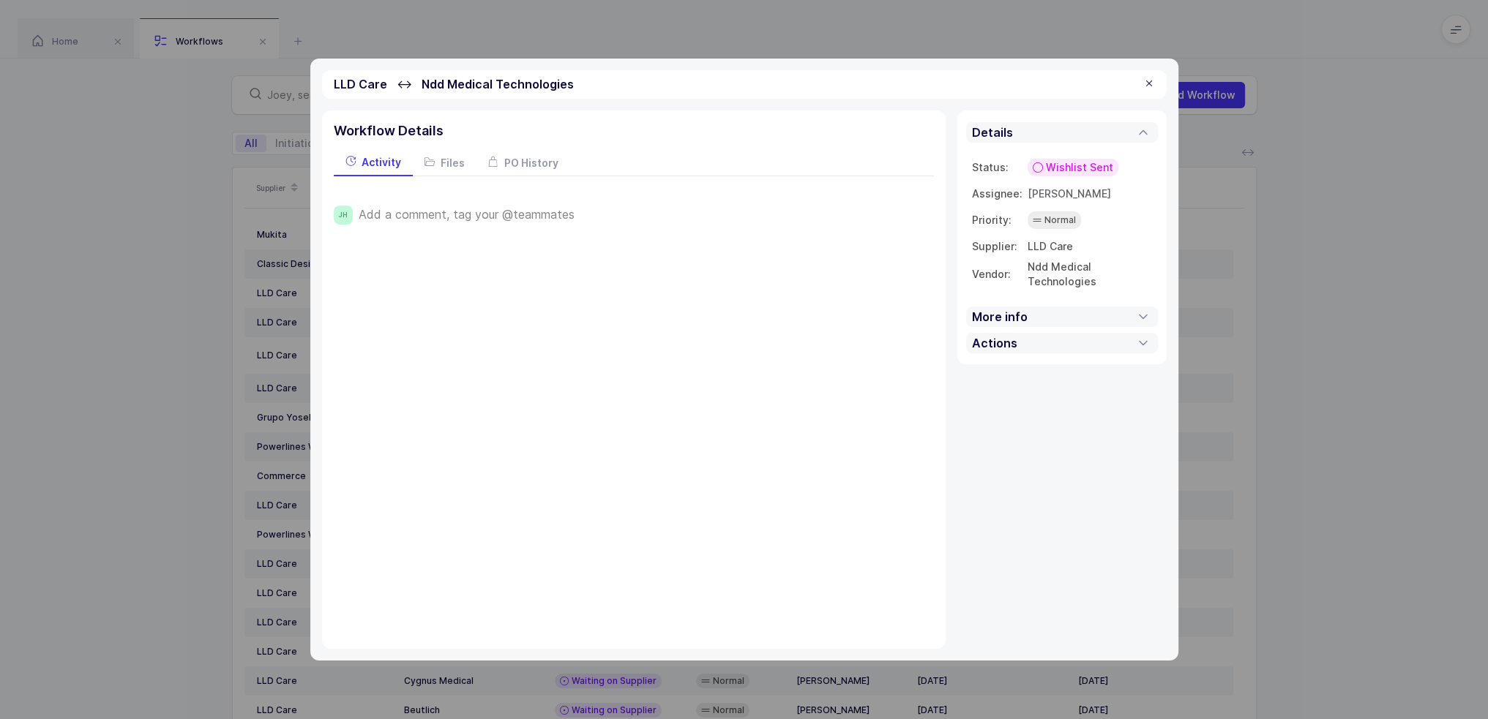
click at [1144, 80] on div at bounding box center [1149, 84] width 12 height 13
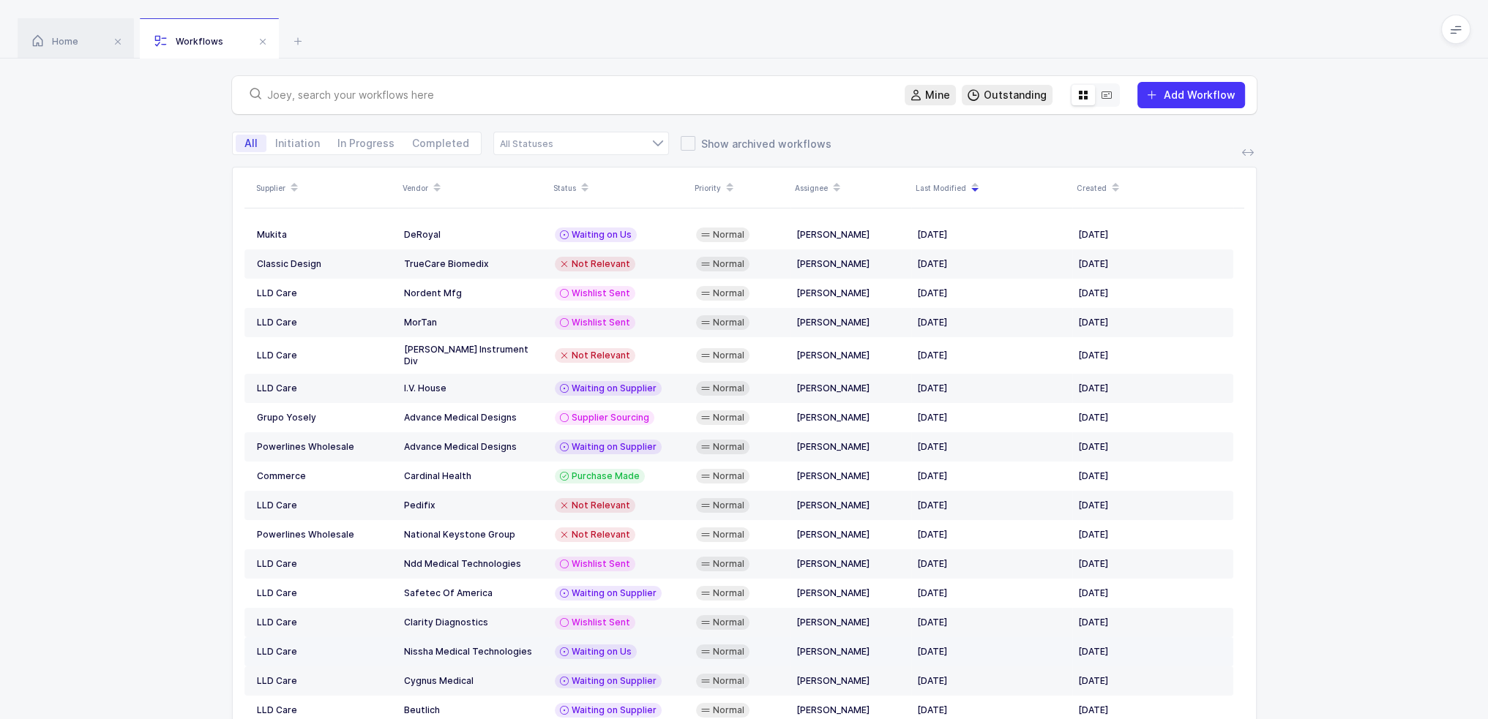
click at [642, 645] on div "Waiting on Us" at bounding box center [620, 652] width 130 height 15
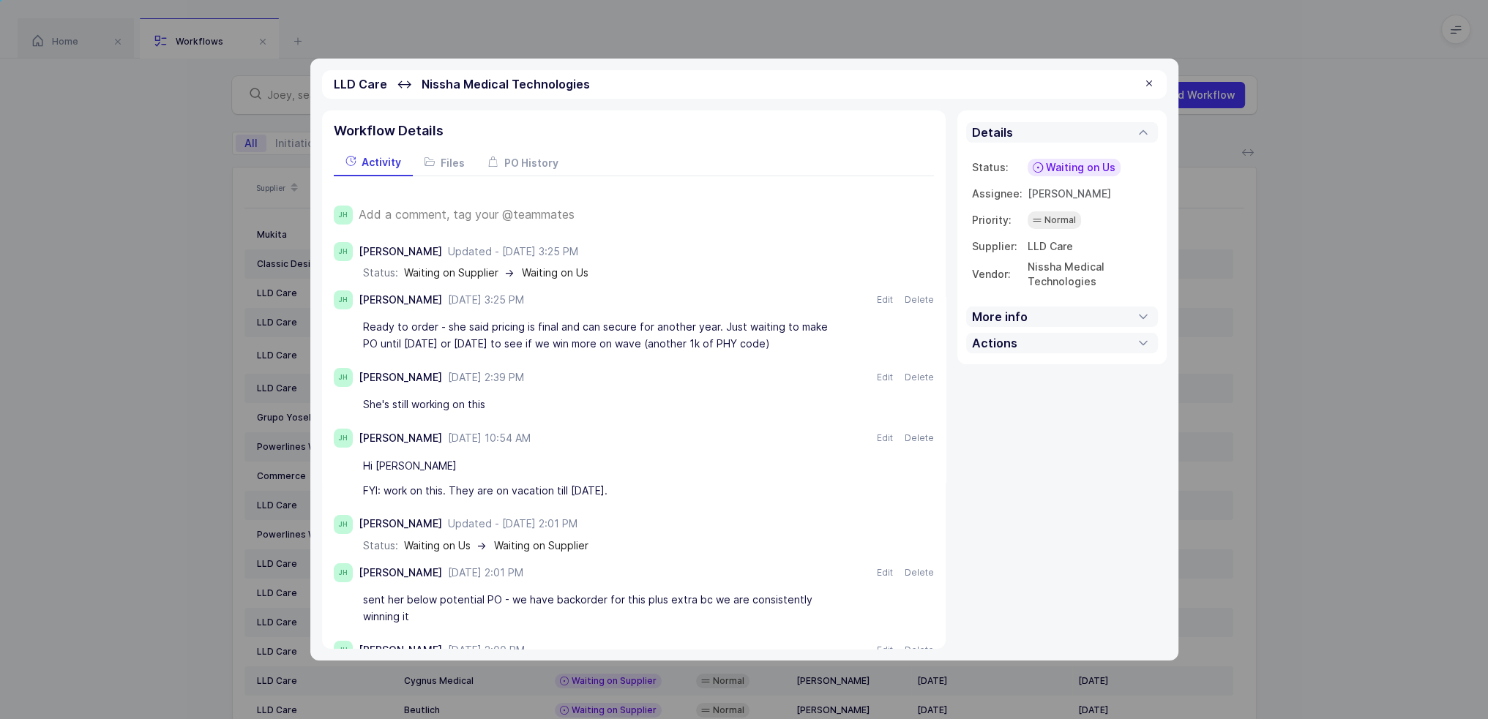
click at [1152, 80] on div at bounding box center [1149, 84] width 12 height 13
